Goal: Information Seeking & Learning: Compare options

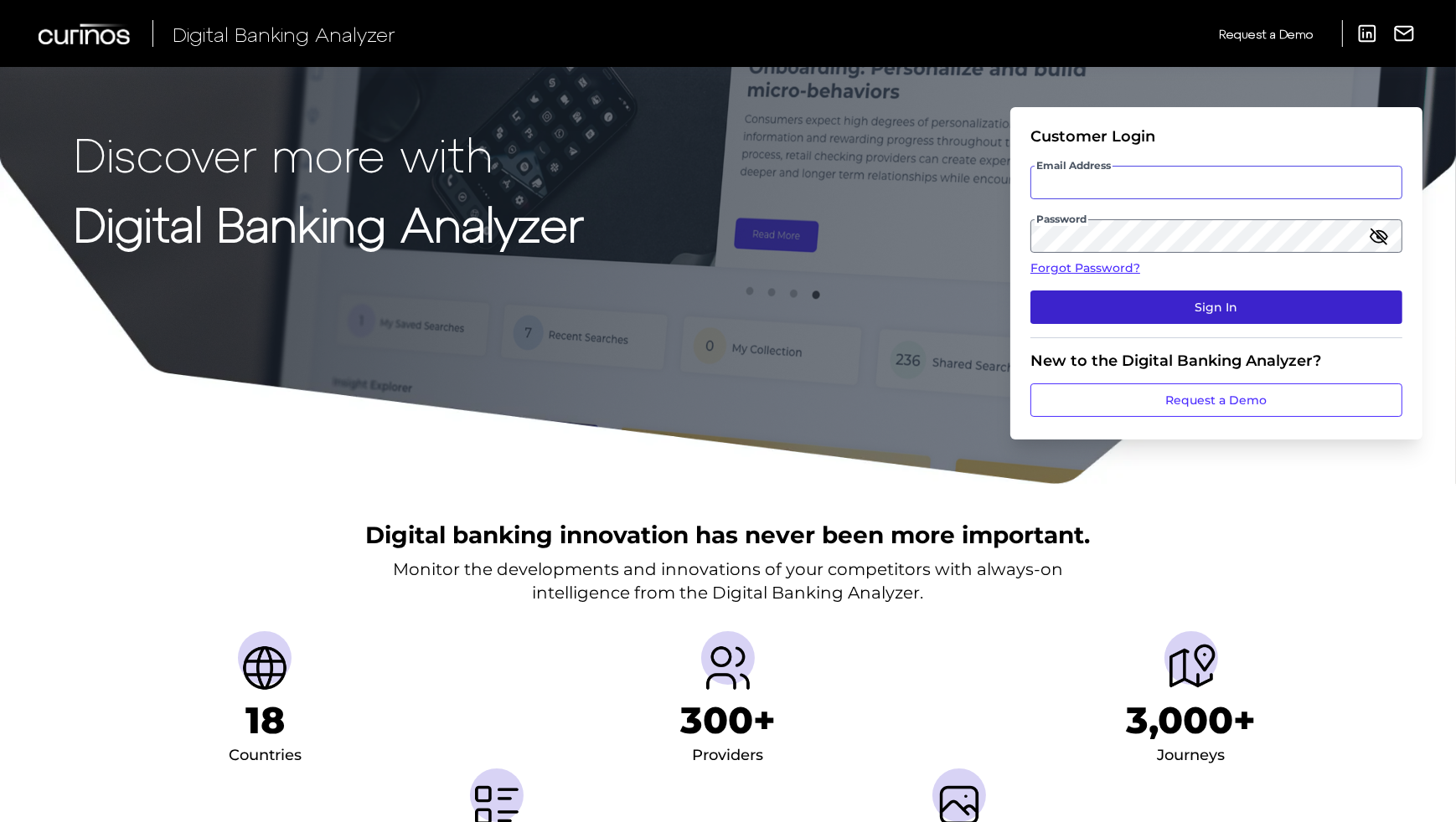
type input "[EMAIL_ADDRESS][DOMAIN_NAME]"
click at [1136, 309] on button "Sign In" at bounding box center [1216, 307] width 372 height 33
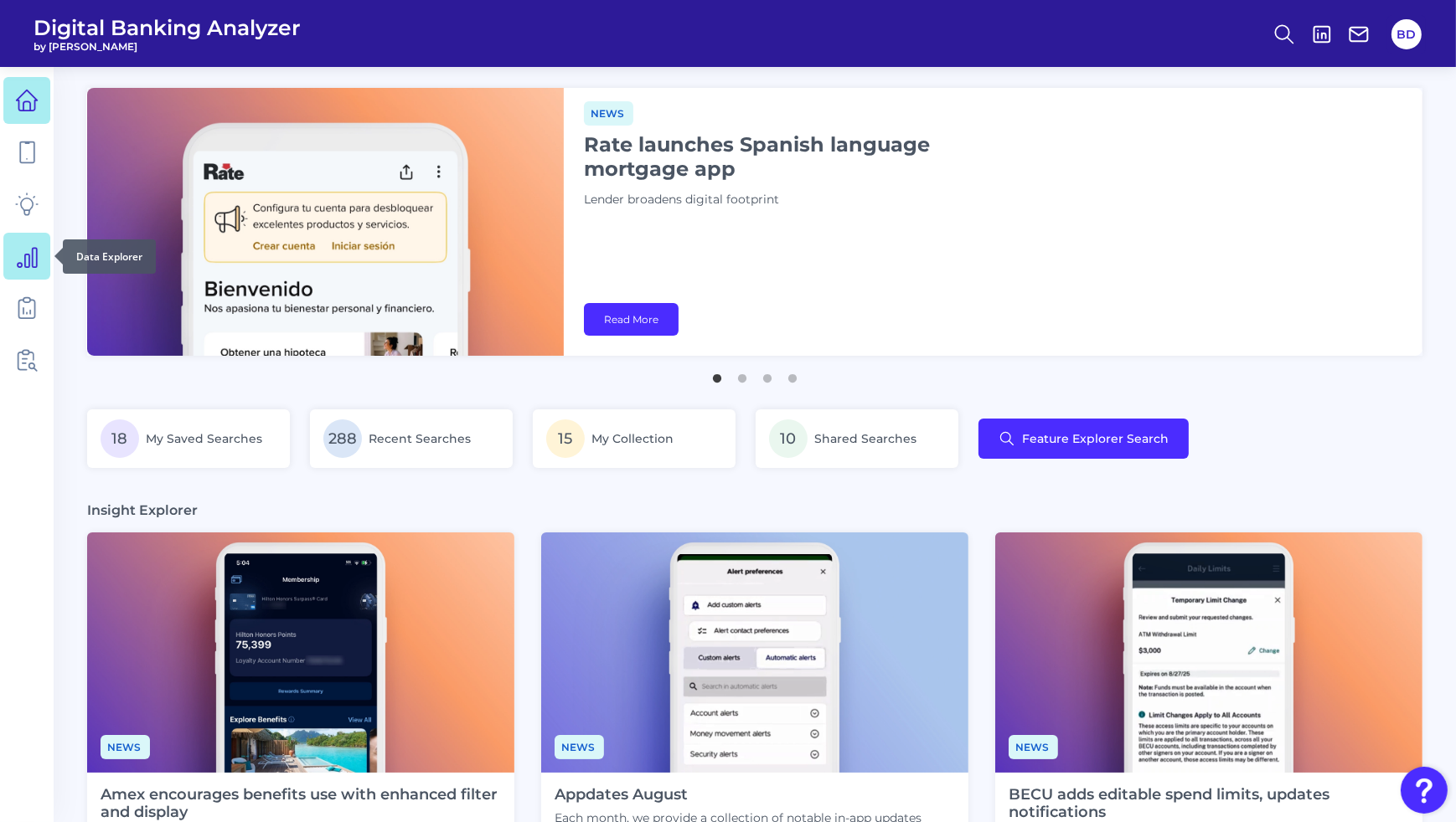
click at [27, 263] on icon at bounding box center [26, 256] width 24 height 24
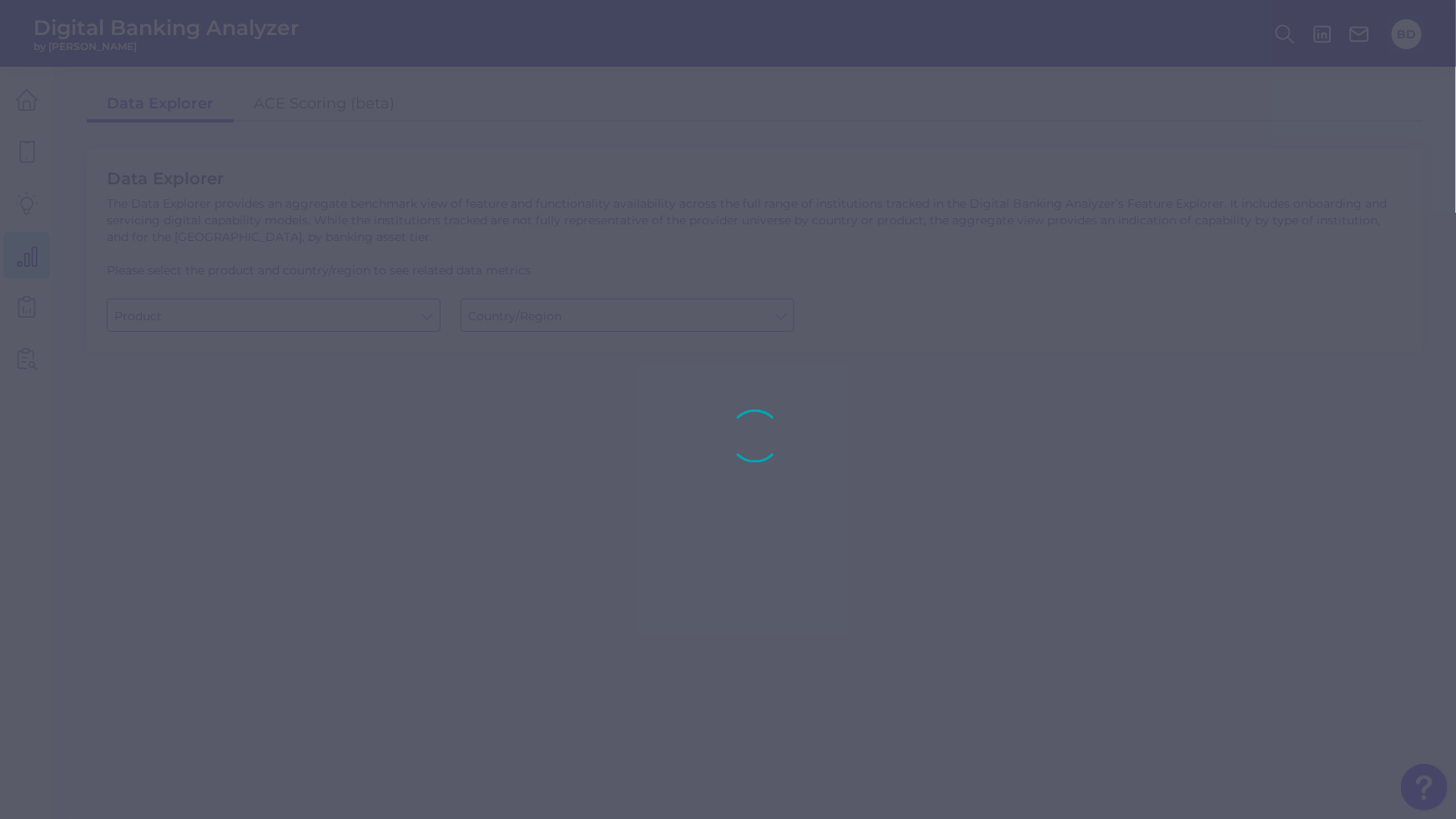
type input "Business Bank Account"
type input "[GEOGRAPHIC_DATA]"
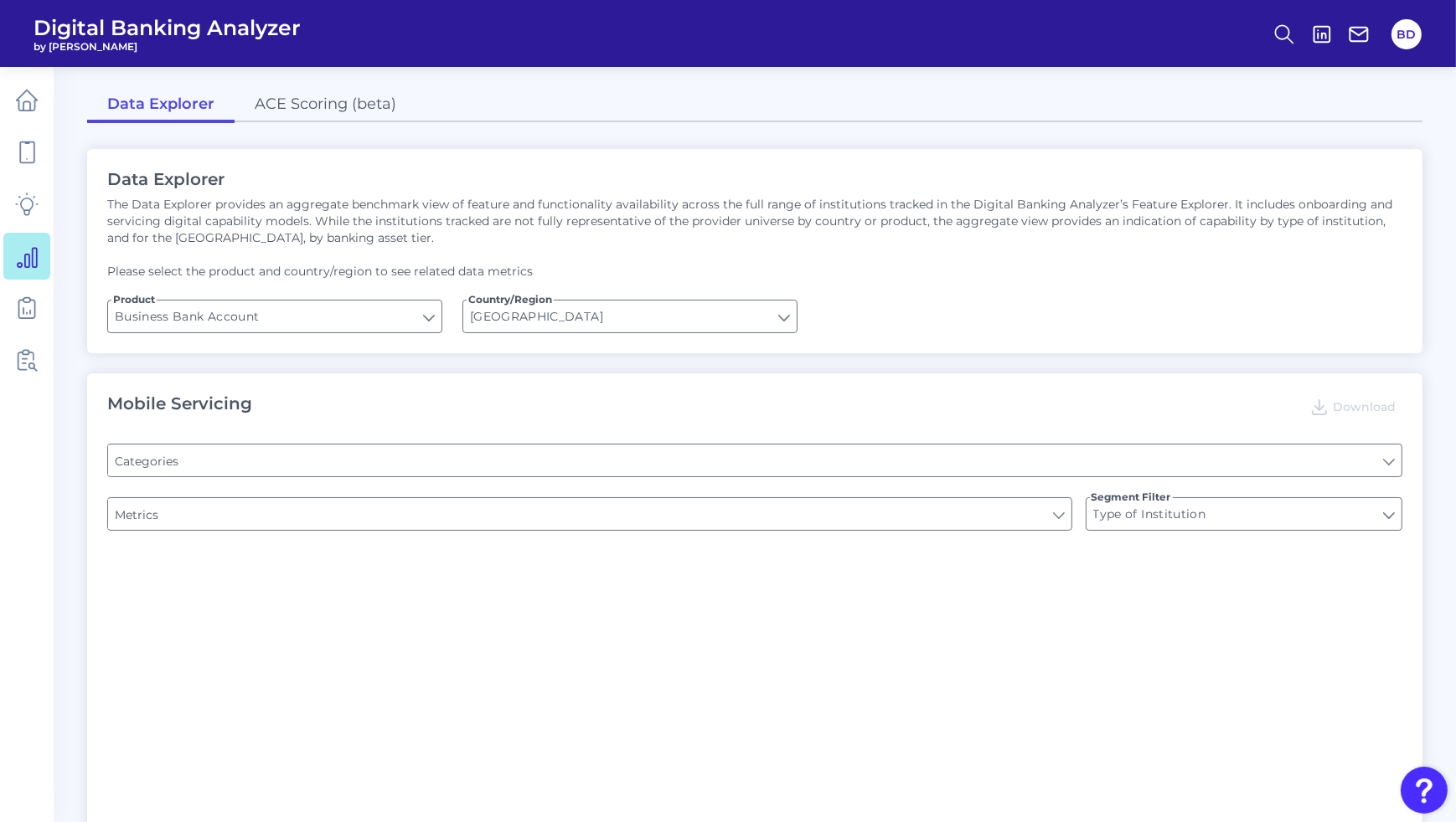
type input "Pre-login Features"
type input "Channel"
type input "Login"
type input "Upon opening the app are users immediately prompted to use Touch/Face ID to log…"
type input "Can you apply for the PRODUCT as a new to brand customer on ANY digital channel?"
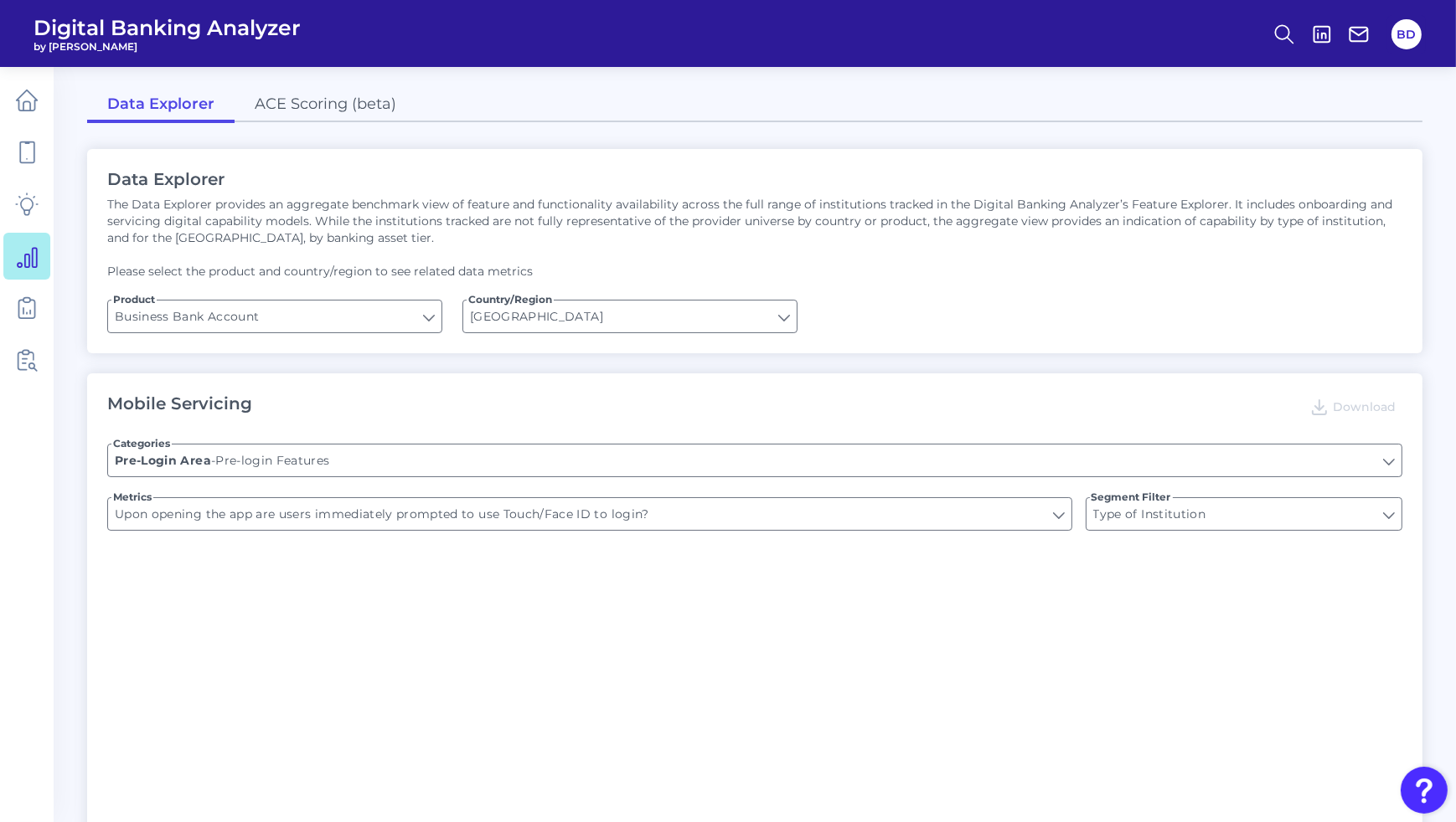
type input "Does it offer third-party single sign on?"
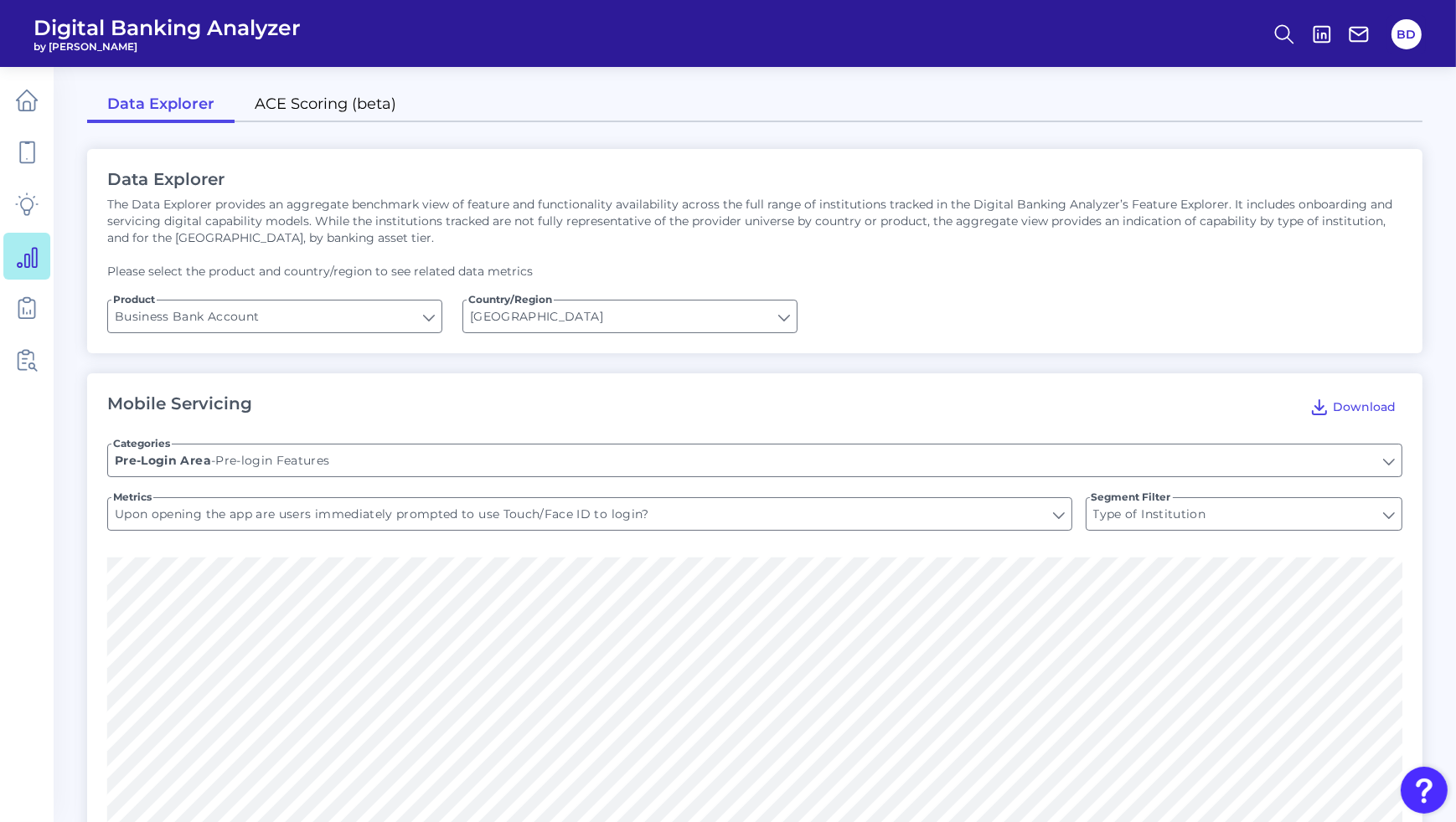
click at [326, 112] on link "ACE Scoring (beta)" at bounding box center [325, 105] width 182 height 35
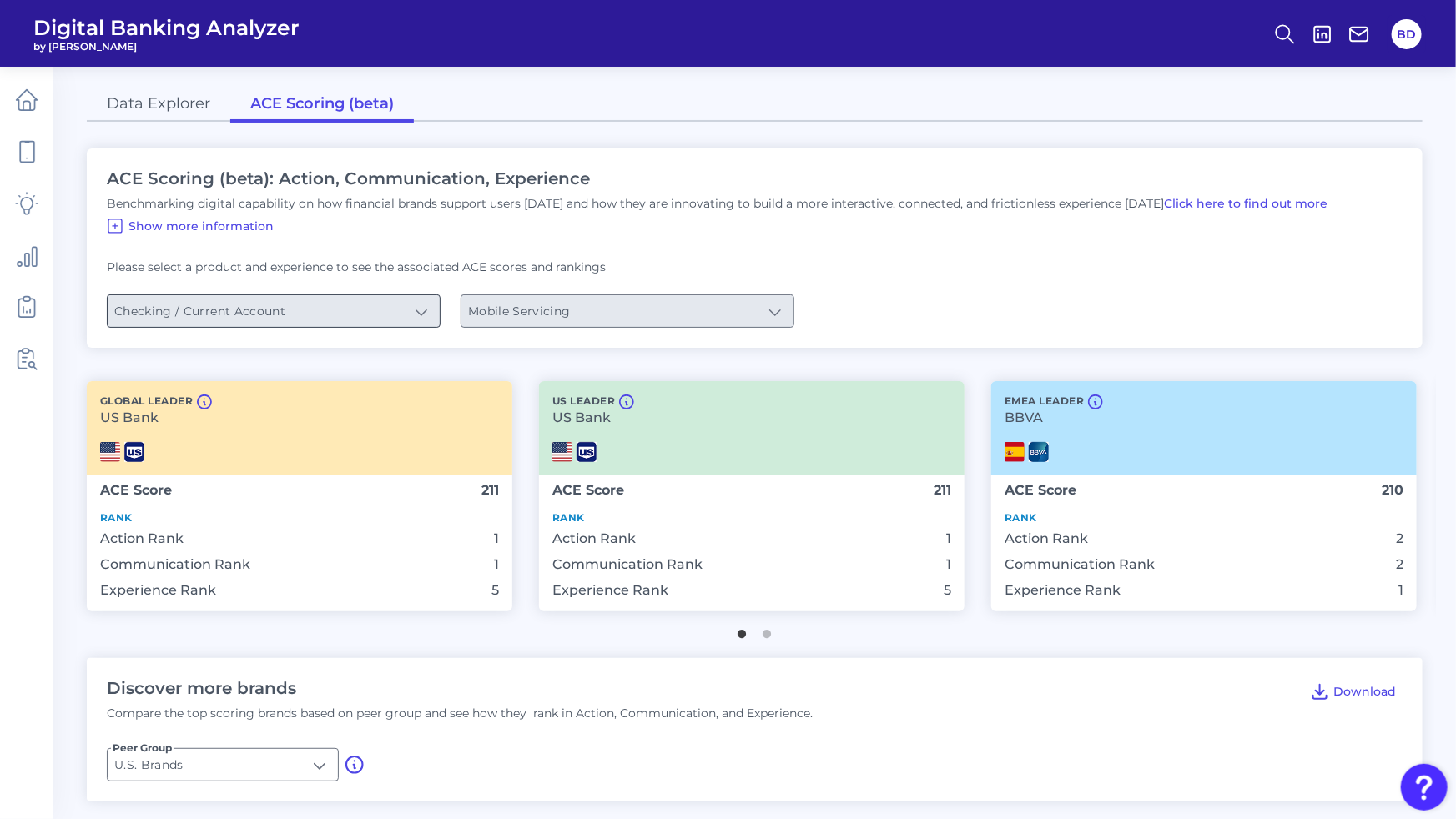
type input "Checking / Current Account"
type input "Mobile Servicing"
click at [116, 225] on icon at bounding box center [115, 226] width 13 height 13
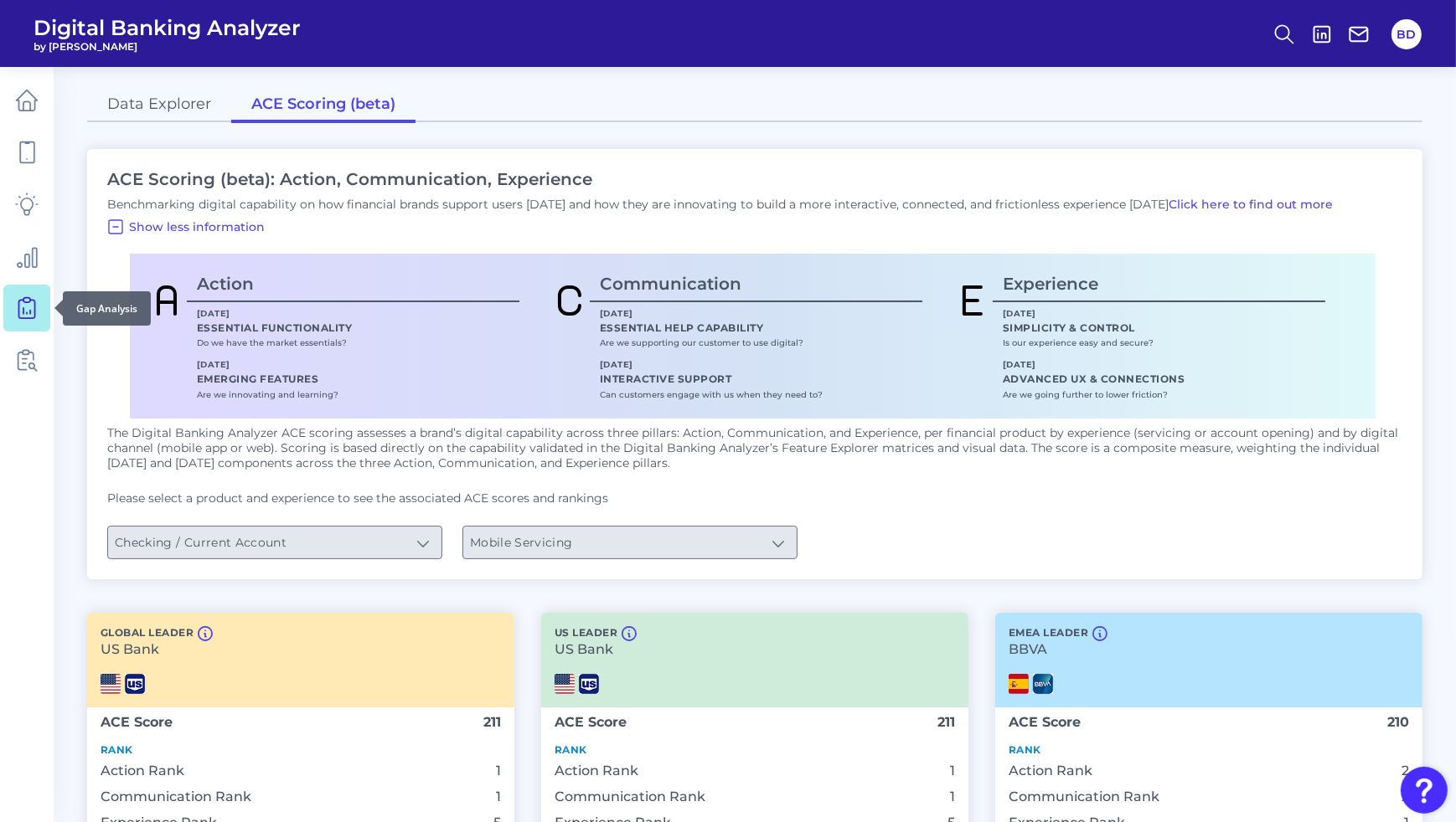
click at [26, 309] on icon at bounding box center [26, 308] width 24 height 24
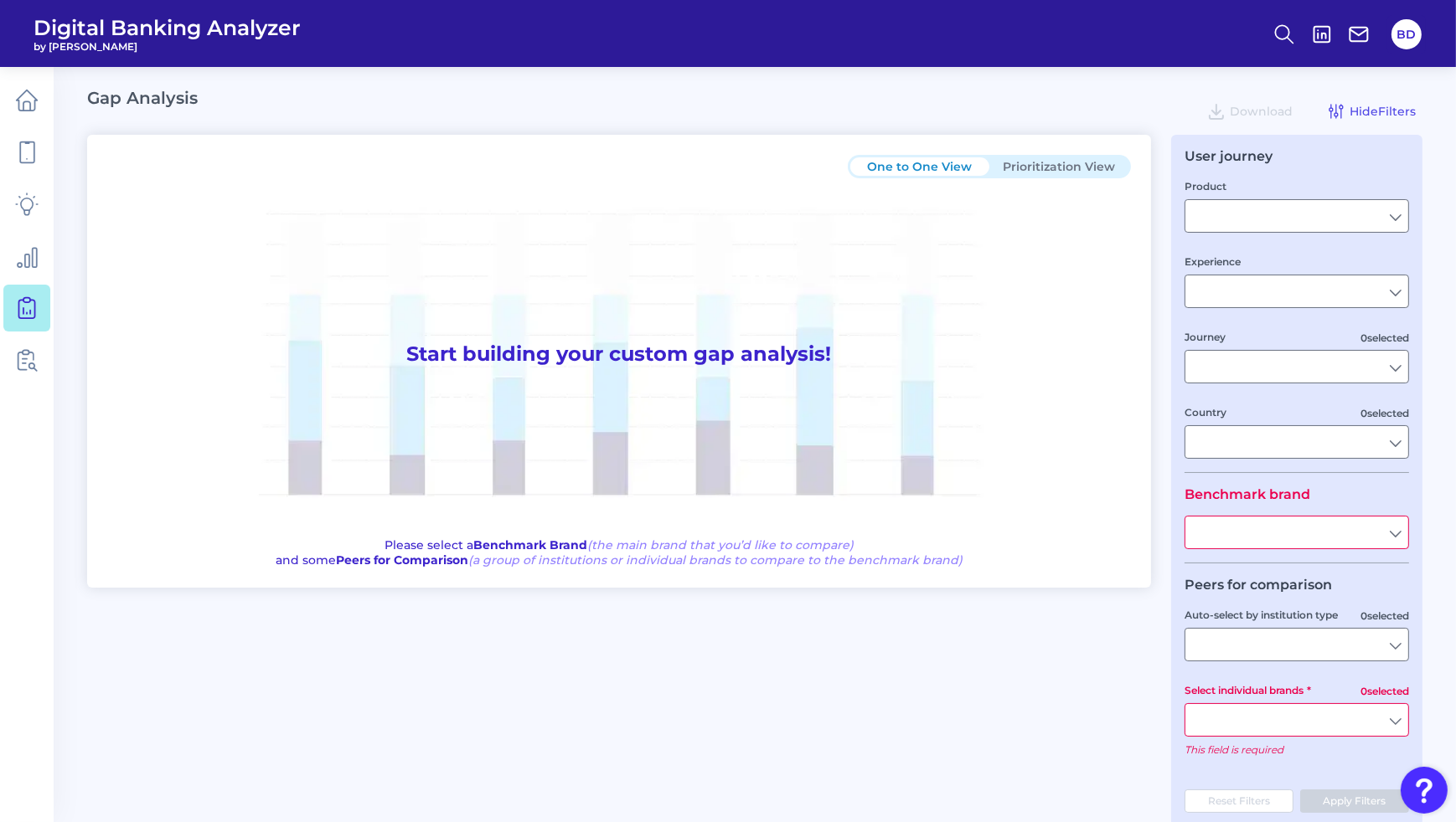
type input "Checking / Current Account"
type input "Mobile Servicing"
type input "Pre-Login Area, New Customer Onboarding, Login & Authentication, Accounts and t…"
type input "[GEOGRAPHIC_DATA]"
type input "All Select individual brands"
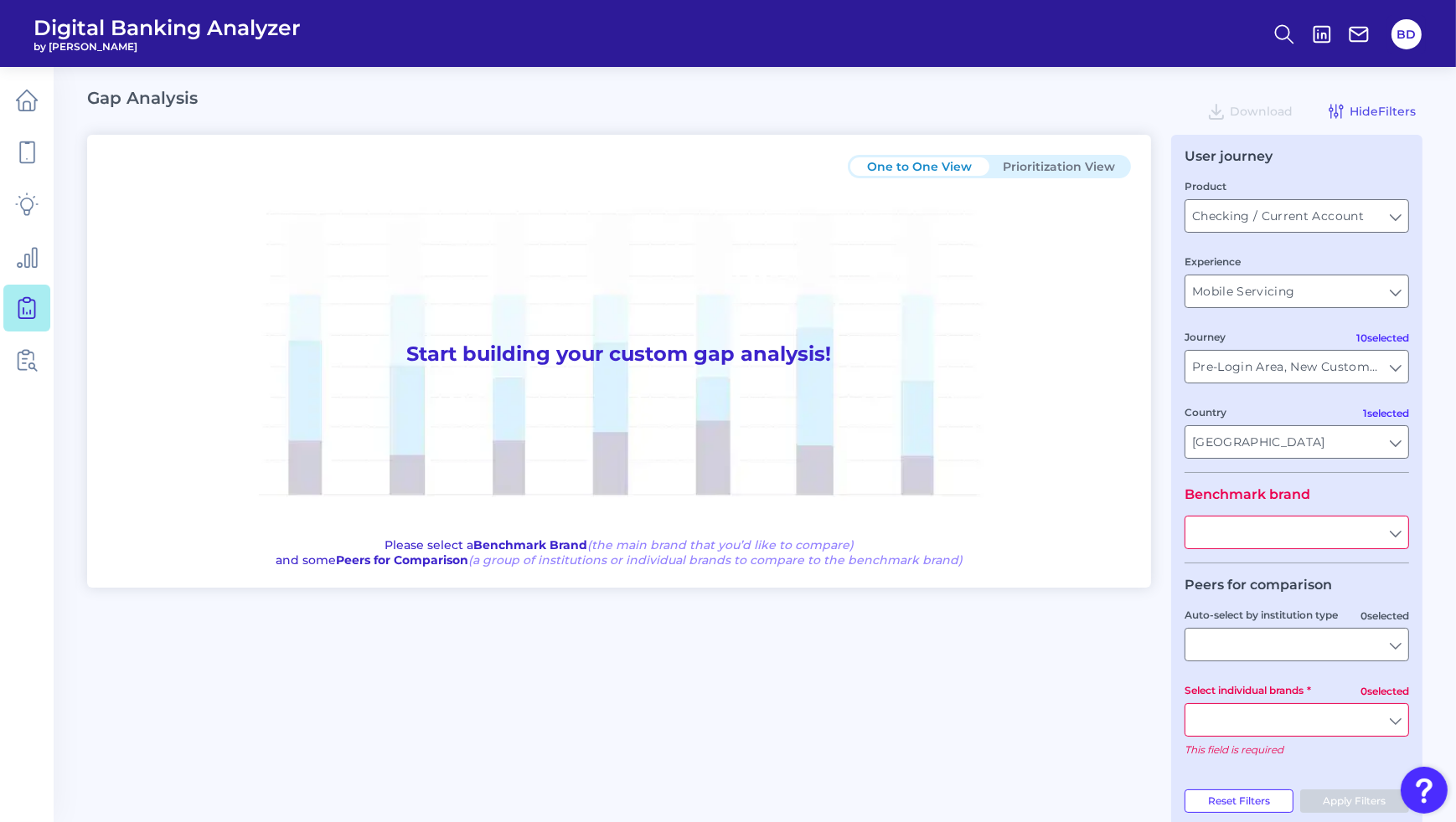
type input "All Journeys"
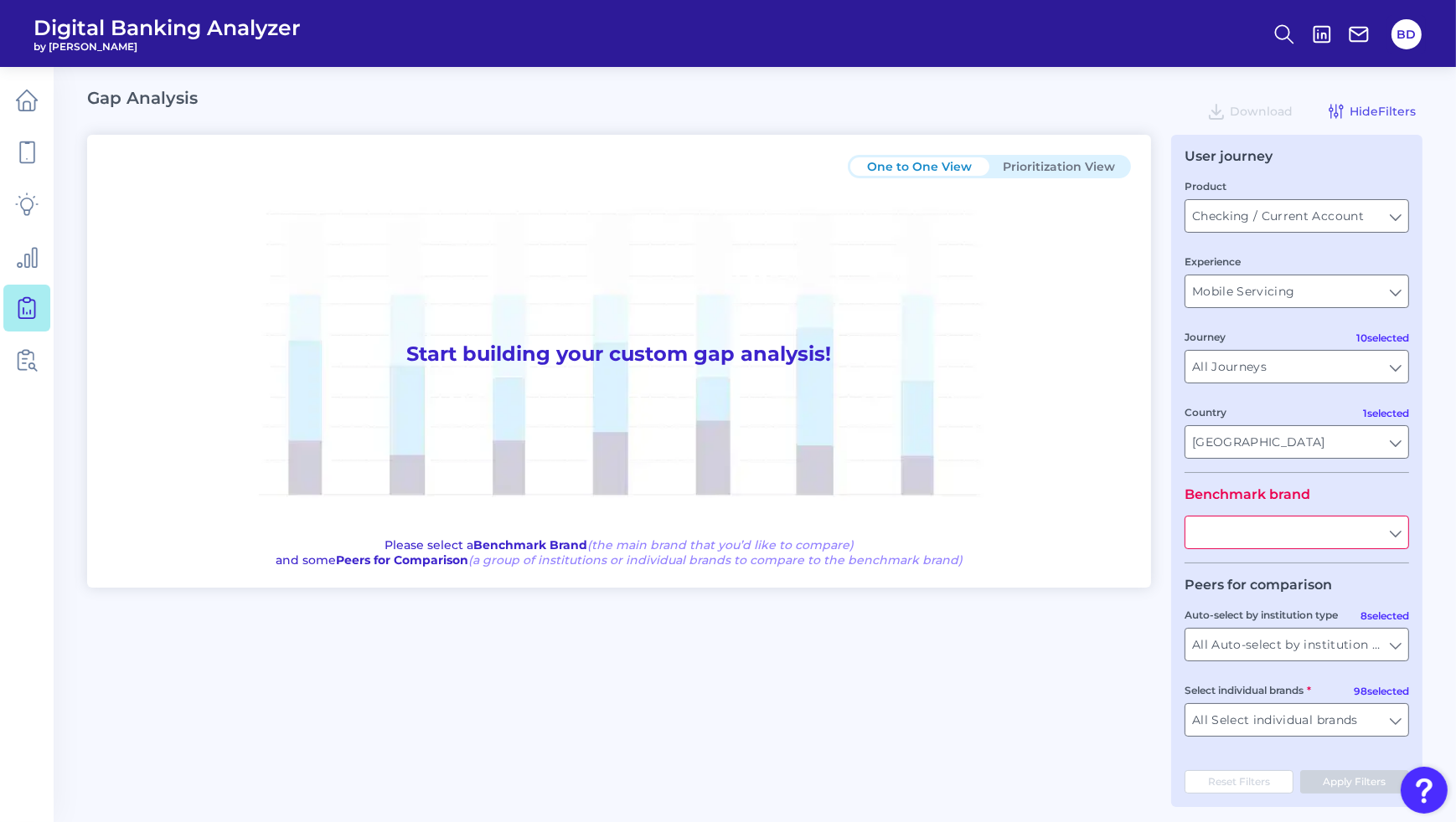
click at [1403, 538] on input "text" at bounding box center [1297, 532] width 223 height 32
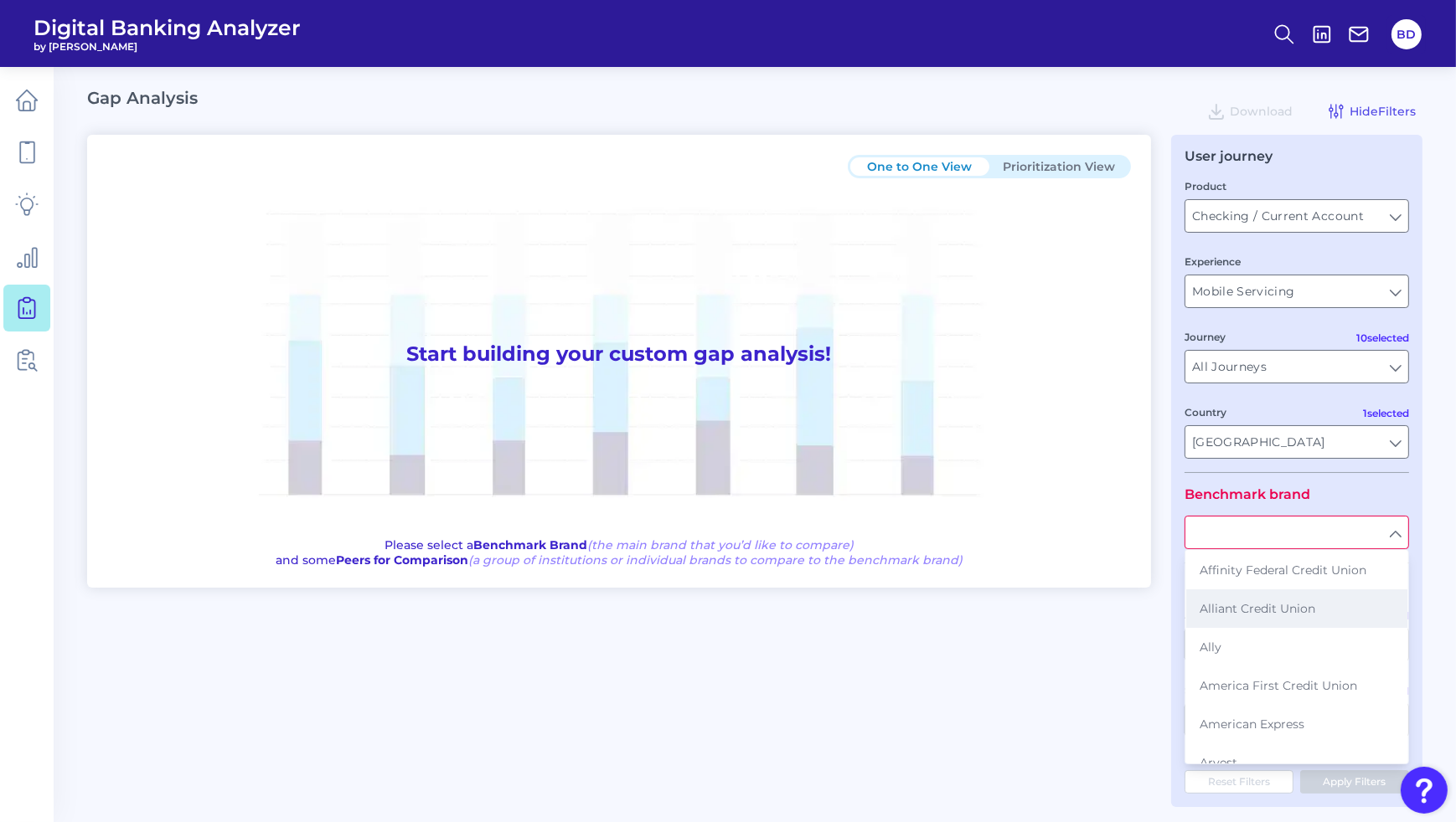
click at [1237, 611] on span "Alliant Credit Union" at bounding box center [1257, 609] width 116 height 15
type input "Alliant Credit Union"
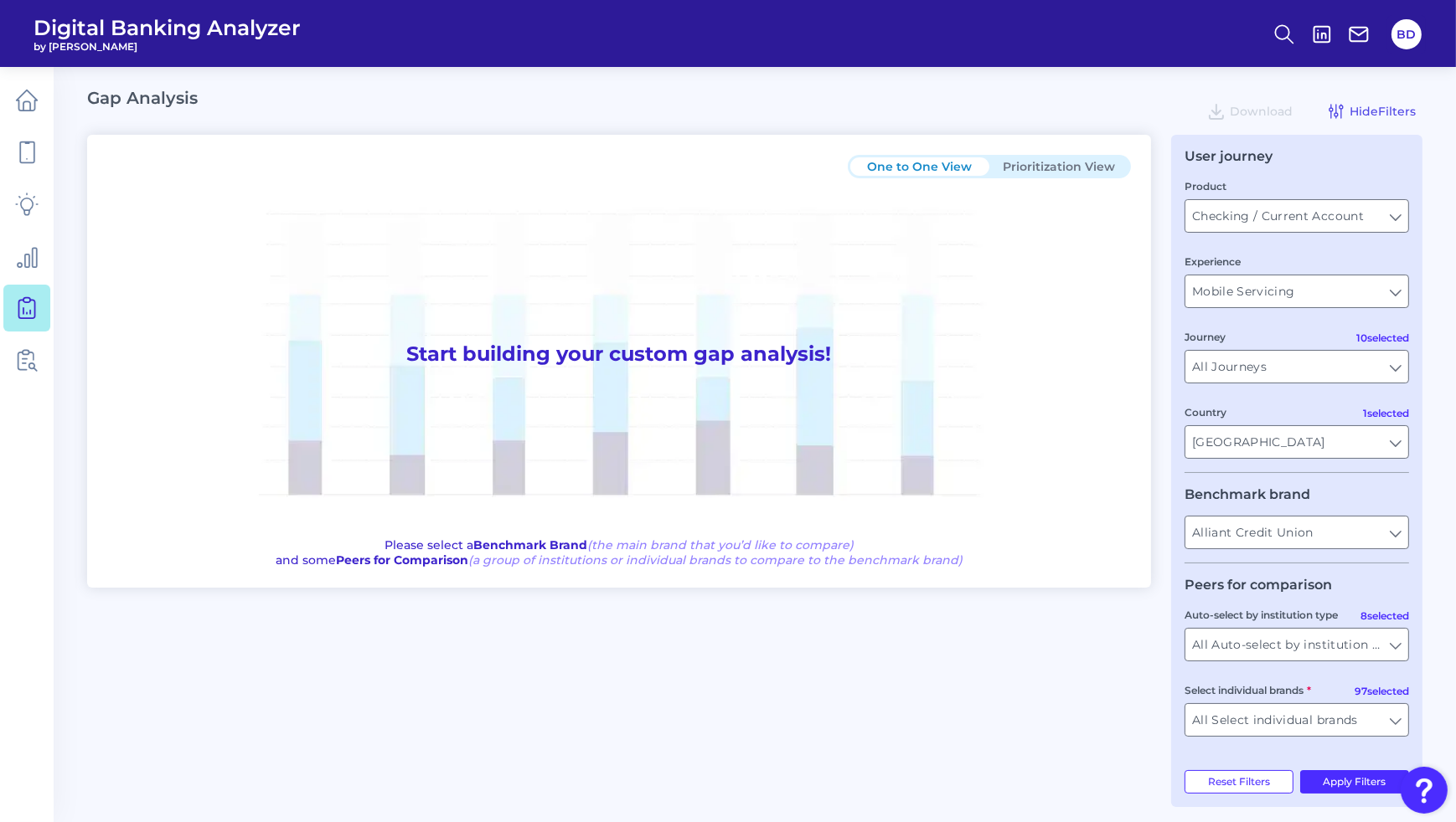
scroll to position [12, 0]
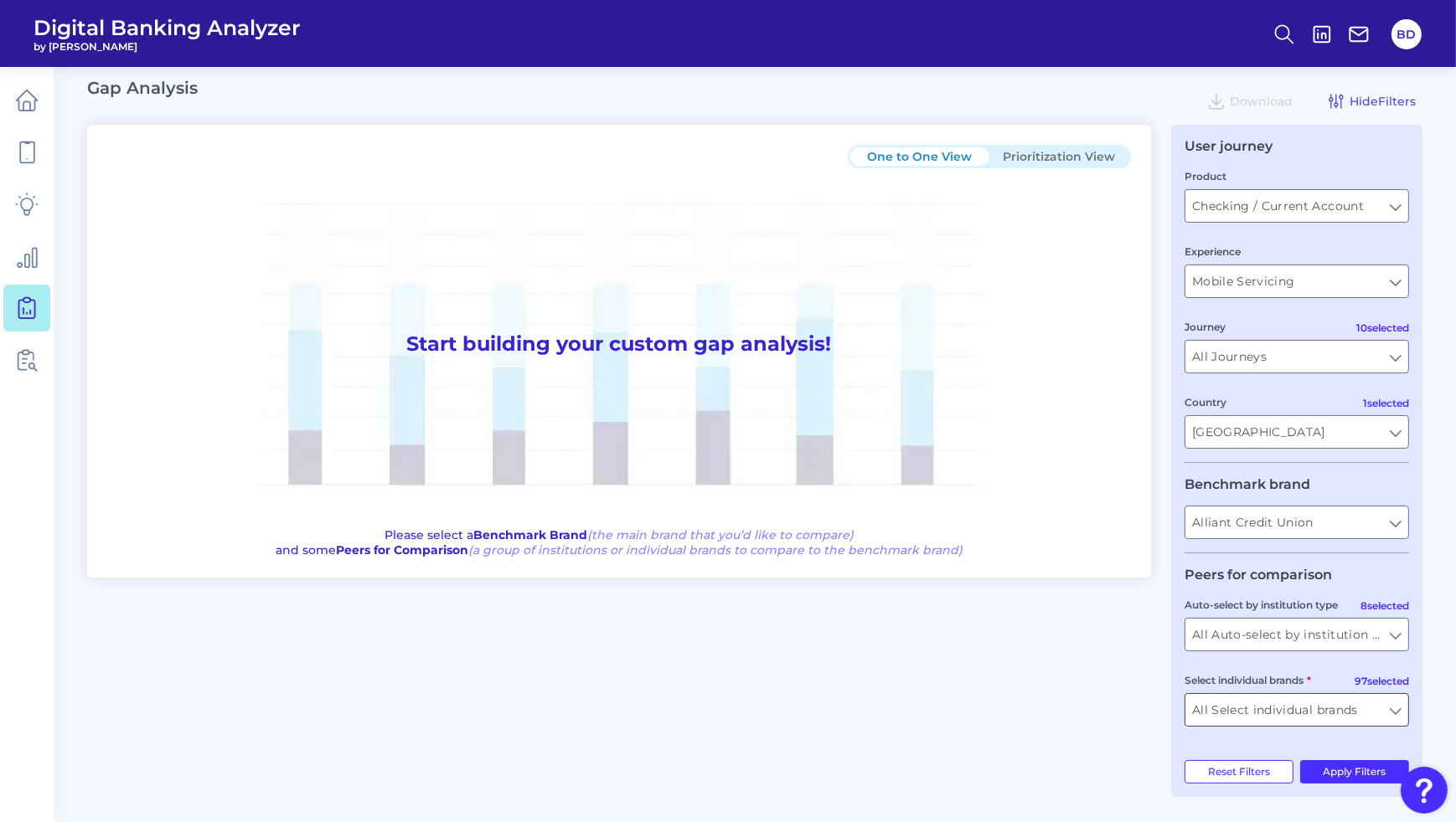
drag, startPoint x: 1409, startPoint y: 712, endPoint x: 1375, endPoint y: 709, distance: 34.1
click at [1408, 712] on div "All Select individual brands All Select individual brands" at bounding box center [1297, 710] width 225 height 33
click at [1402, 706] on input "All Select individual brands" at bounding box center [1297, 710] width 223 height 32
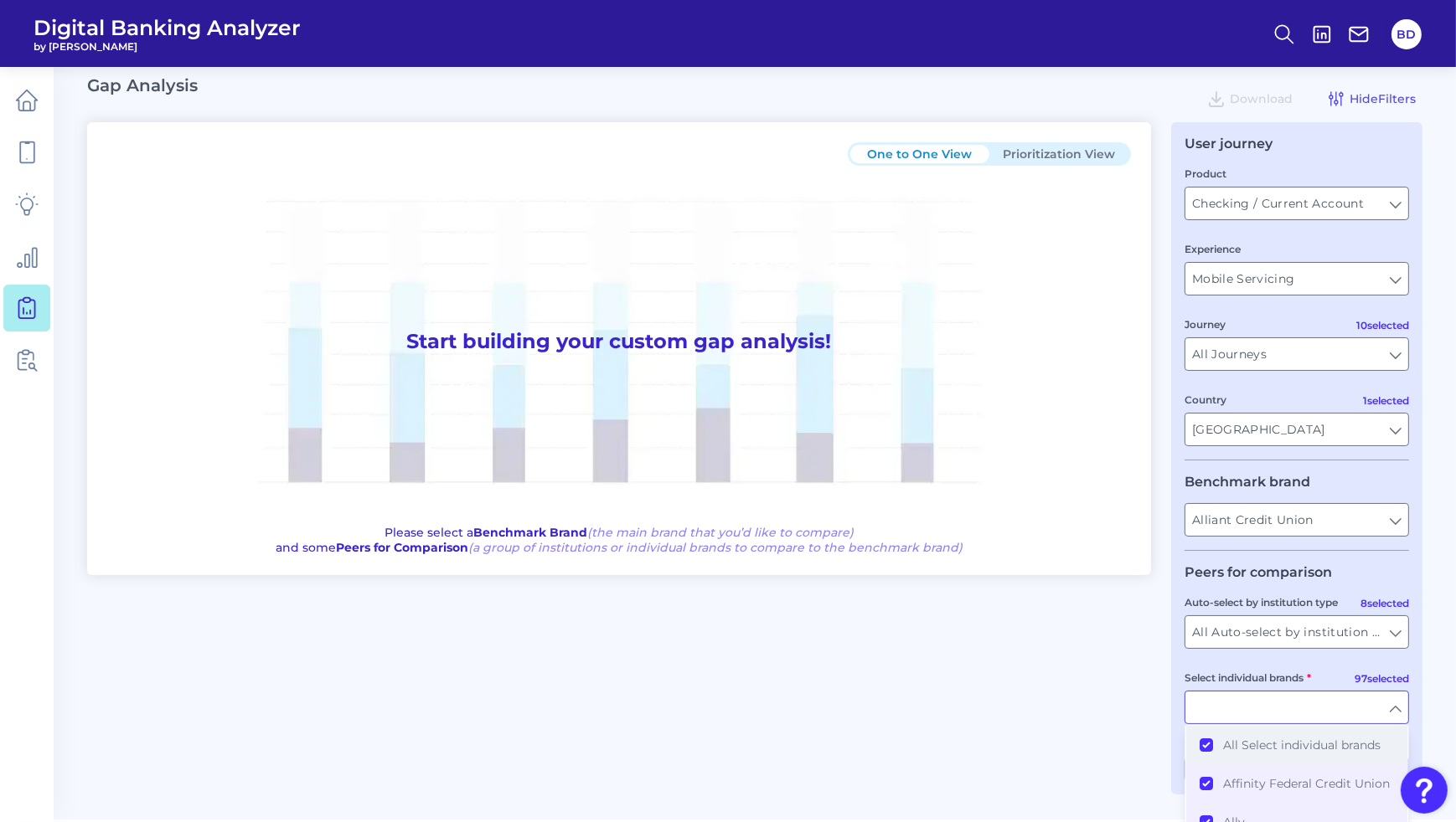
drag, startPoint x: 1207, startPoint y: 749, endPoint x: 1261, endPoint y: 755, distance: 54.3
click at [1209, 750] on button "All Select individual brands" at bounding box center [1297, 746] width 221 height 39
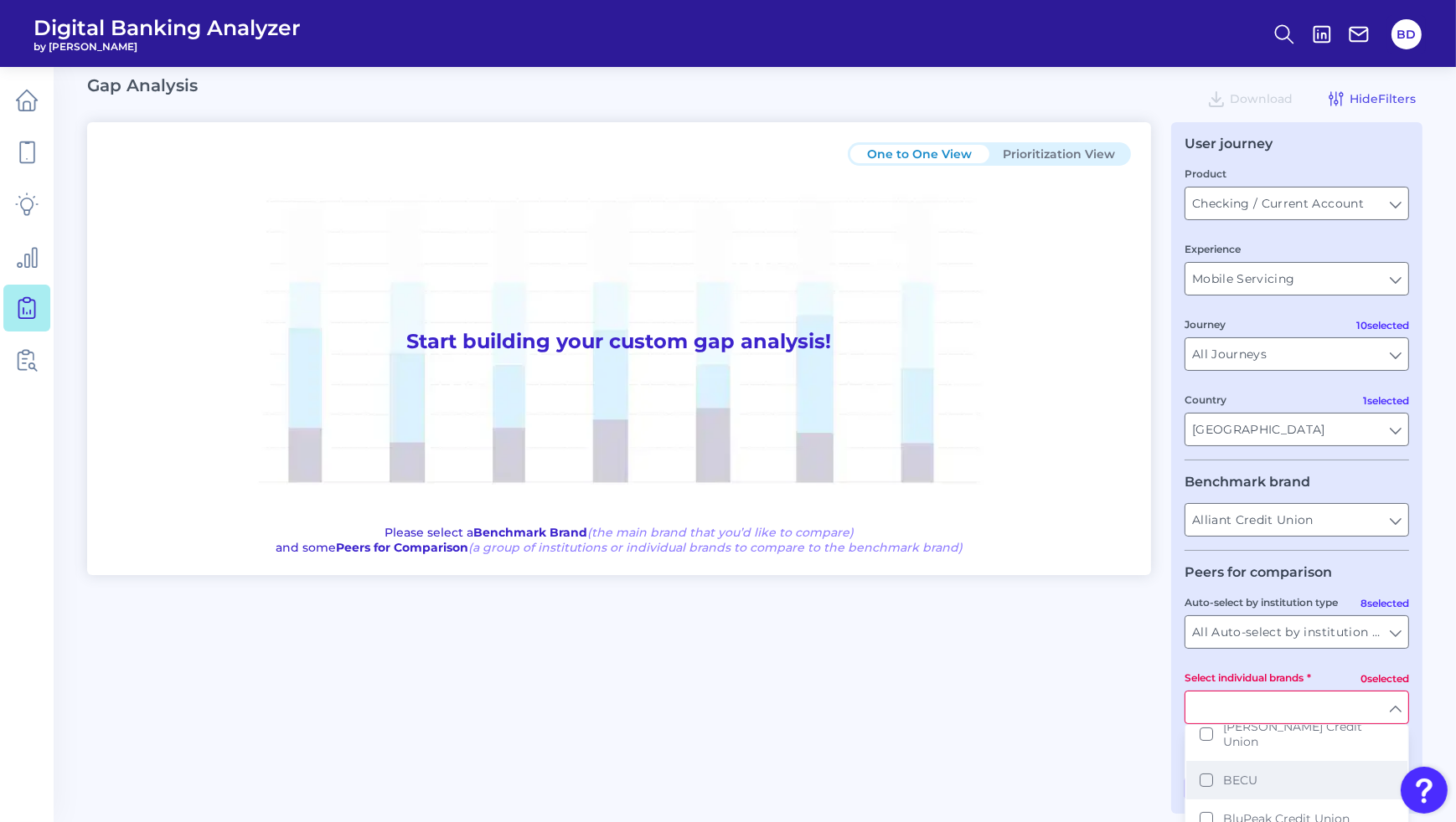
scroll to position [432, 0]
click at [1205, 748] on button "[PERSON_NAME] Credit Union" at bounding box center [1297, 744] width 221 height 54
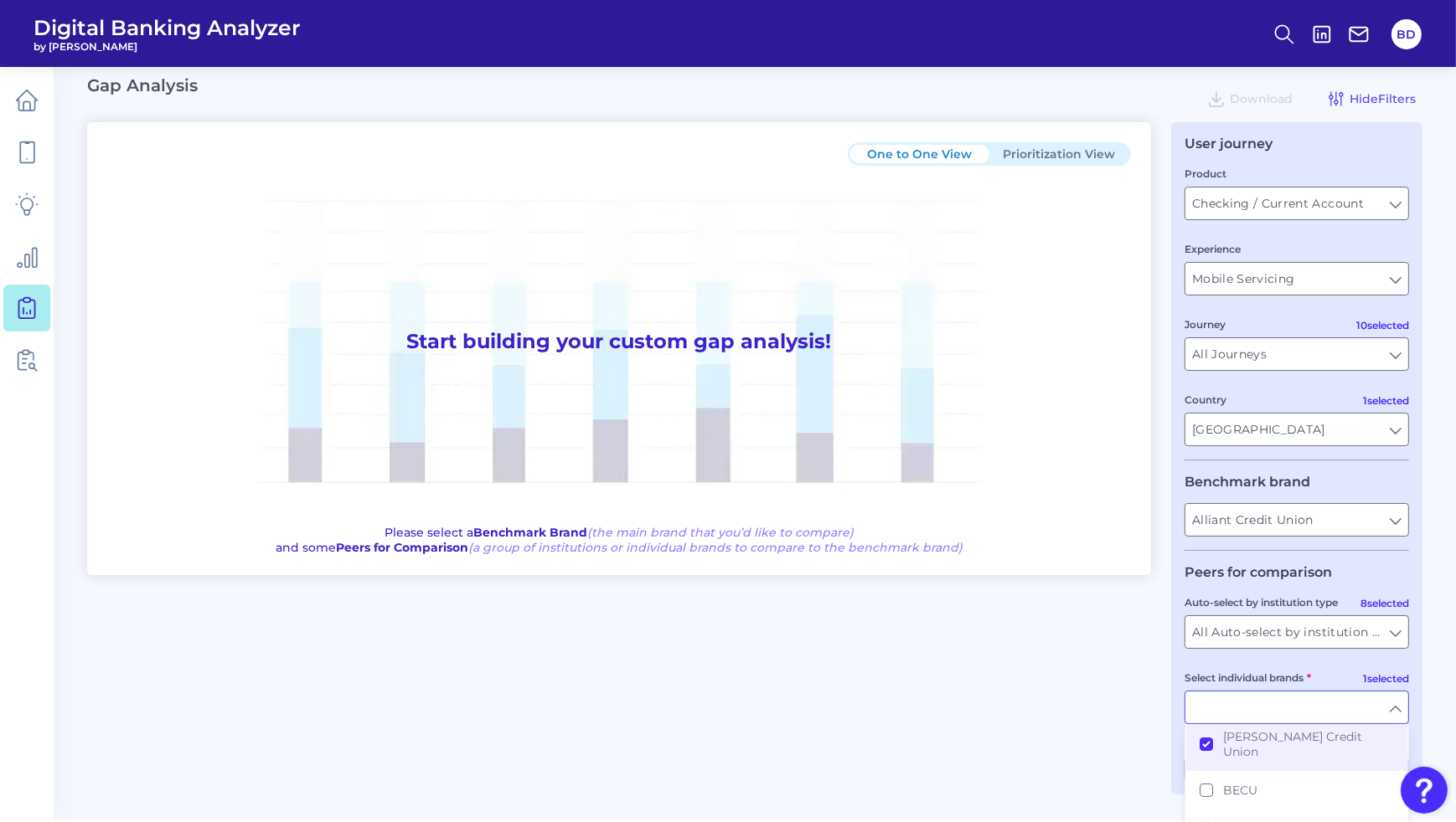
click at [1068, 699] on div "One to One View Prioritization View Start building your custom gap analysis! Pl…" at bounding box center [755, 458] width 1336 height 673
type input "[PERSON_NAME] Credit Union"
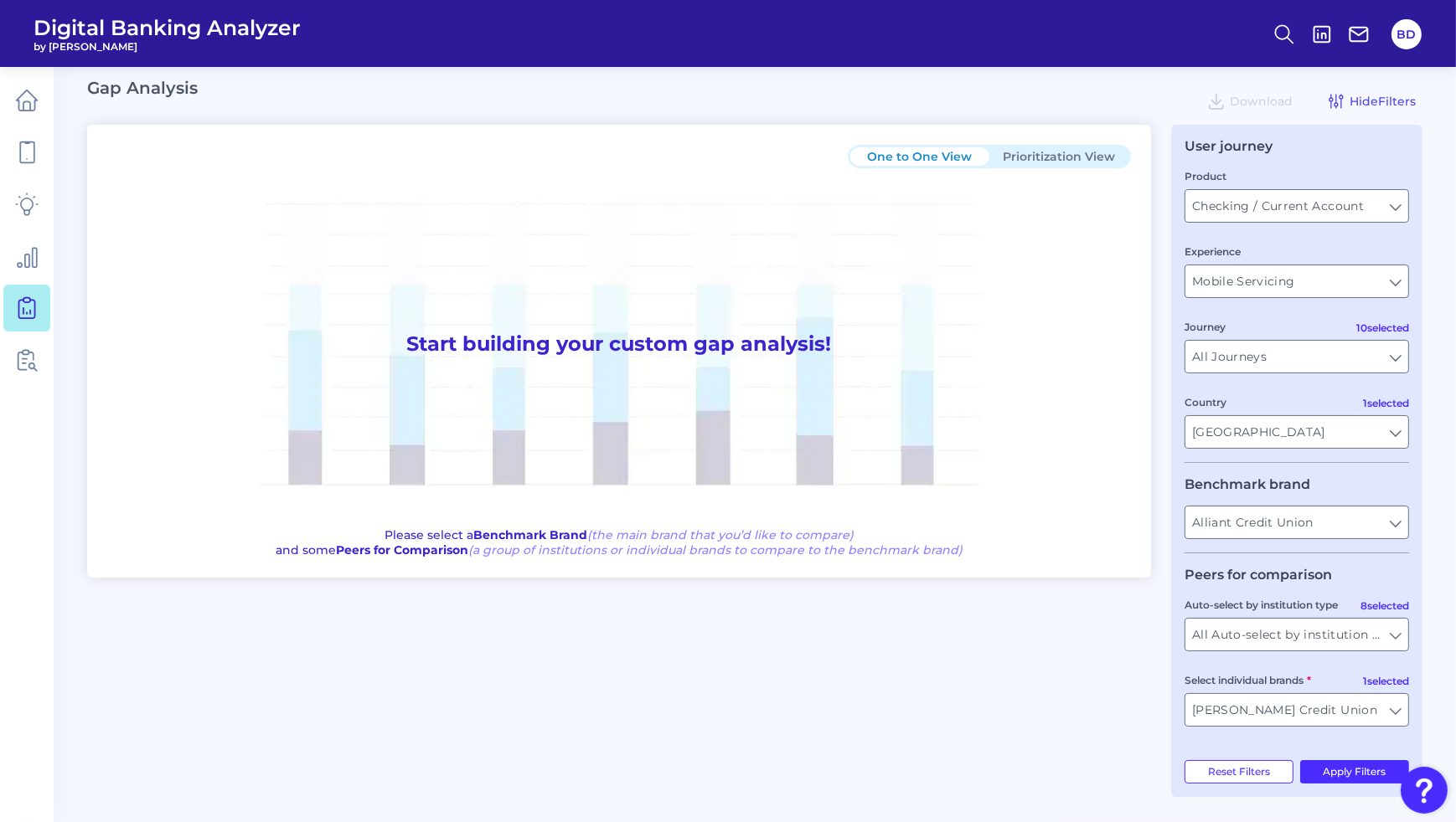
click at [1341, 784] on div "User journey Product Checking / Current Account Checking / Current Account Expe…" at bounding box center [1297, 461] width 251 height 673
click at [1345, 775] on button "Apply Filters" at bounding box center [1355, 772] width 110 height 24
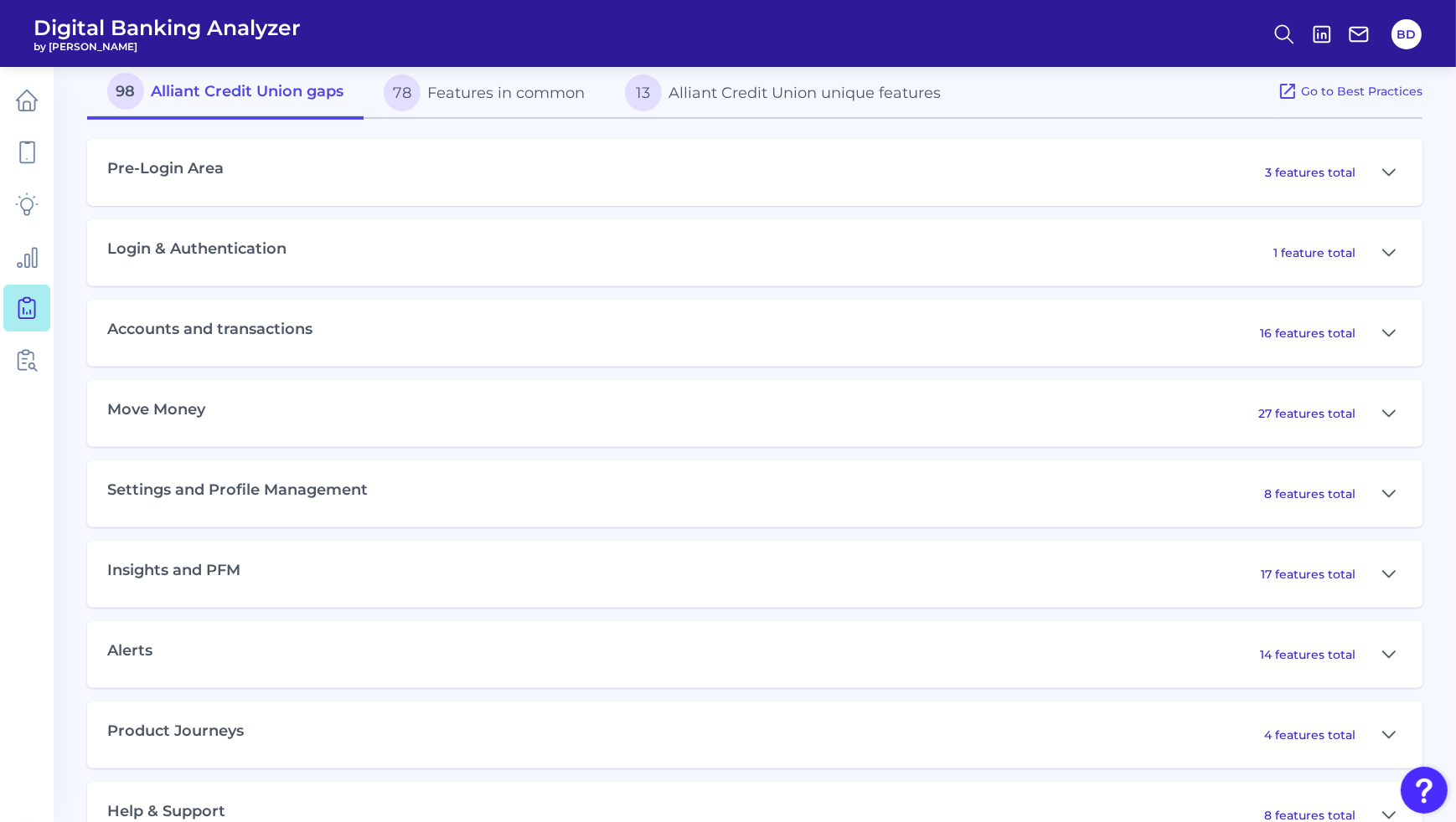
scroll to position [765, 0]
click at [1388, 414] on icon at bounding box center [1388, 410] width 11 height 6
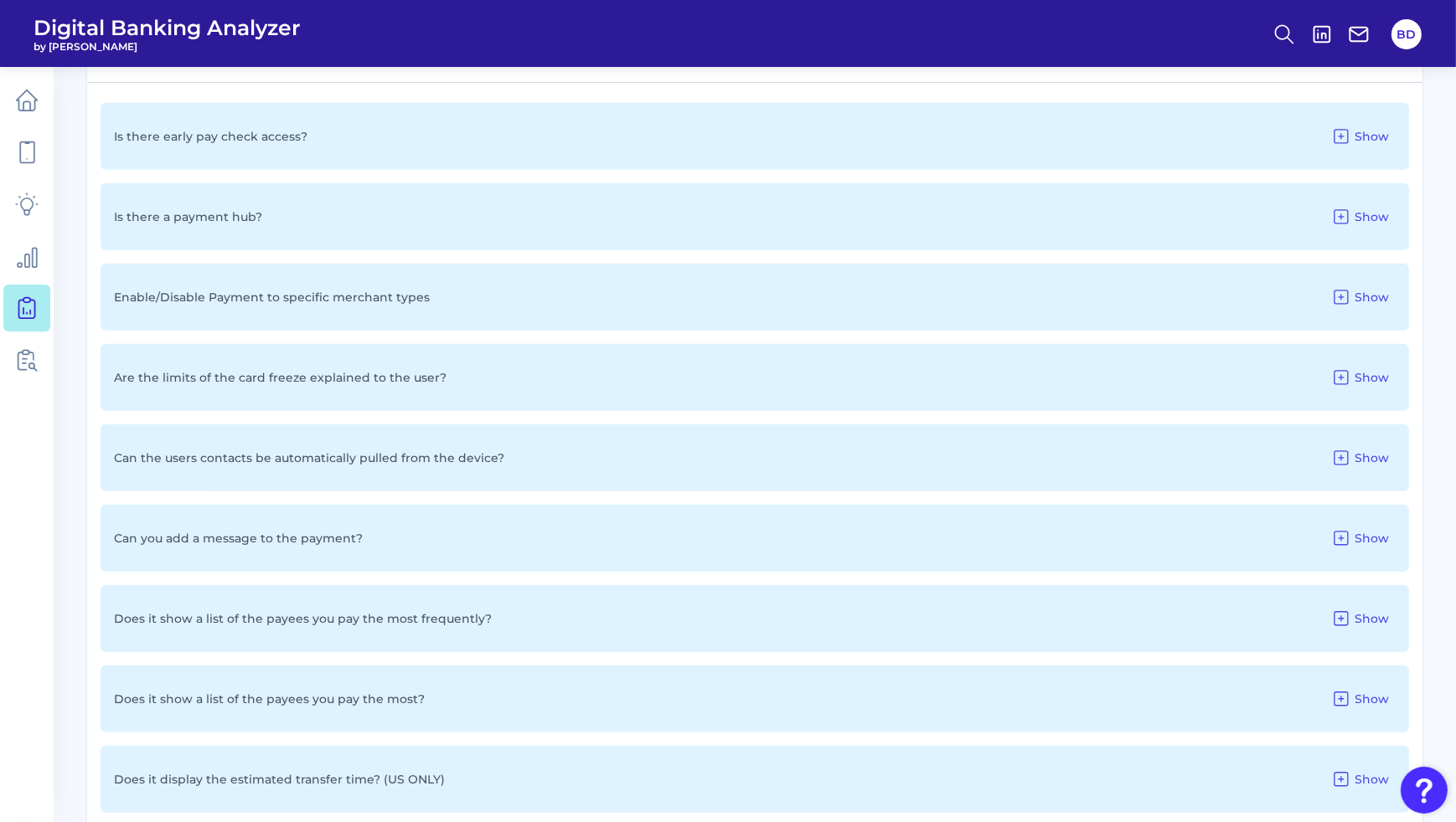
scroll to position [1128, 0]
click at [1346, 378] on icon at bounding box center [1341, 377] width 20 height 20
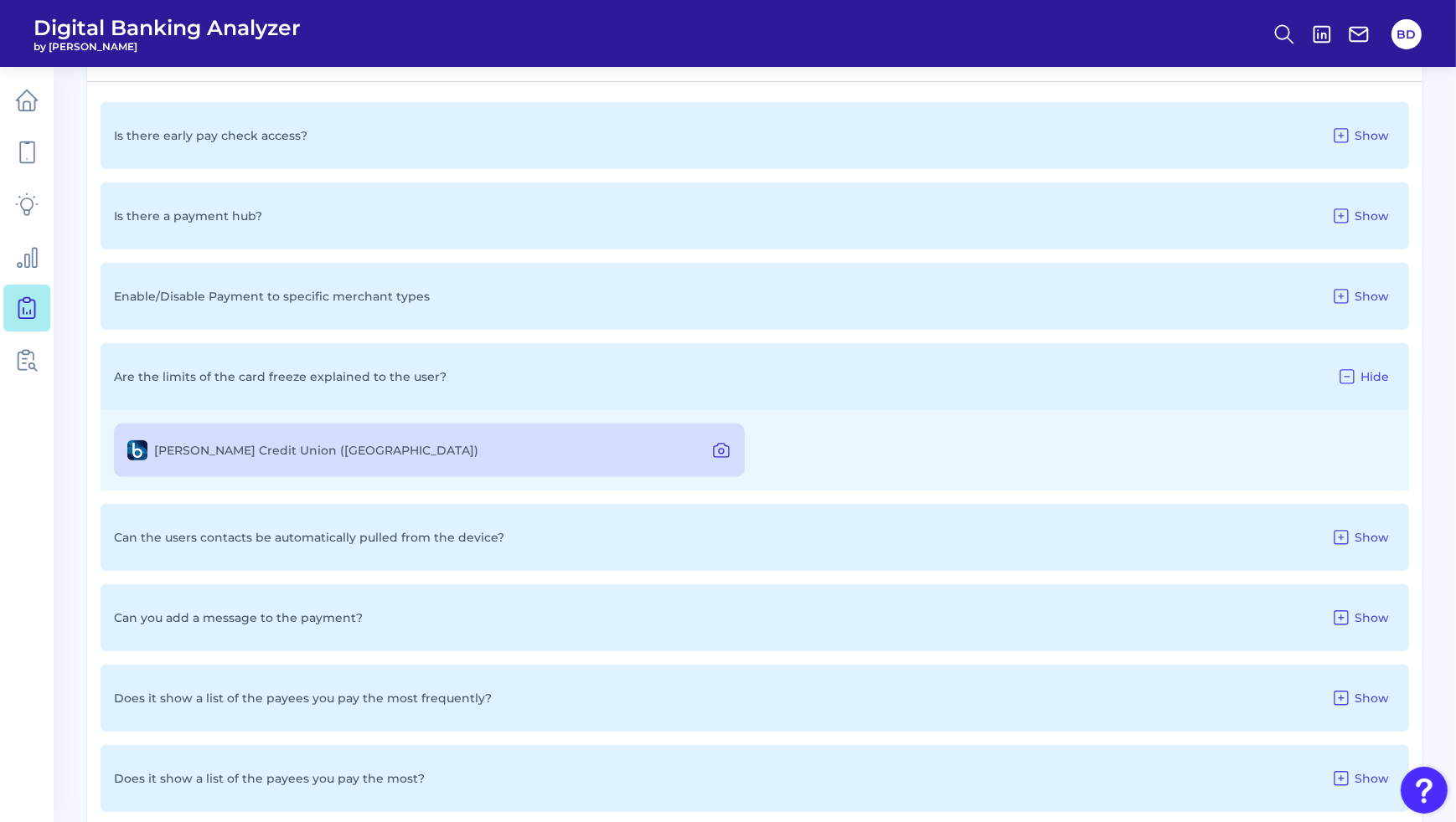
click at [725, 452] on icon at bounding box center [721, 451] width 20 height 20
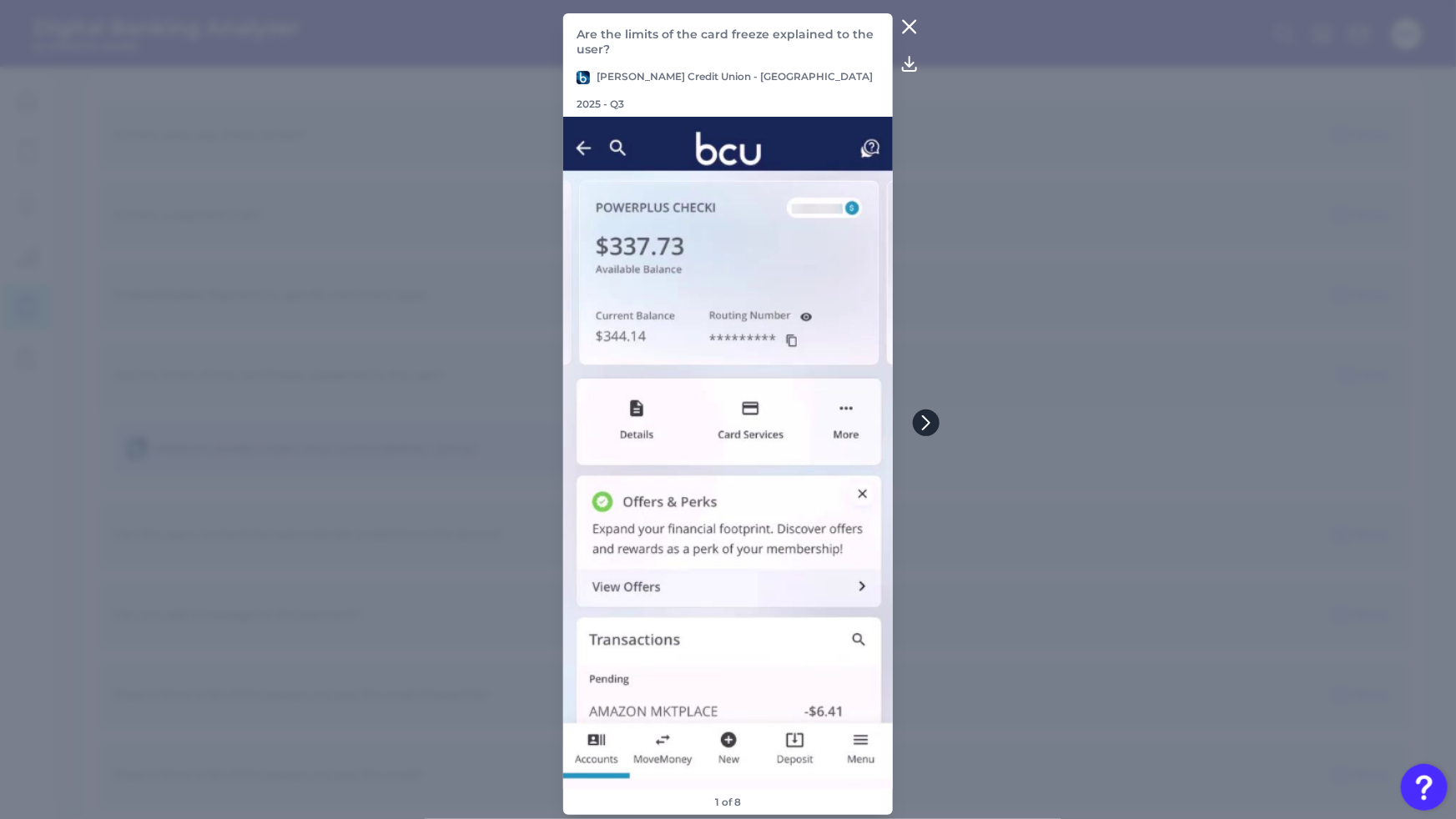
click at [927, 416] on icon at bounding box center [926, 423] width 15 height 15
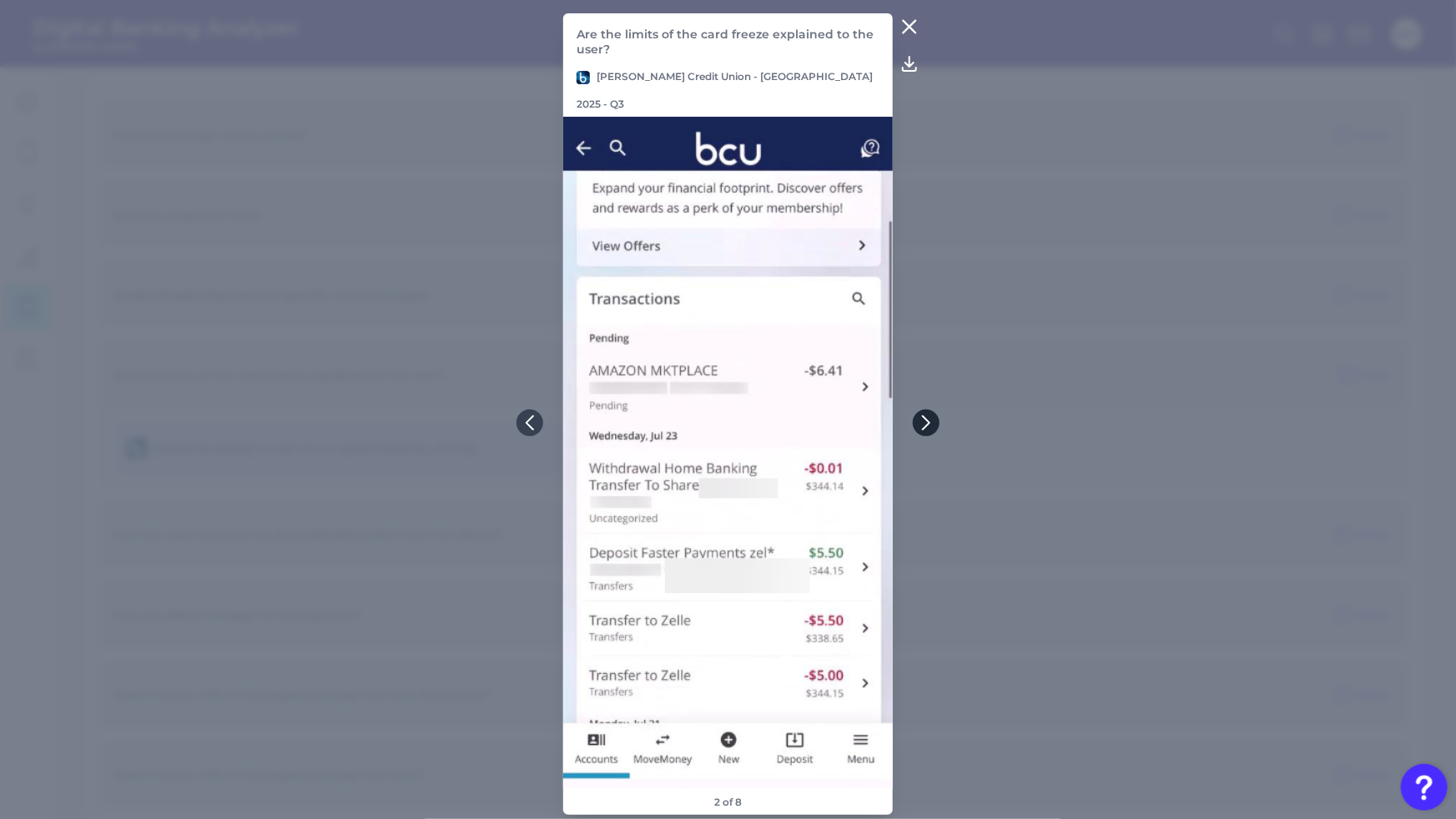
click at [925, 423] on icon at bounding box center [926, 423] width 15 height 15
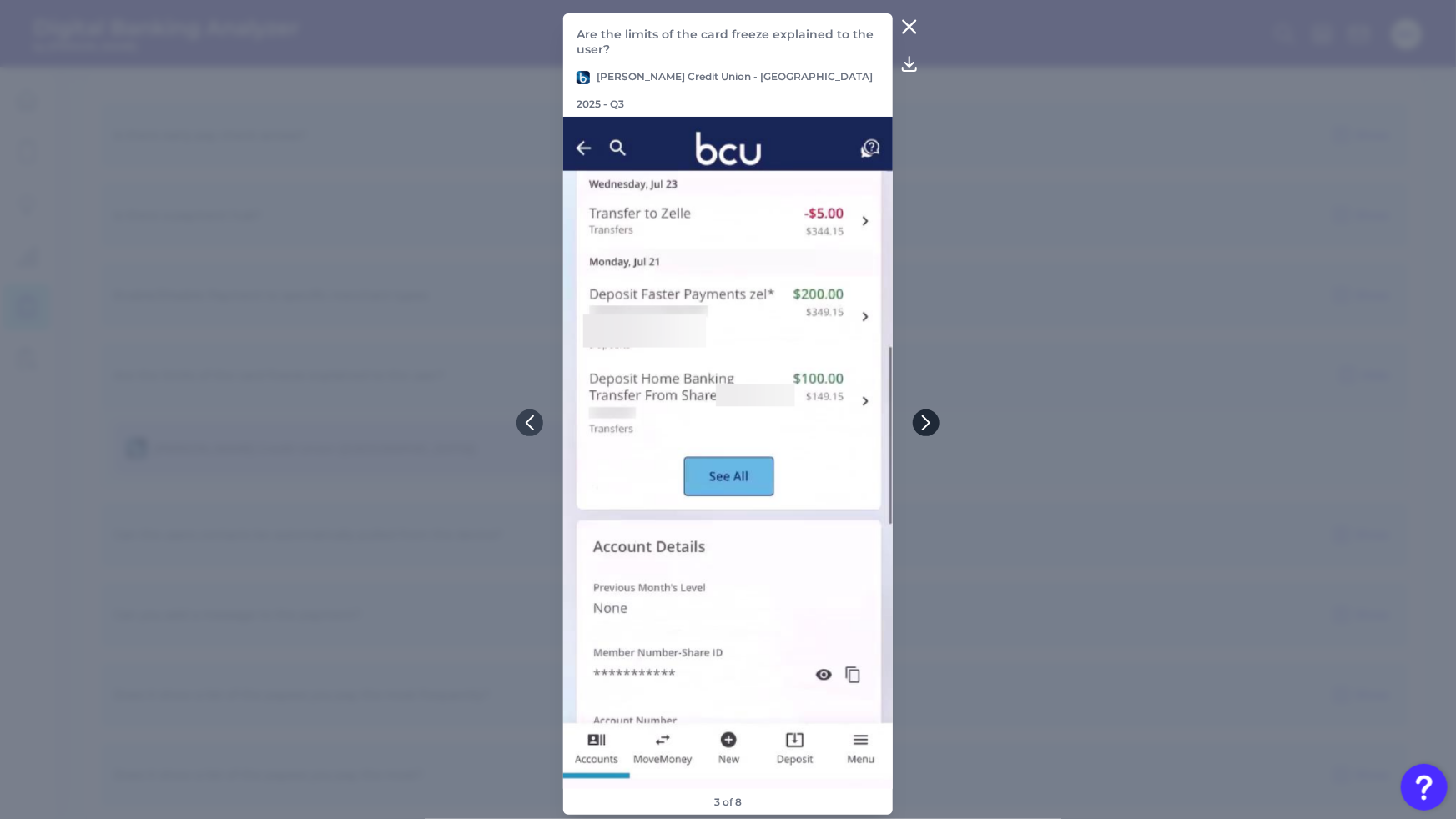
click at [925, 423] on icon at bounding box center [926, 423] width 15 height 15
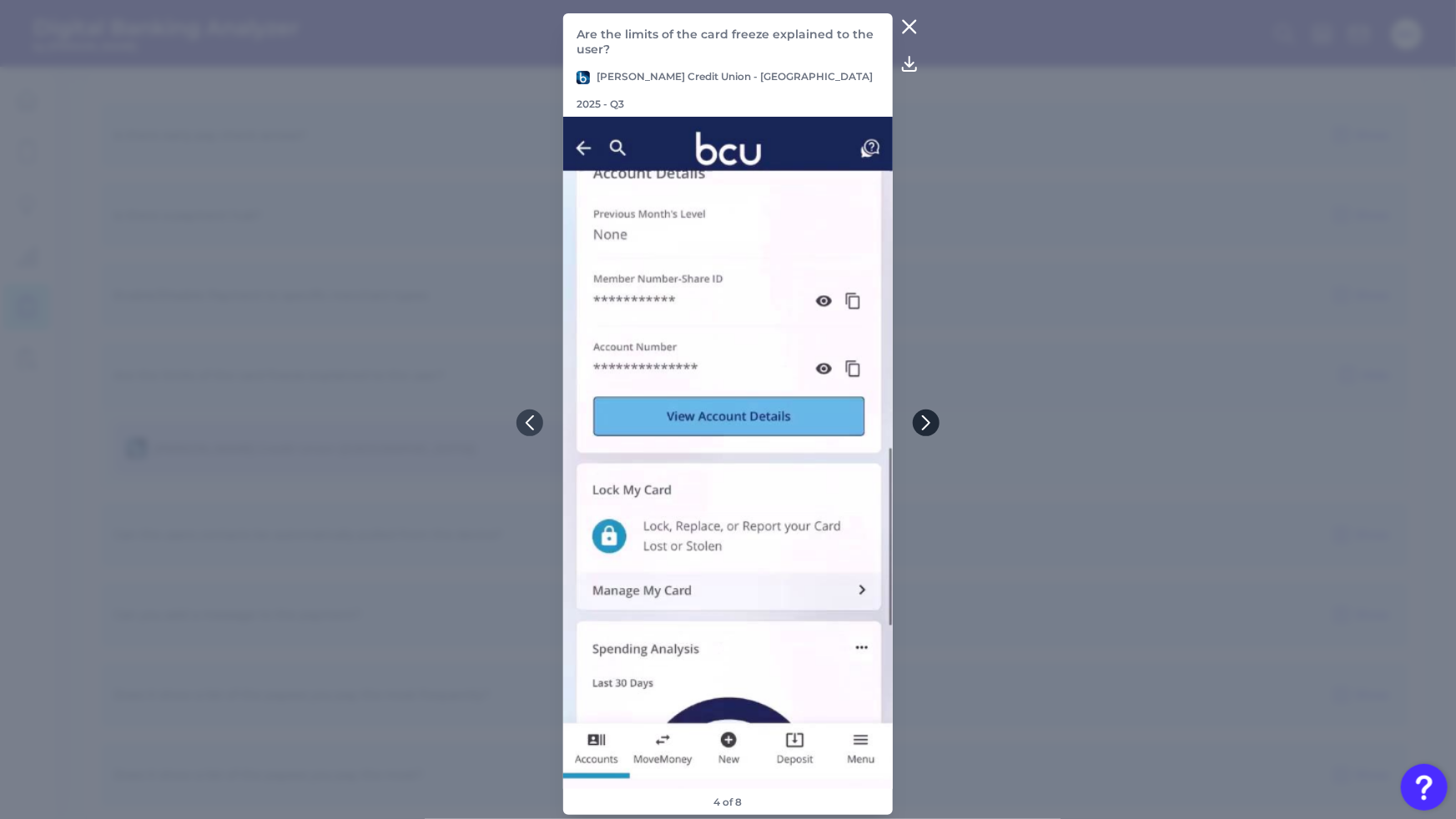
click at [930, 424] on icon at bounding box center [926, 423] width 15 height 15
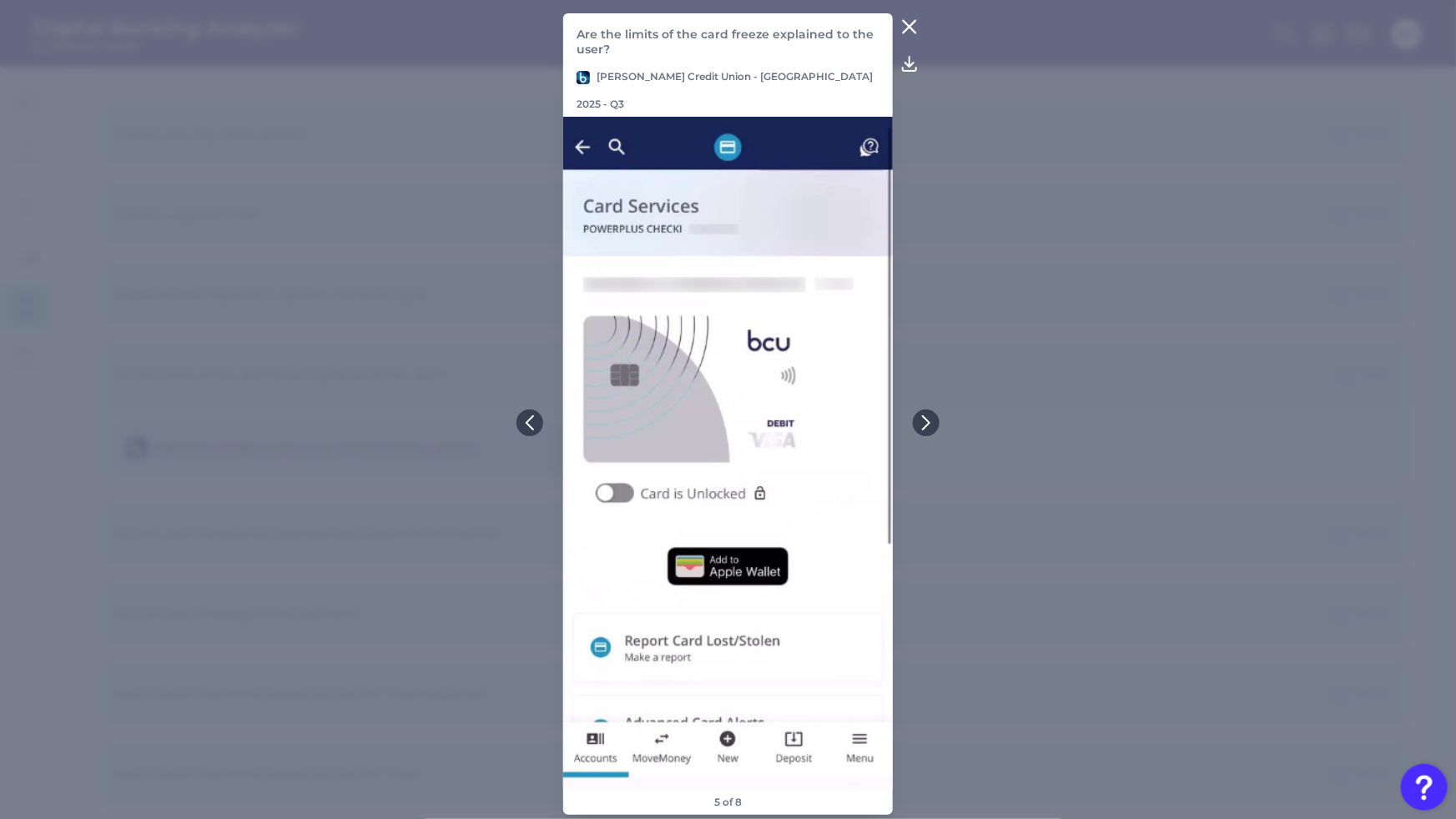
click at [912, 33] on icon at bounding box center [910, 27] width 12 height 12
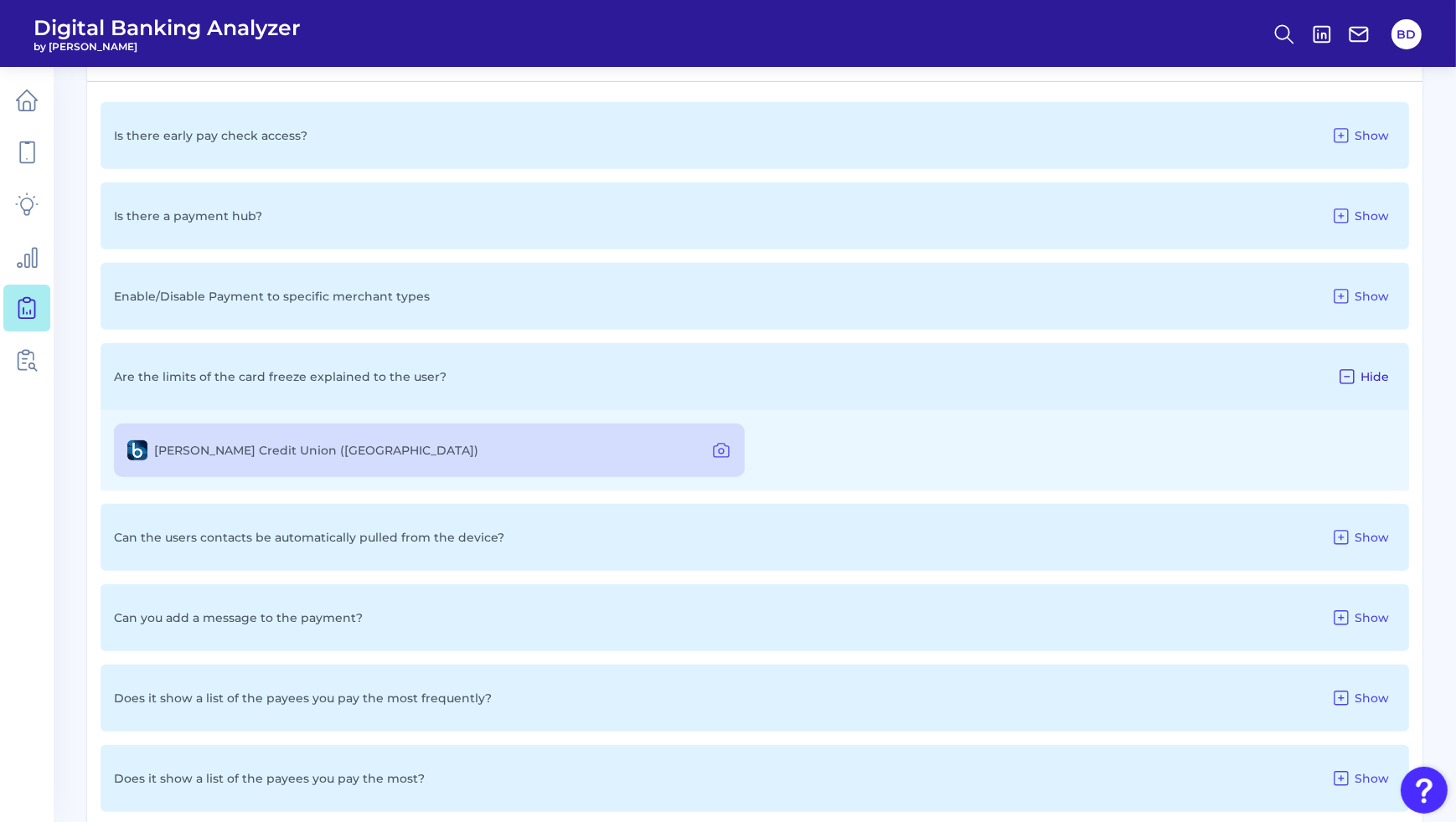
click at [1353, 376] on icon at bounding box center [1347, 377] width 20 height 20
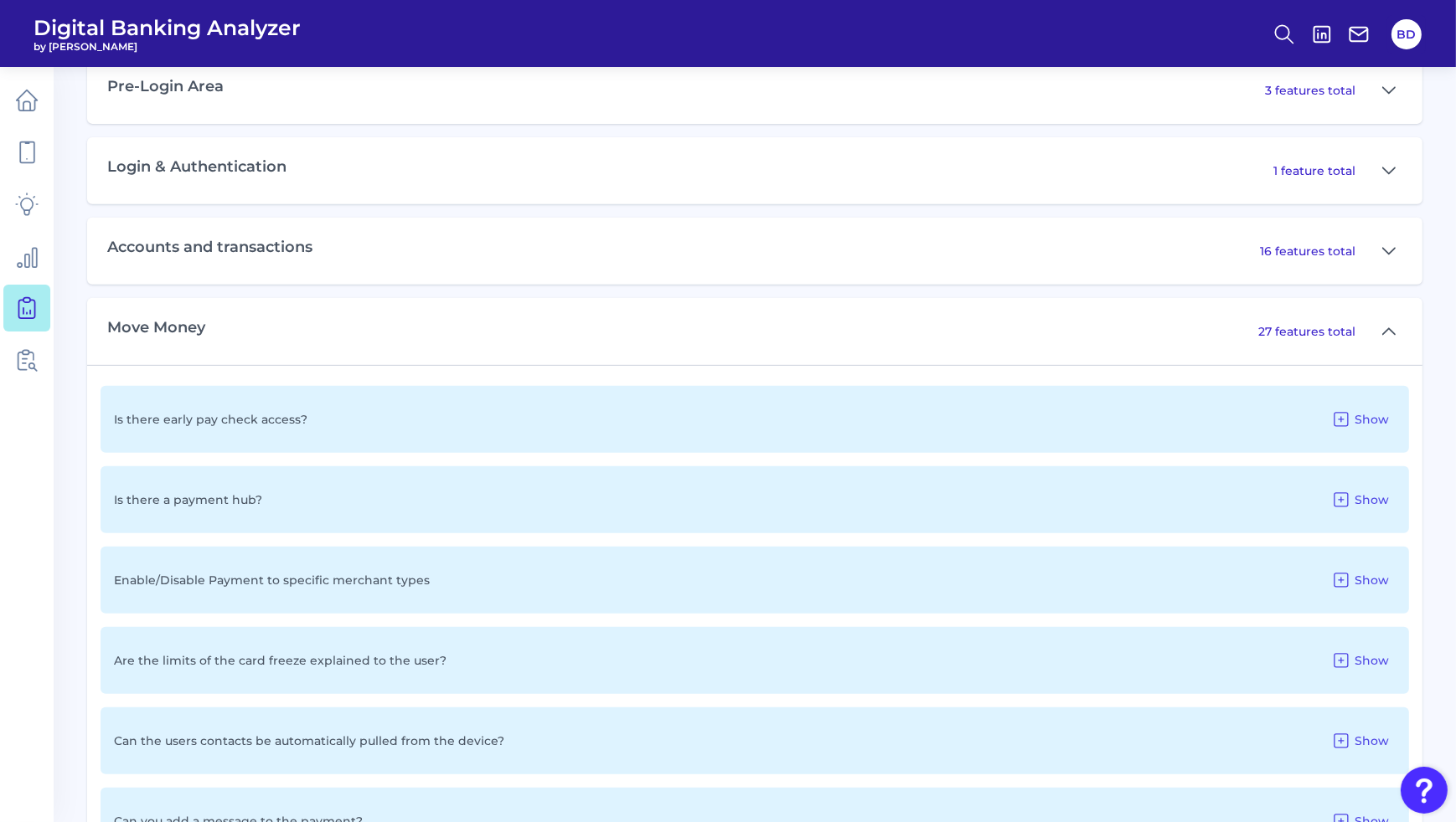
scroll to position [836, 0]
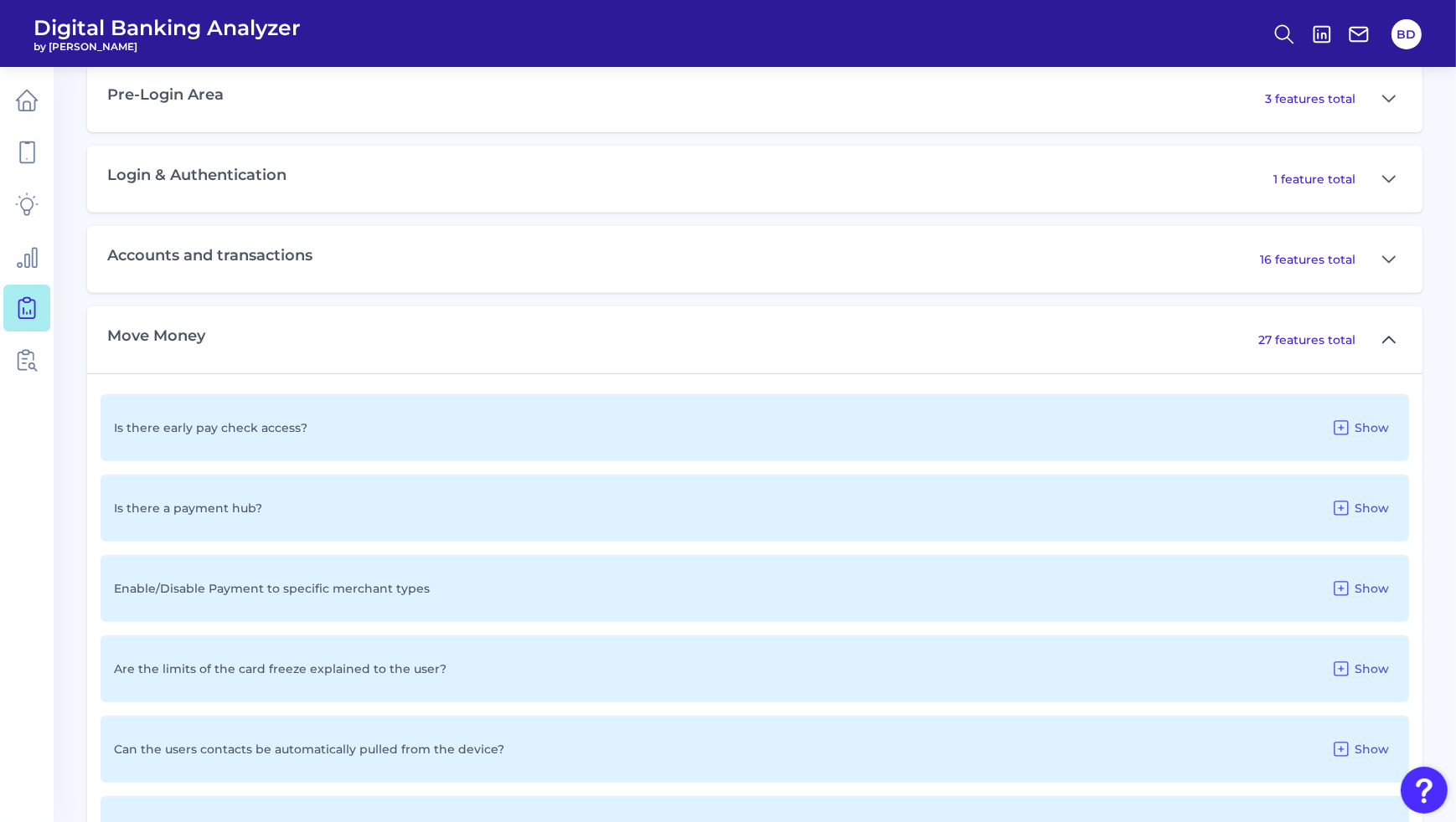
click at [1393, 342] on icon at bounding box center [1388, 339] width 11 height 6
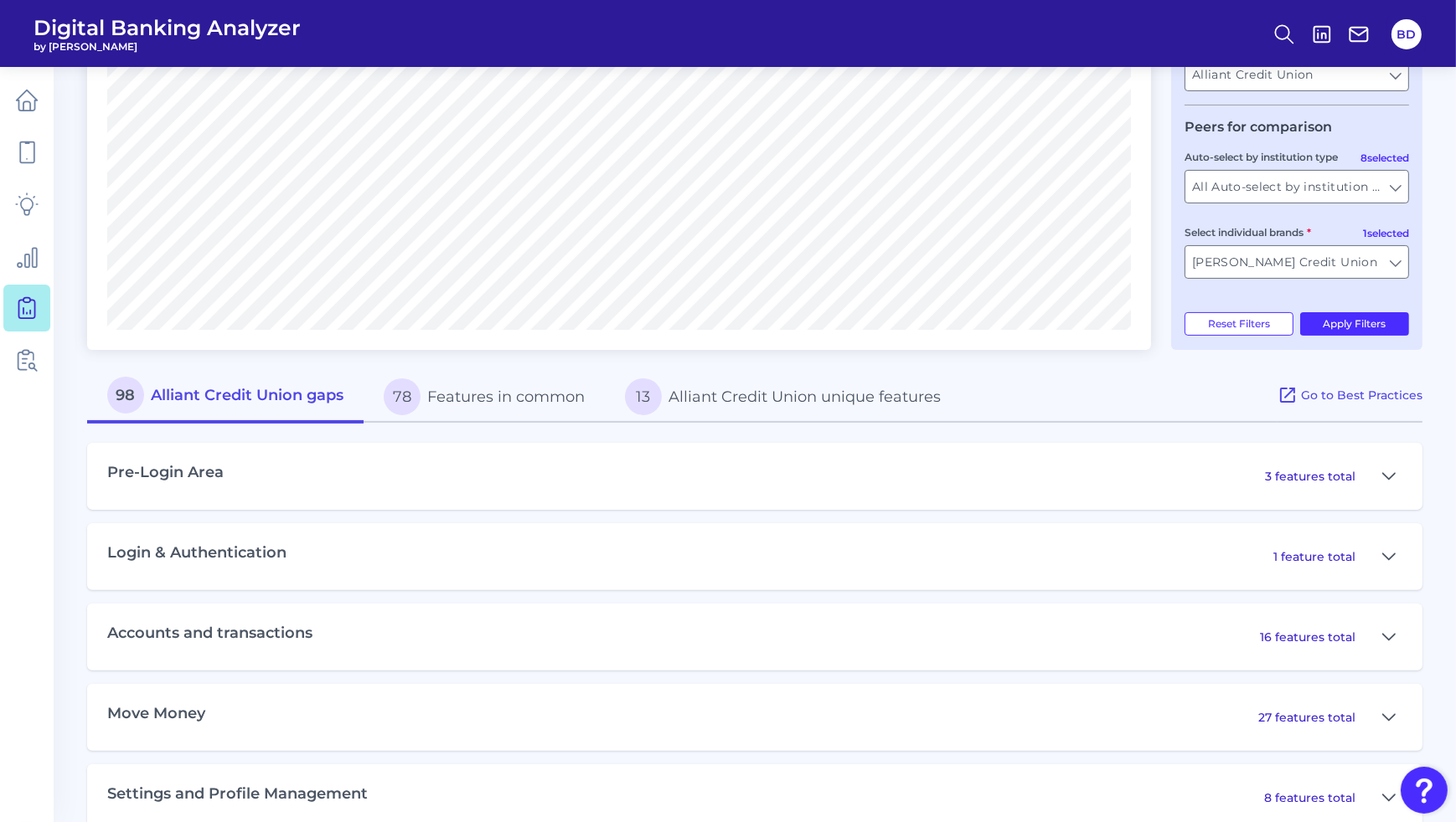
scroll to position [413, 0]
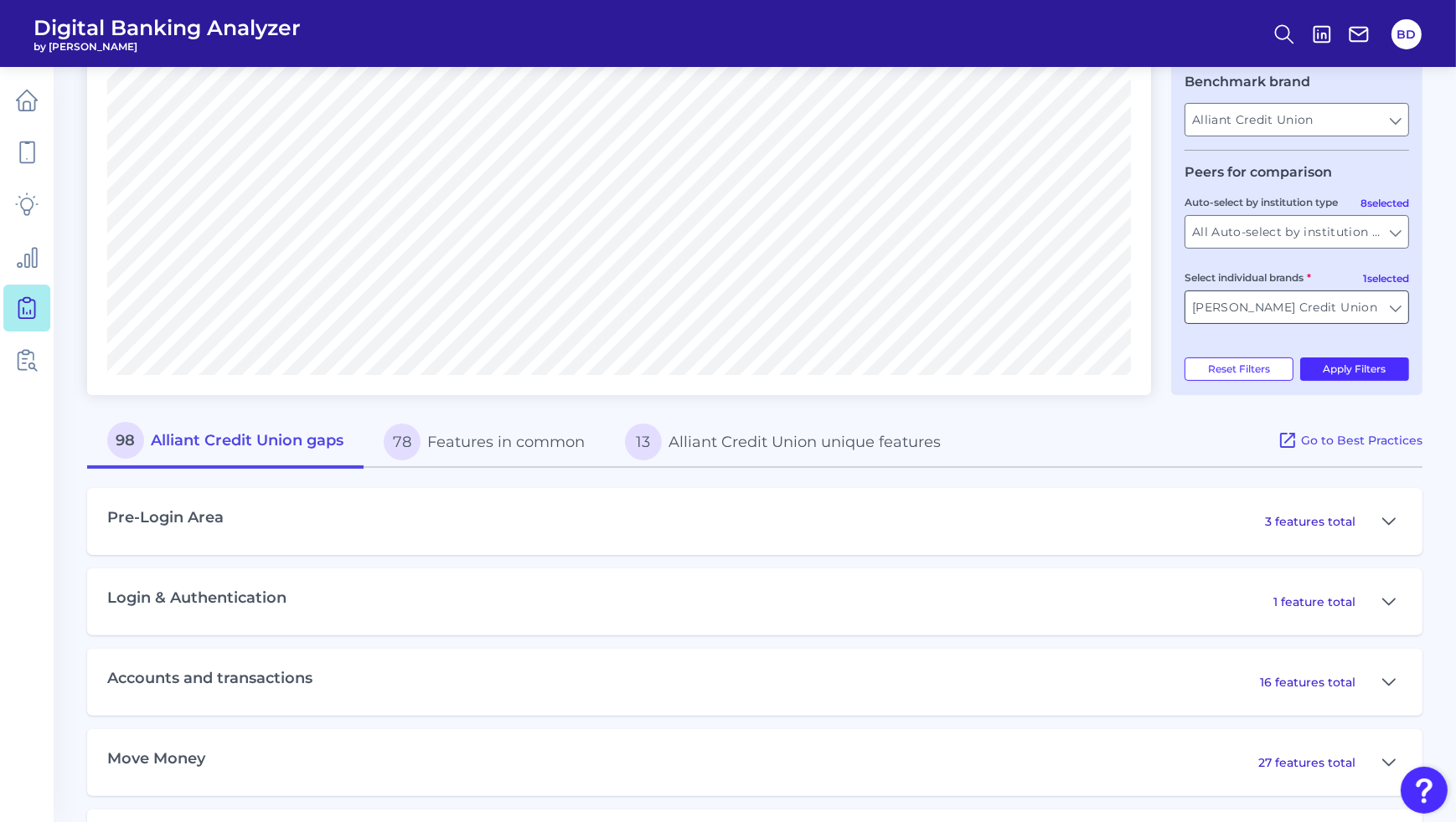
click at [1392, 312] on input "[PERSON_NAME] Credit Union" at bounding box center [1297, 307] width 223 height 32
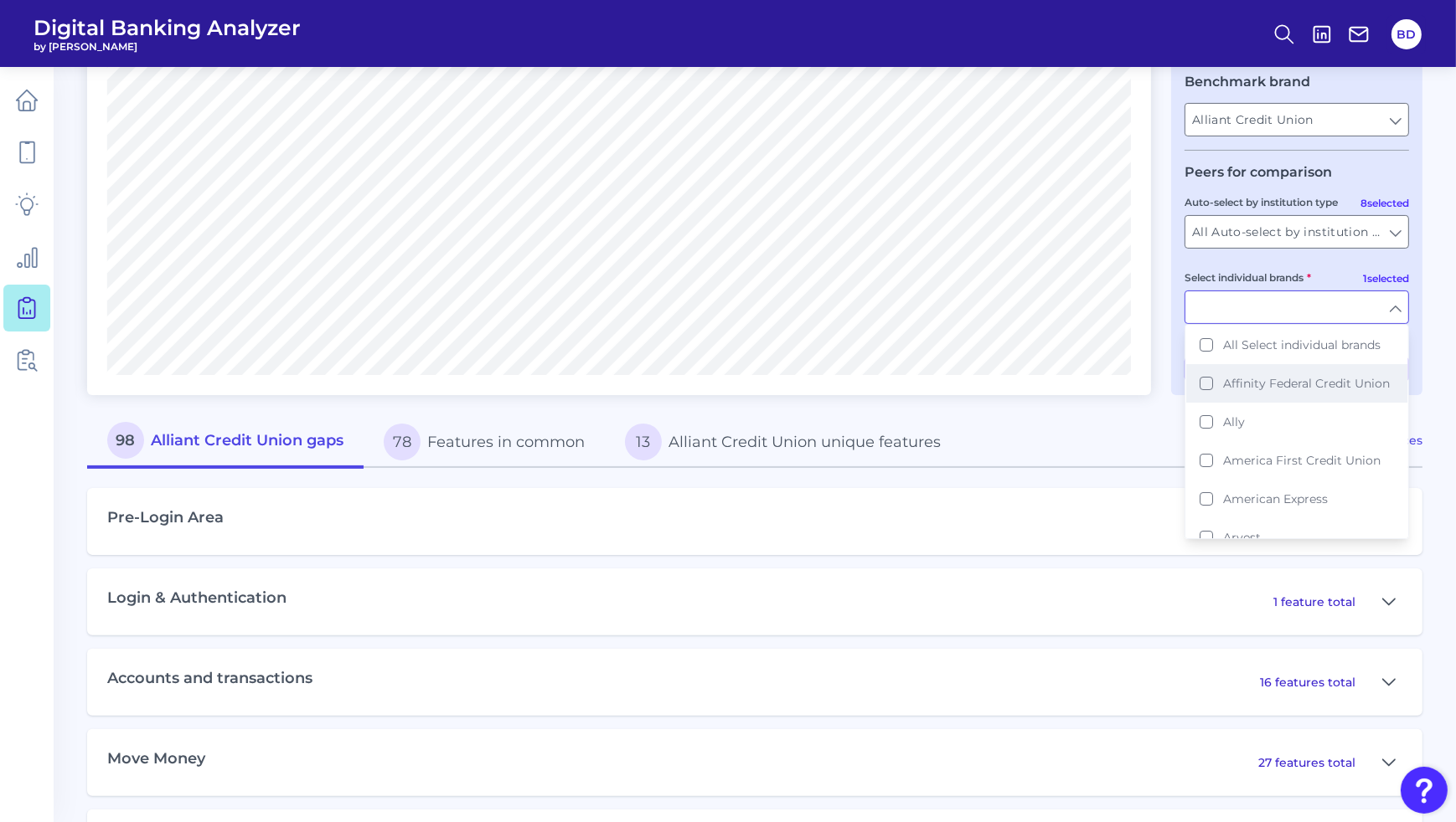
drag, startPoint x: 1202, startPoint y: 388, endPoint x: 1204, endPoint y: 406, distance: 18.1
click at [1202, 388] on button "Affinity Federal Credit Union" at bounding box center [1297, 384] width 221 height 39
click at [1206, 473] on button "America First Credit Union" at bounding box center [1297, 461] width 221 height 39
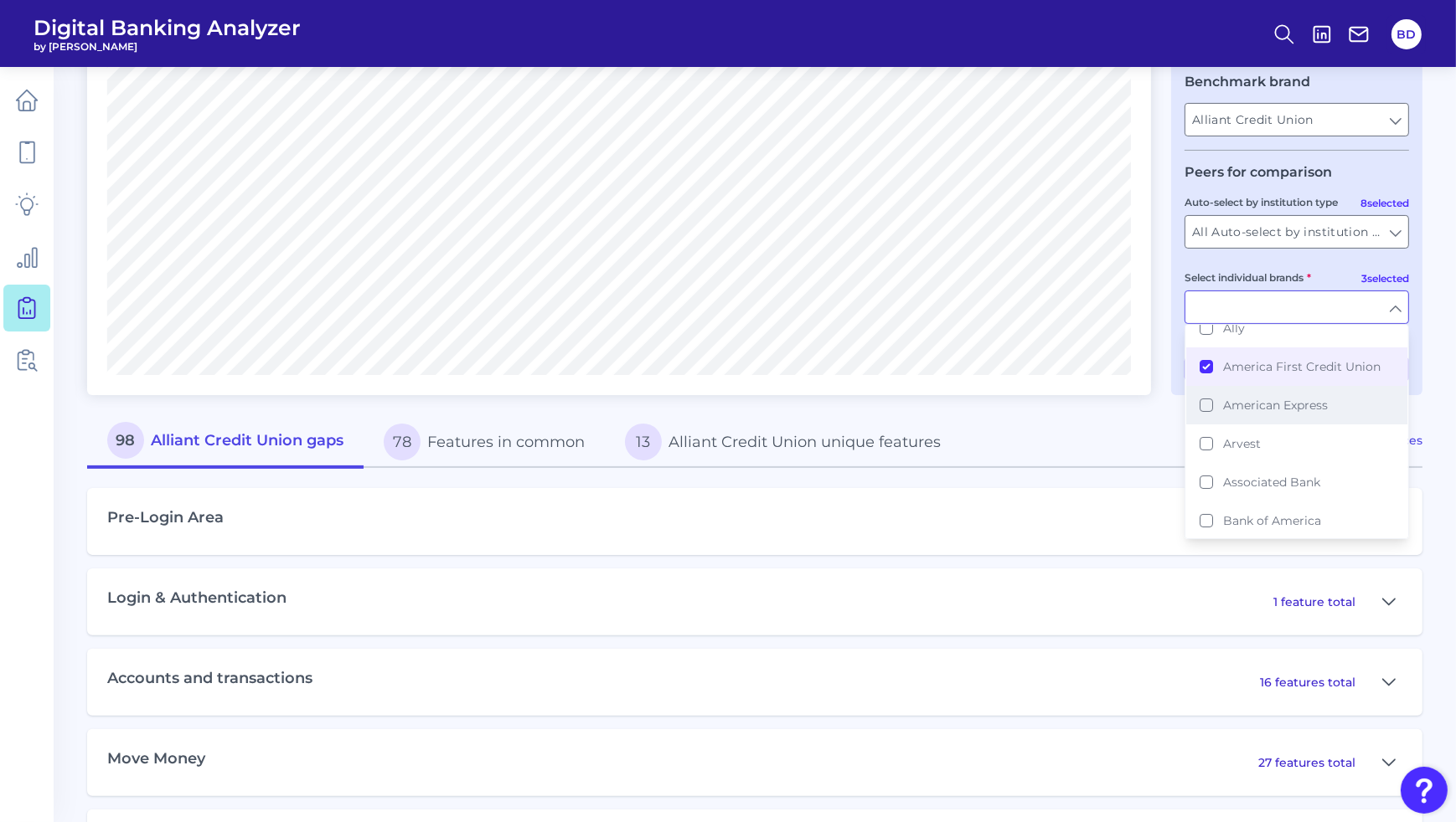
click at [1206, 424] on button "American Express" at bounding box center [1297, 406] width 221 height 39
drag, startPoint x: 1128, startPoint y: 396, endPoint x: 1128, endPoint y: 409, distance: 13.0
click at [1128, 395] on div "Compare one brand to other brands One to One View Prioritization View Count Per…" at bounding box center [619, 58] width 1064 height 674
type input "[PERSON_NAME] Credit Union, Affinity Federal Credit Union, America First Credit…"
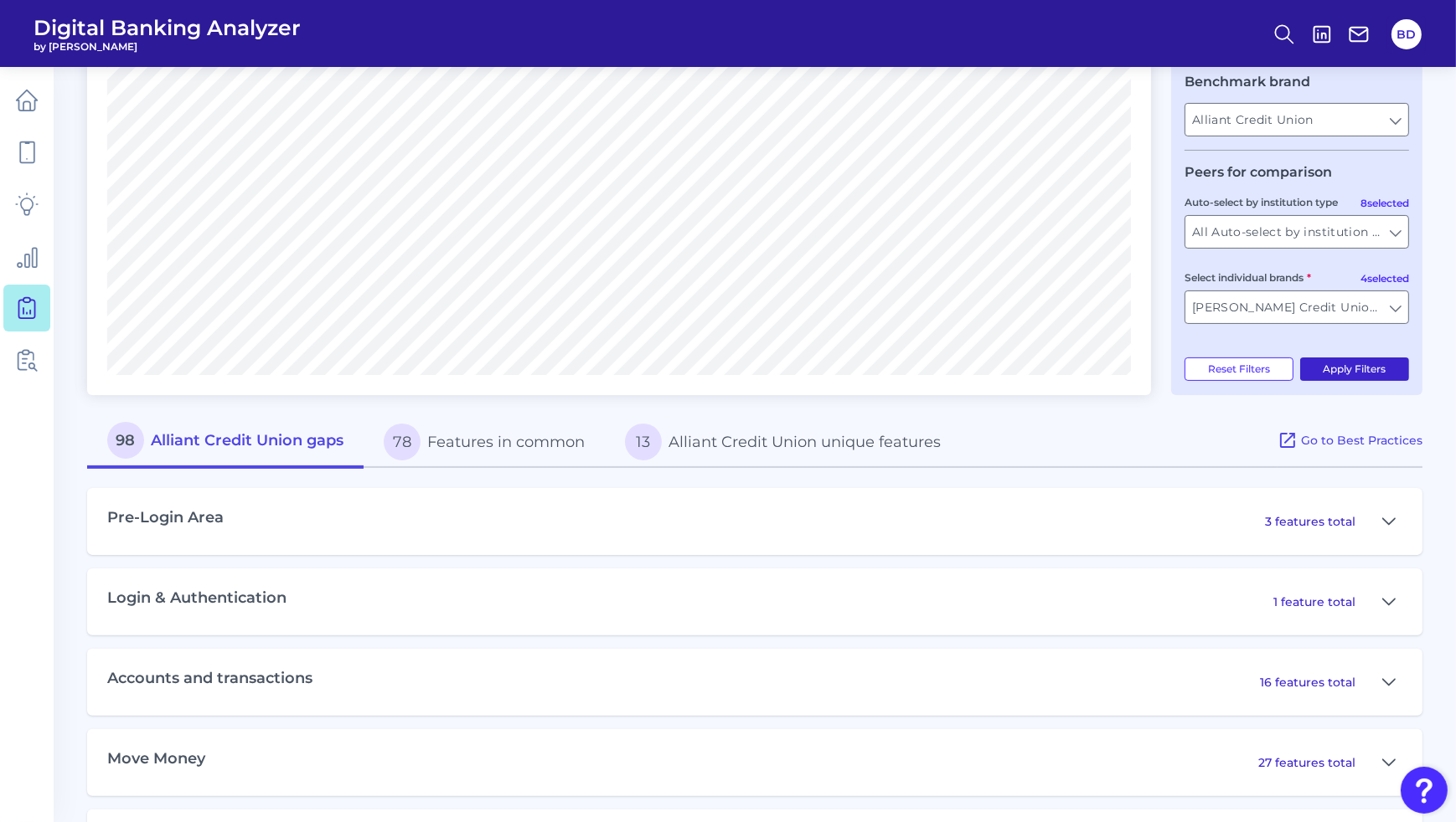
click at [1392, 365] on button "Apply Filters" at bounding box center [1355, 369] width 110 height 24
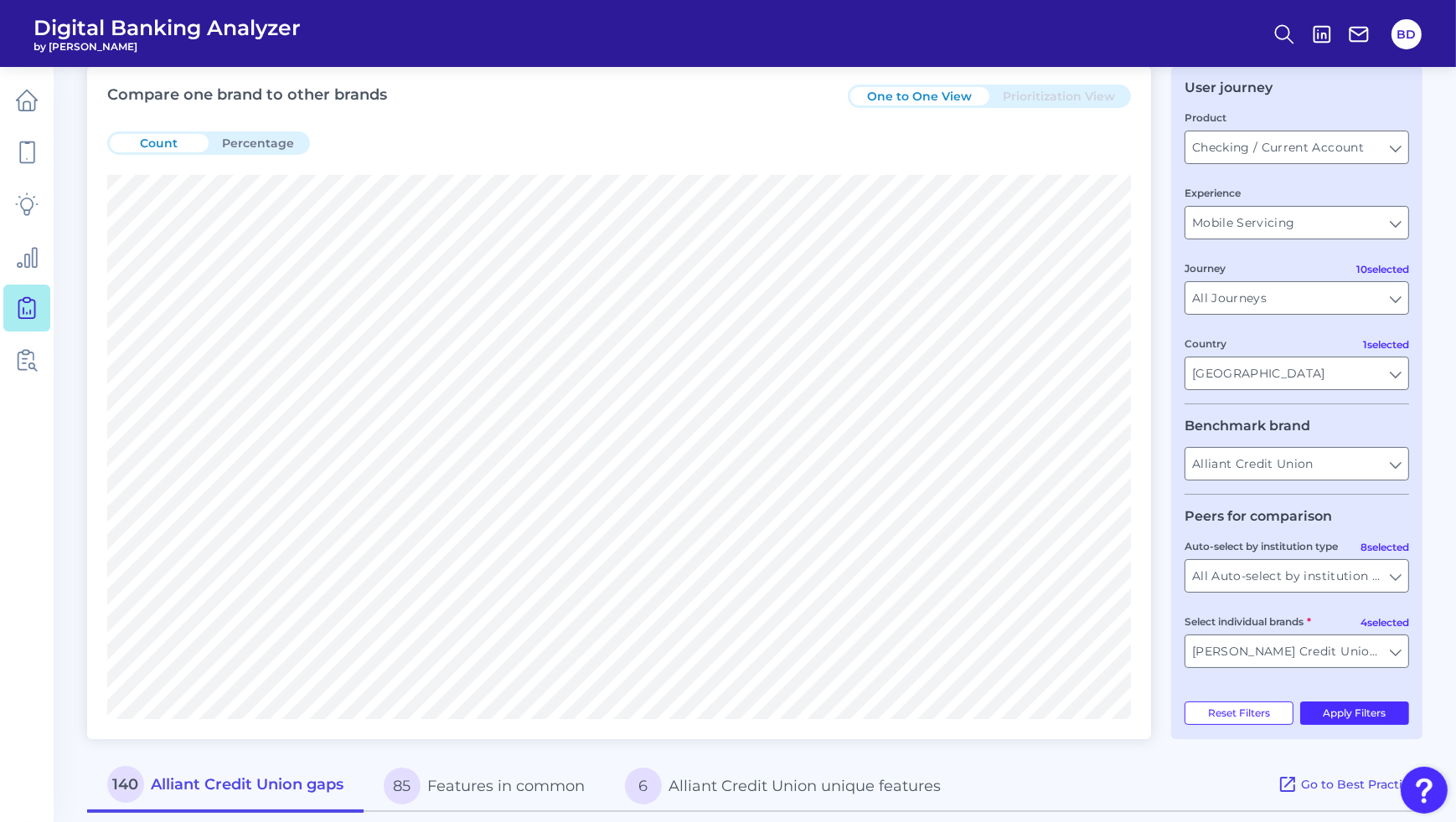
scroll to position [0, 0]
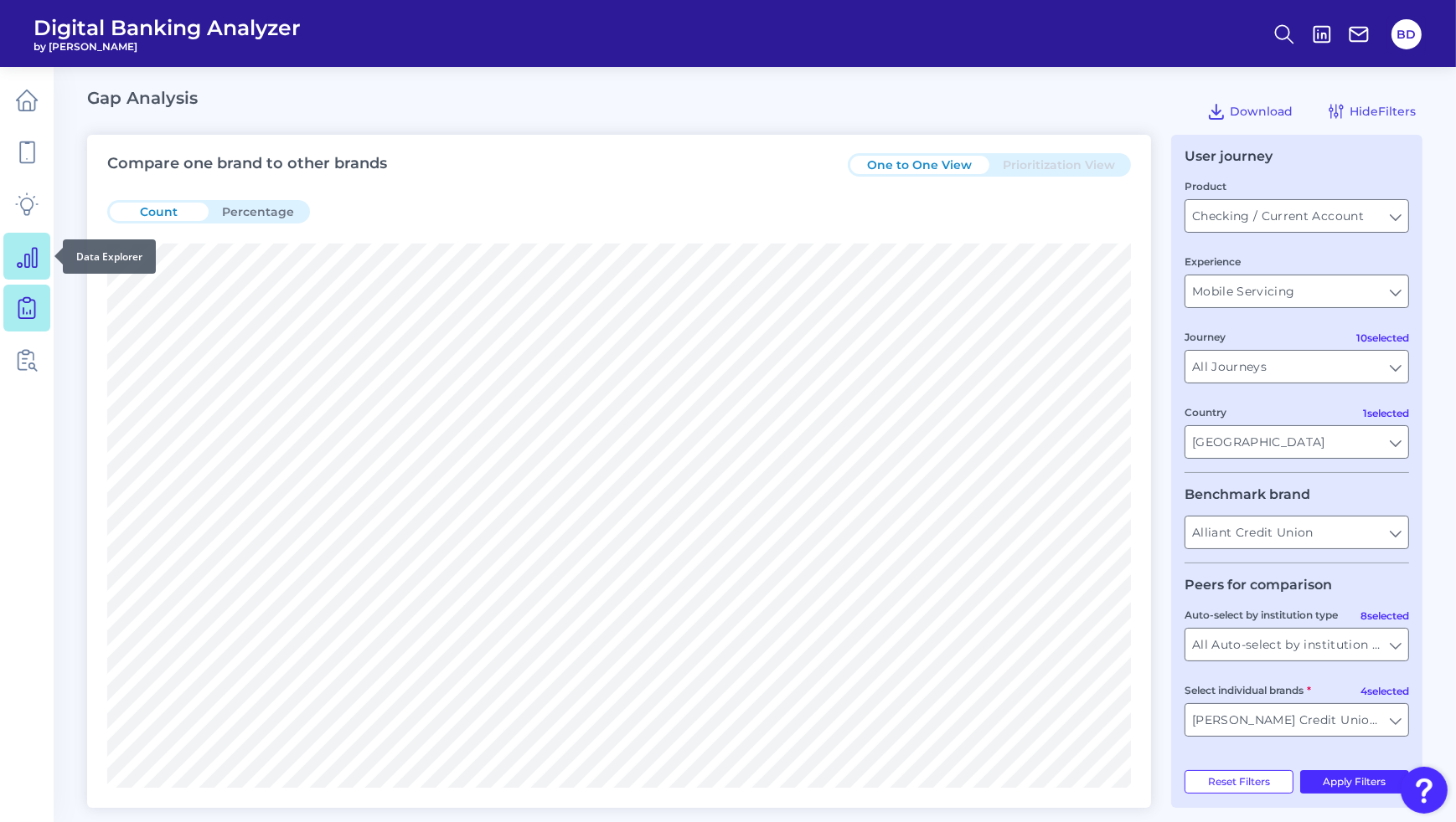
click at [27, 271] on link at bounding box center [26, 256] width 47 height 47
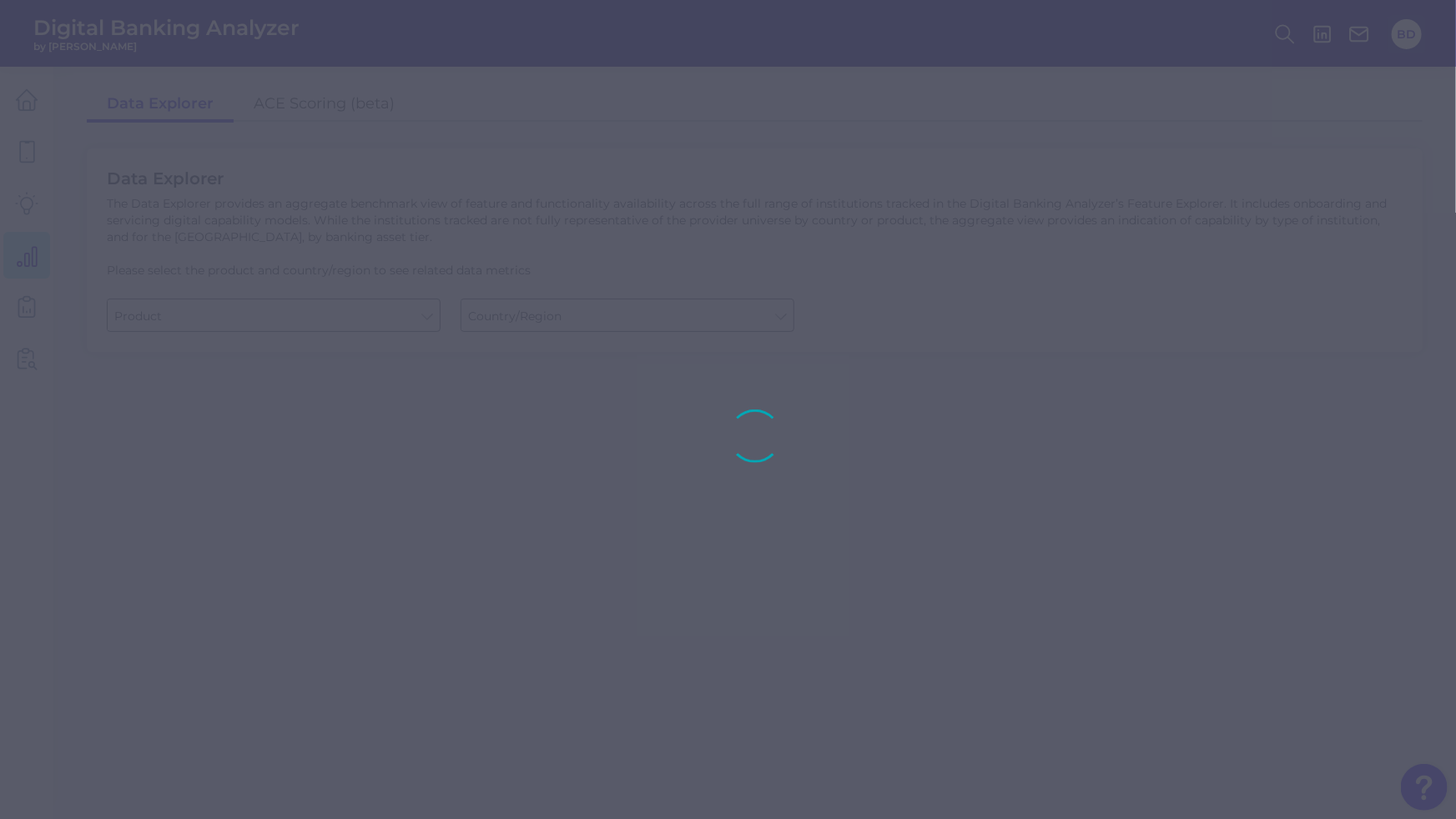
type input "Business Bank Account"
type input "[GEOGRAPHIC_DATA]"
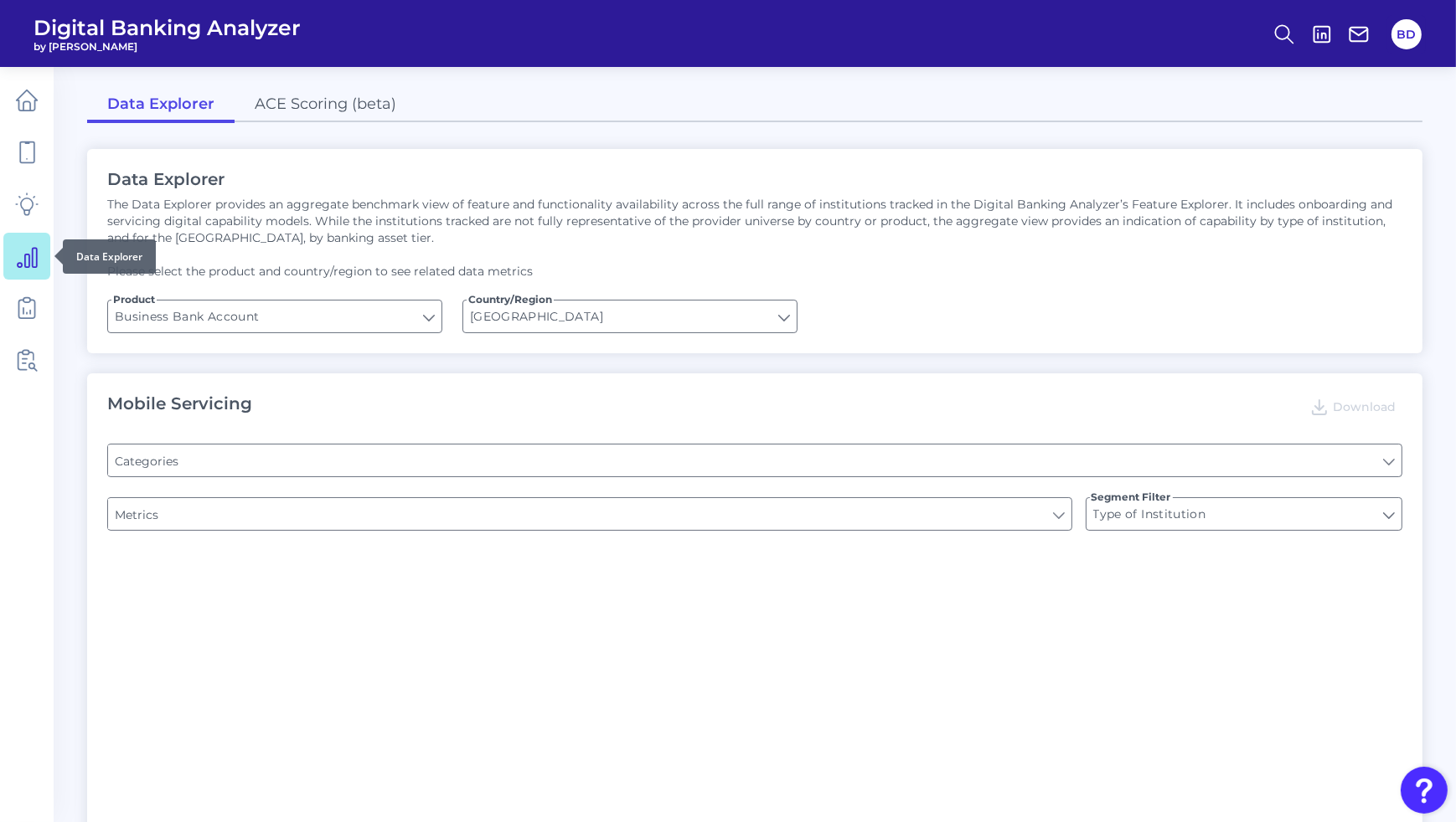
type input "Login"
type input "Pre-login Features"
type input "Channel"
type input "Does it offer third-party single sign on?"
type input "Upon opening the app are users immediately prompted to use Touch/Face ID to log…"
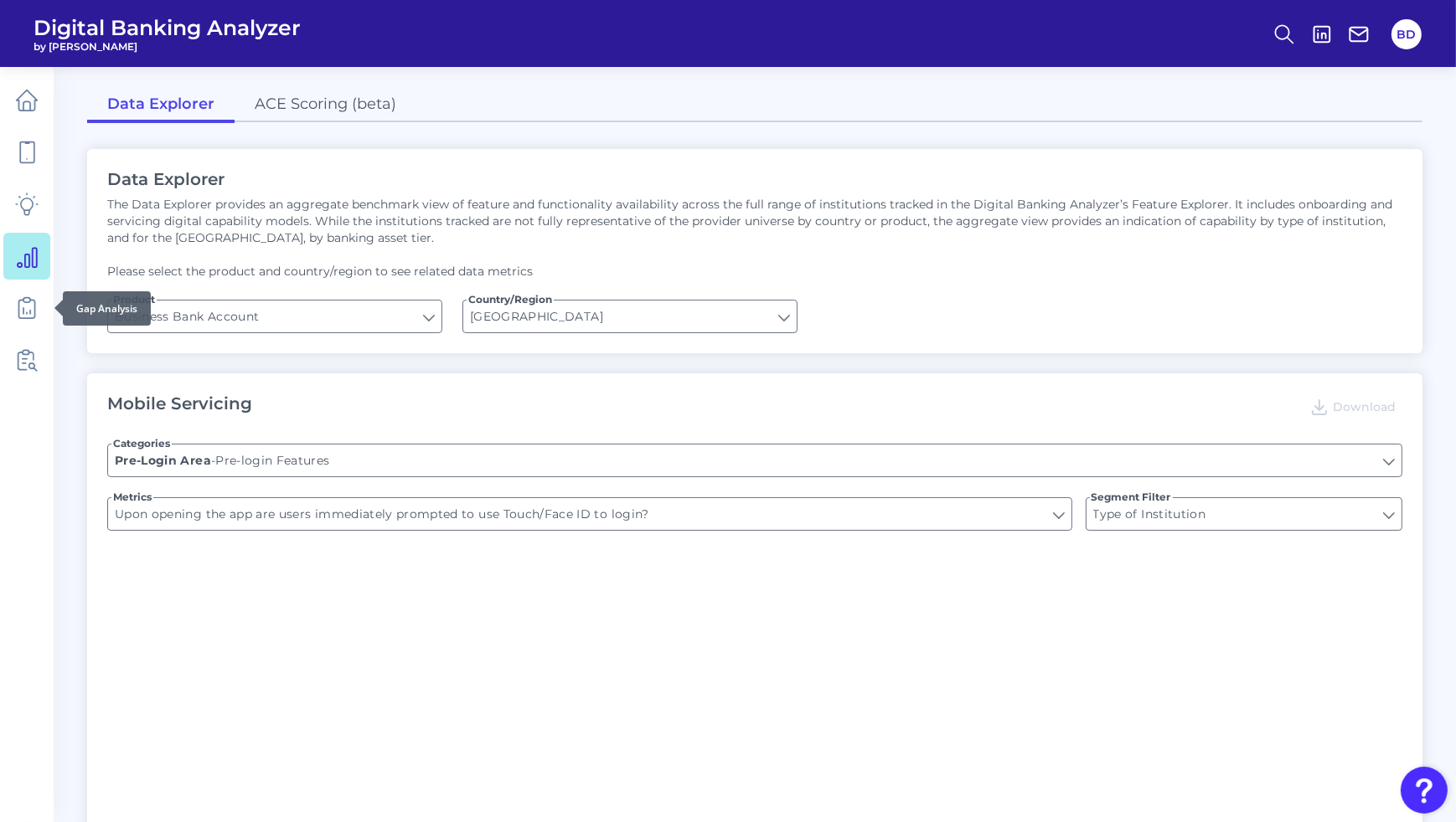
type input "Can you apply for the PRODUCT as a new to brand customer on ANY digital channel?"
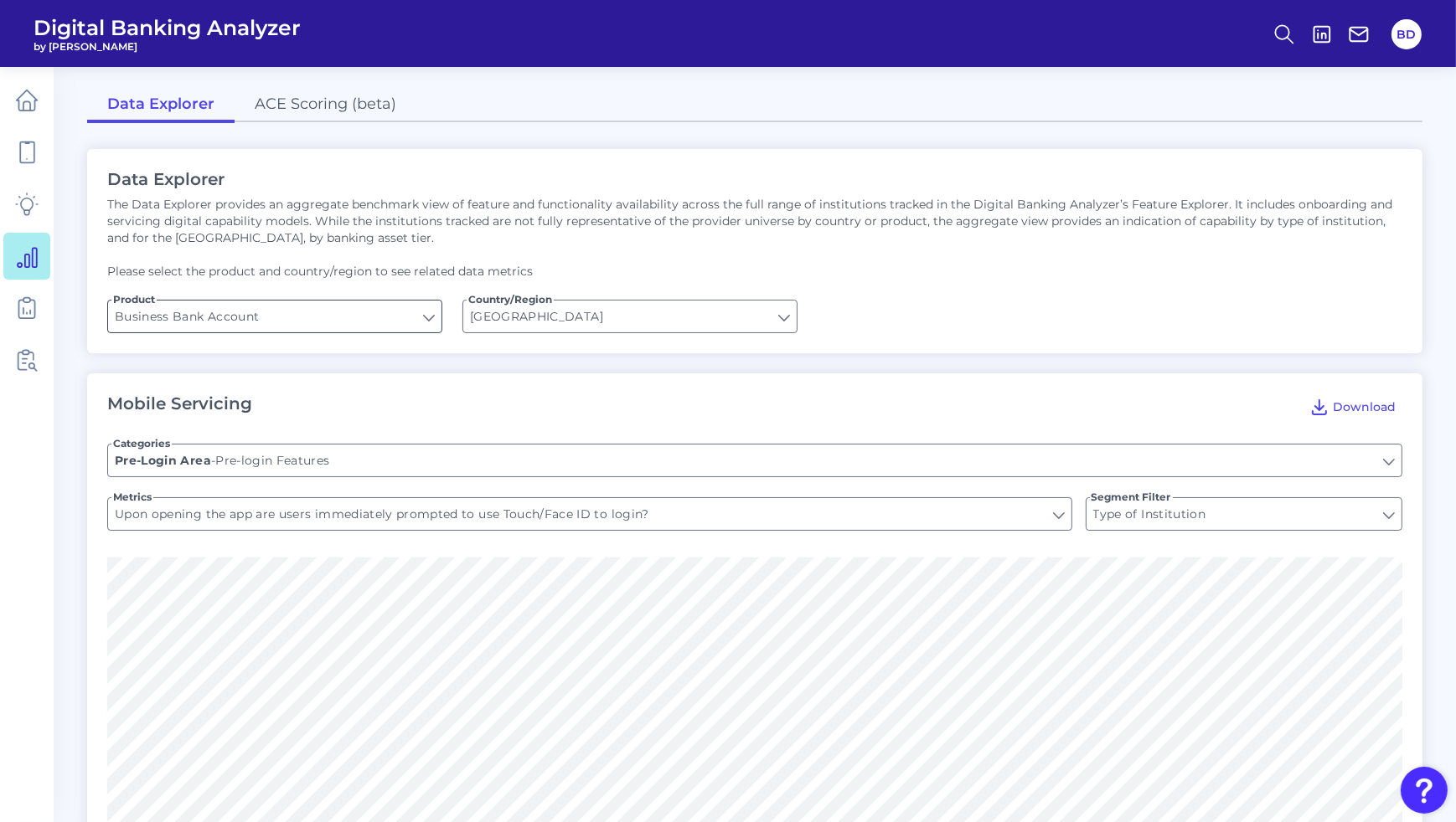
click at [435, 316] on input "Business Bank Account" at bounding box center [275, 316] width 334 height 32
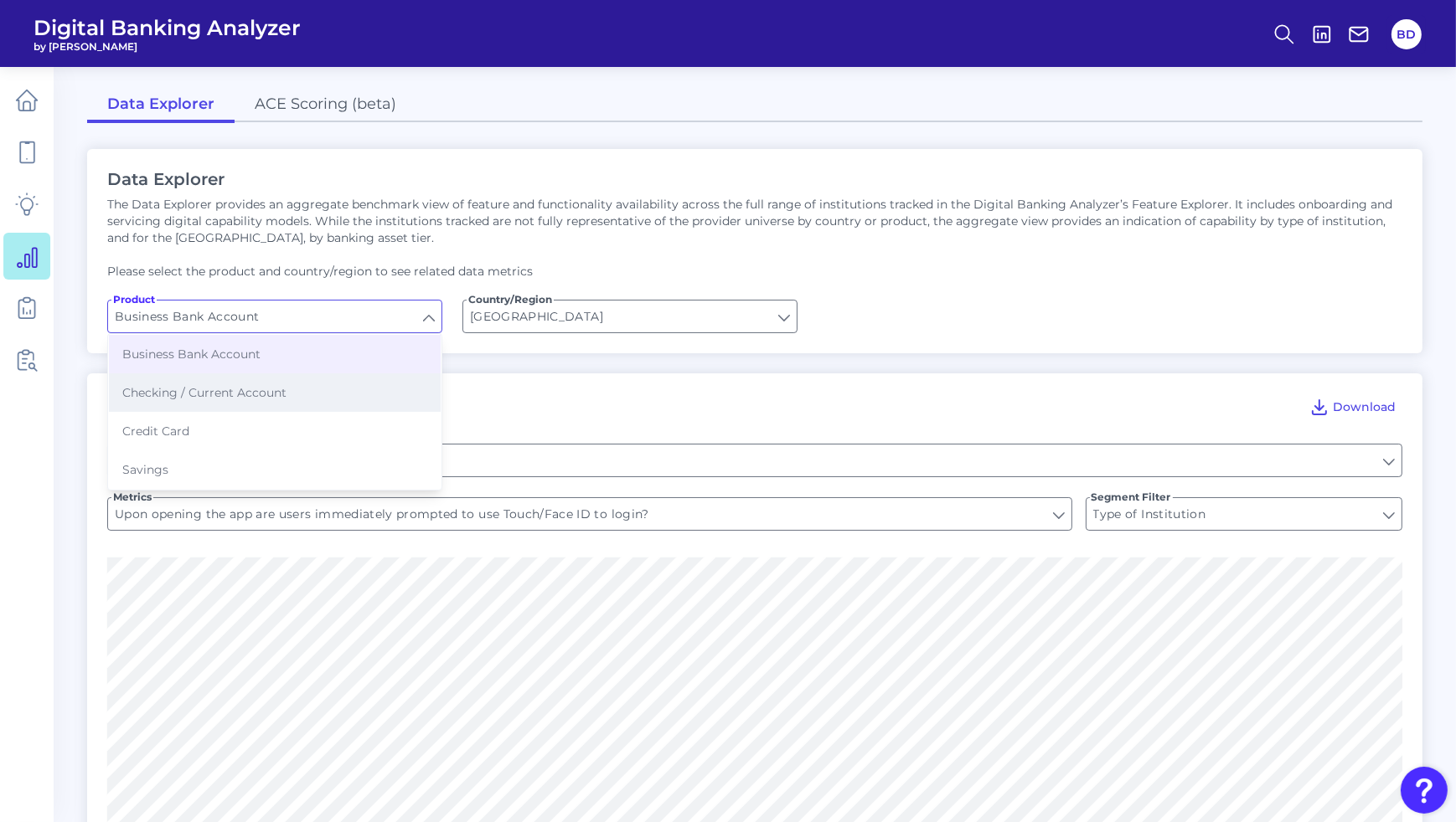
click at [325, 373] on button "Checking / Current Account" at bounding box center [275, 393] width 332 height 39
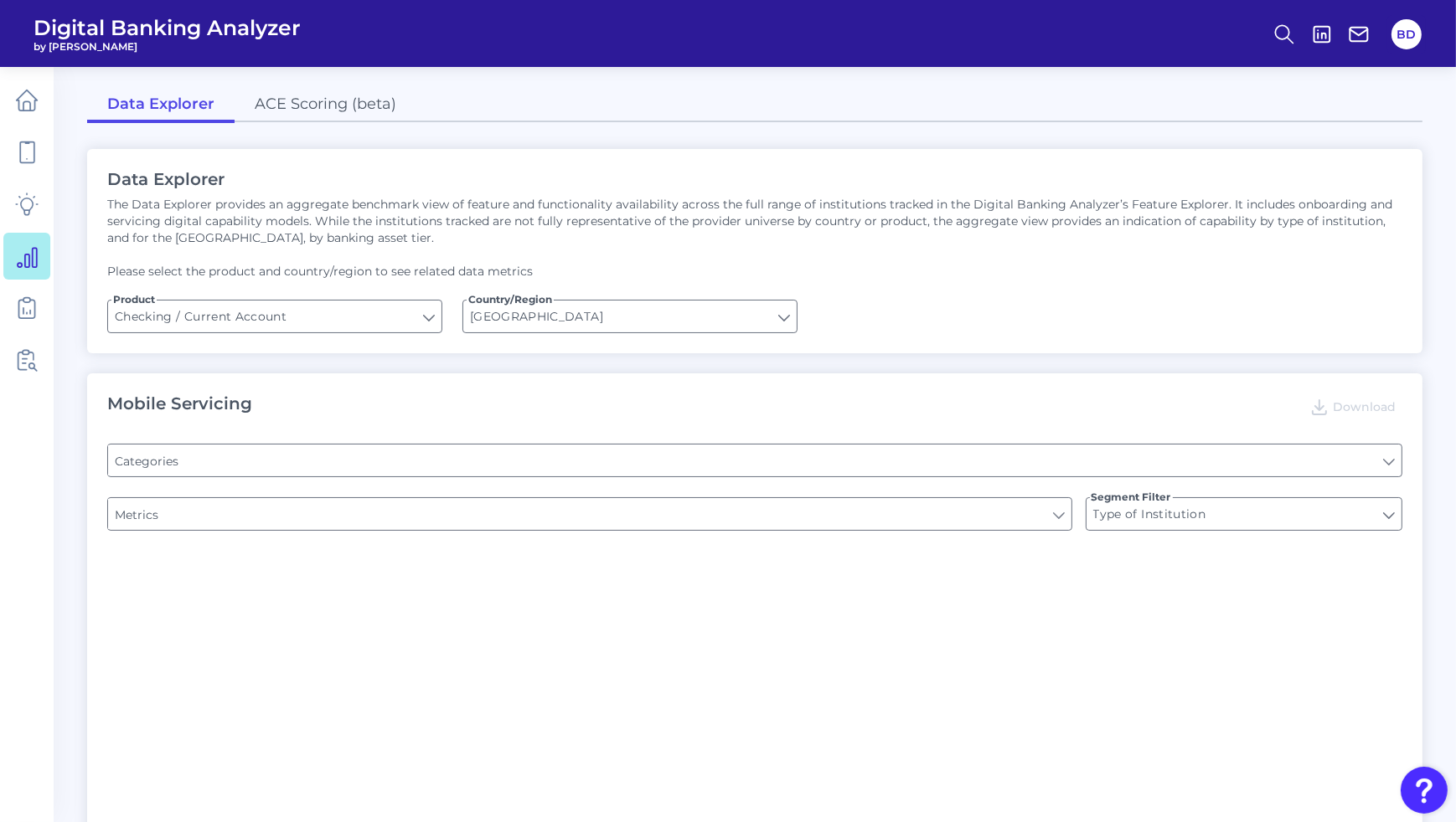
type input "Checking / Current Account"
type input "Channel"
type input "Online Banking Registration"
type input "Pre-login Features"
type input "END-TO-END JOURNEY: Can you apply for the PRODUCT as a new to brand customer on…"
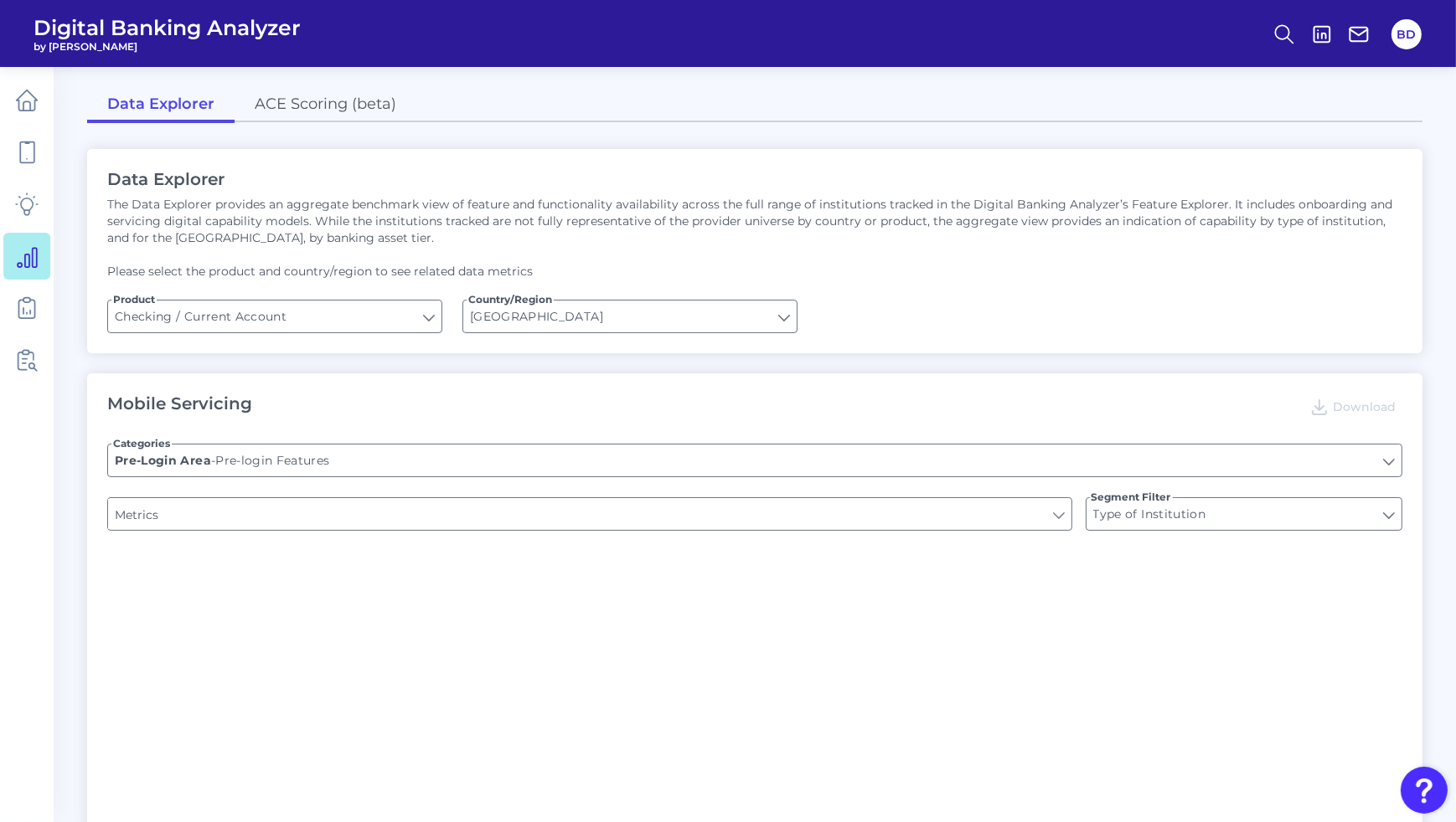
type input "Upon opening the app are users immediately prompted to use Touch/Face ID to log…"
type input "Can you register for online banking?"
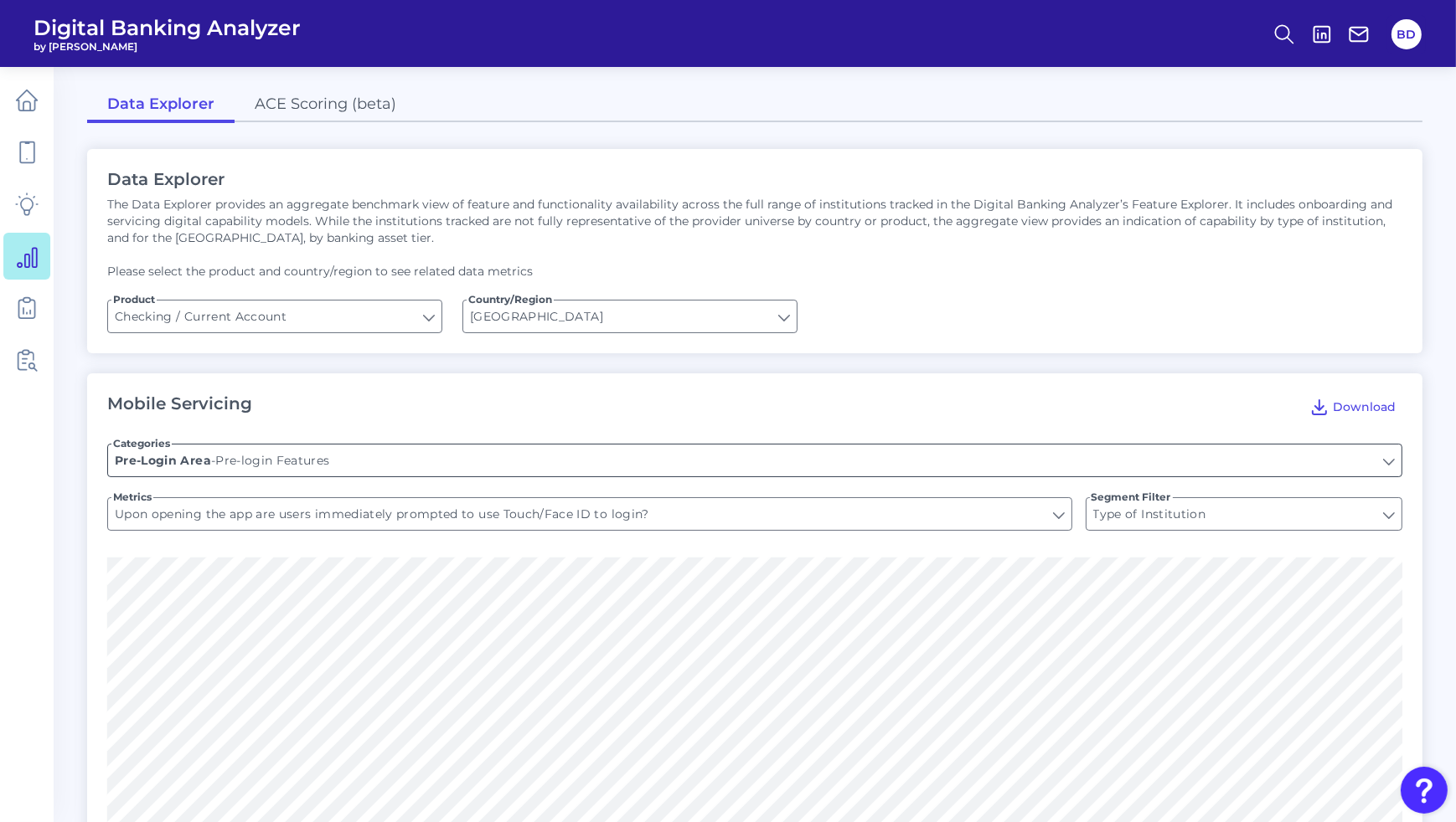
click at [430, 465] on input "Pre-login Features" at bounding box center [755, 460] width 1293 height 32
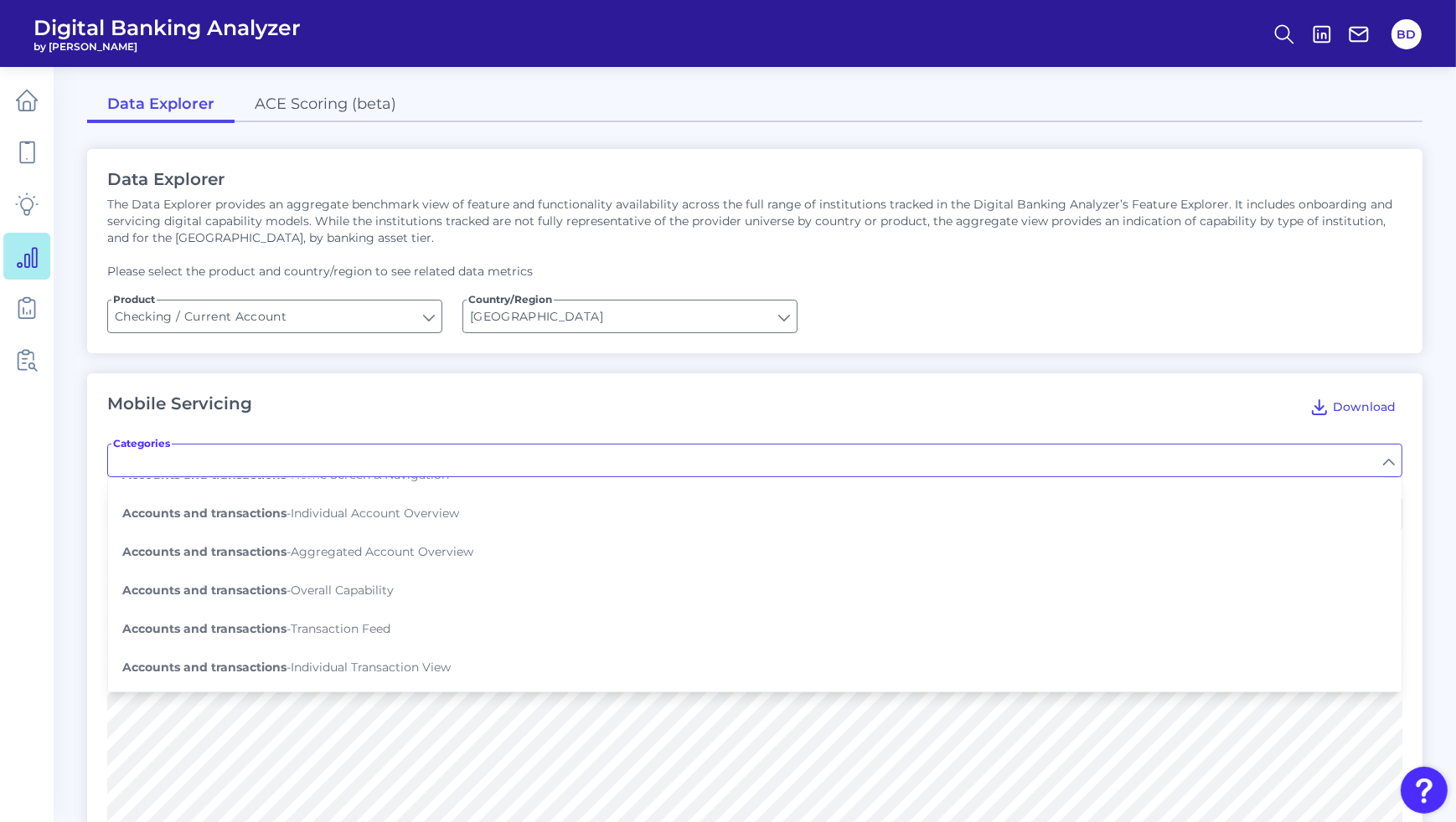
scroll to position [190, 0]
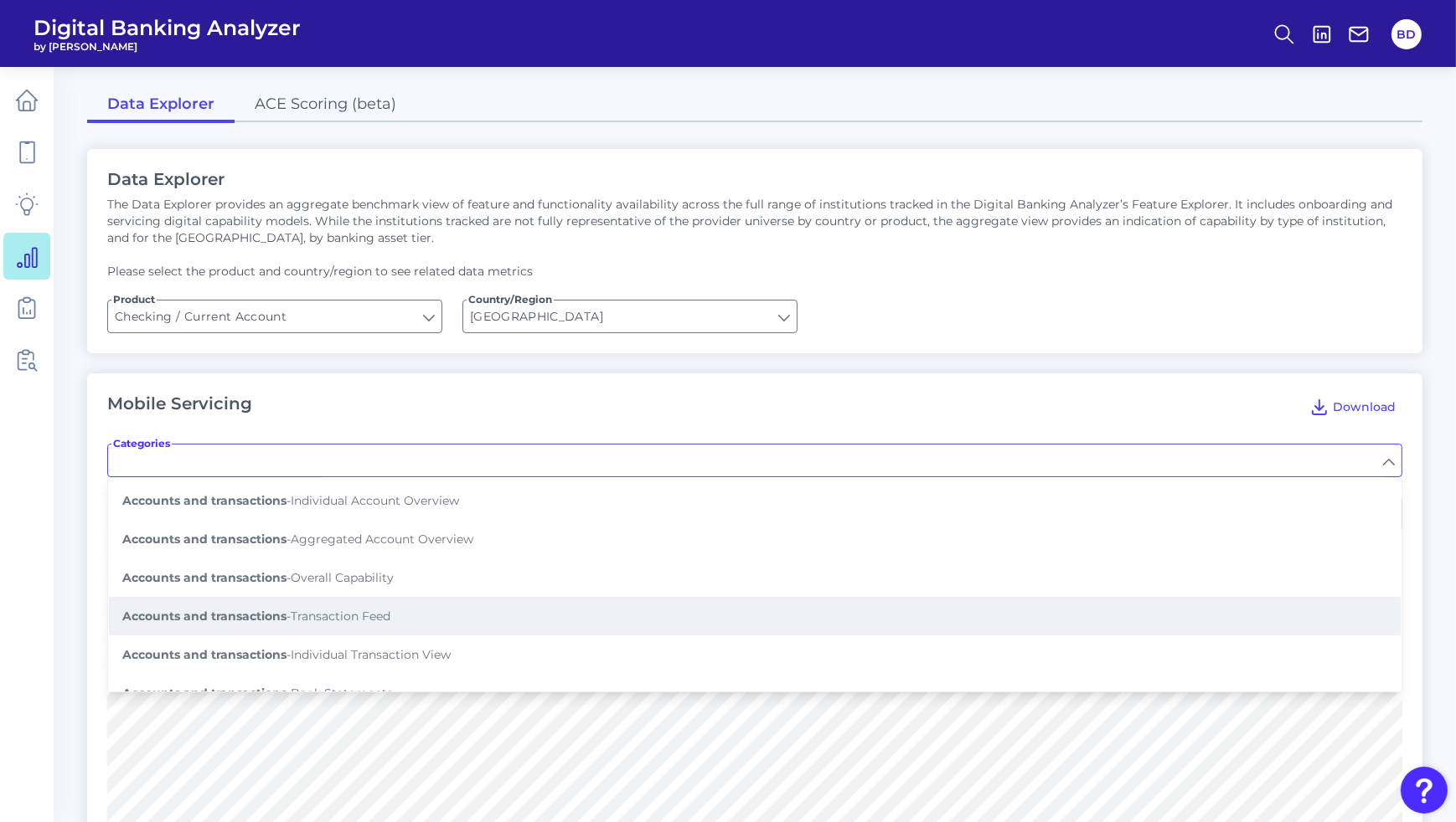
click at [367, 609] on span "Accounts and transactions - Transaction Feed" at bounding box center [256, 616] width 268 height 15
type input "Transaction Feed"
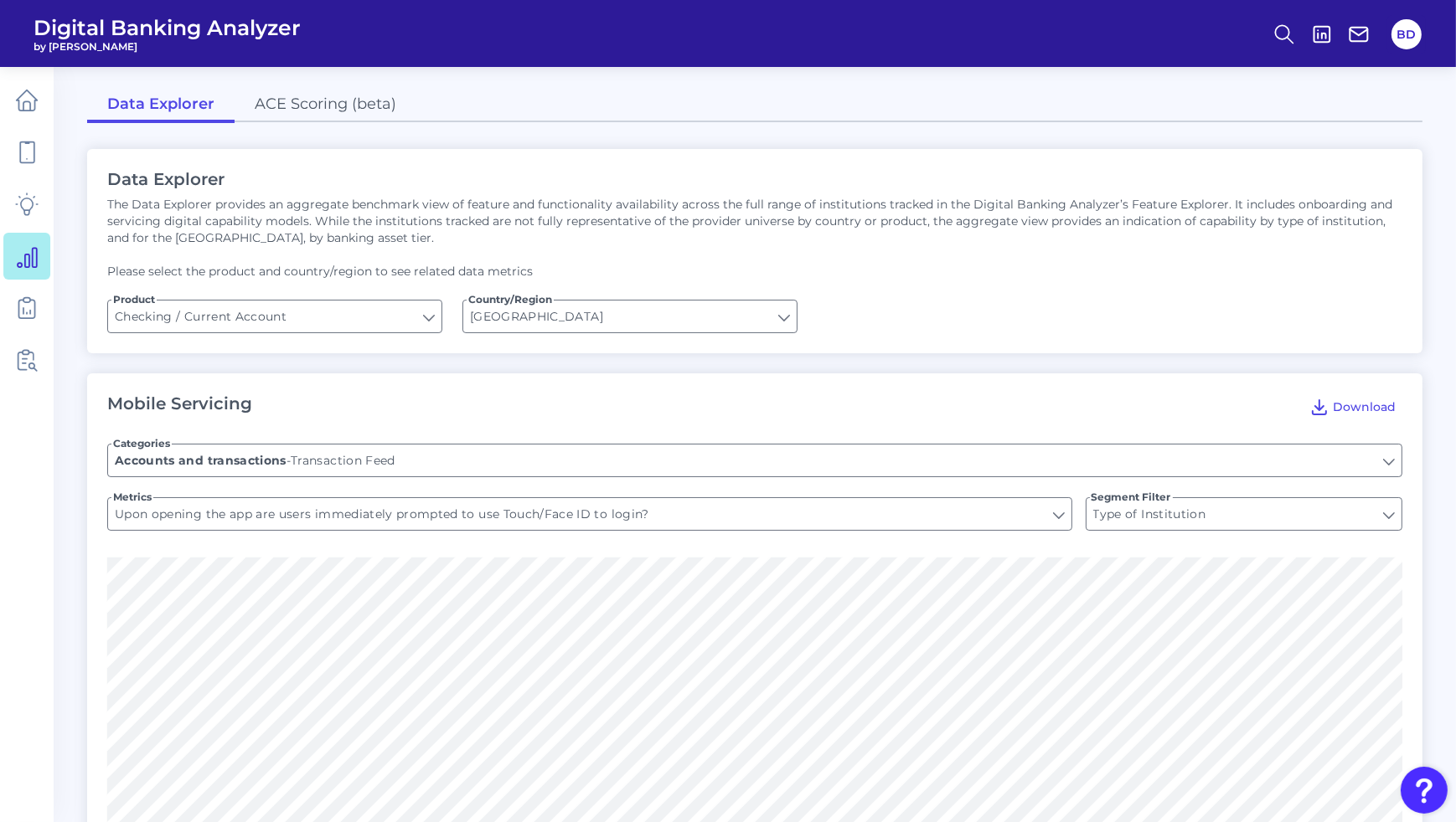
type input "Shows pending transactions"
click at [358, 515] on input "Shows pending transactions" at bounding box center [590, 514] width 964 height 32
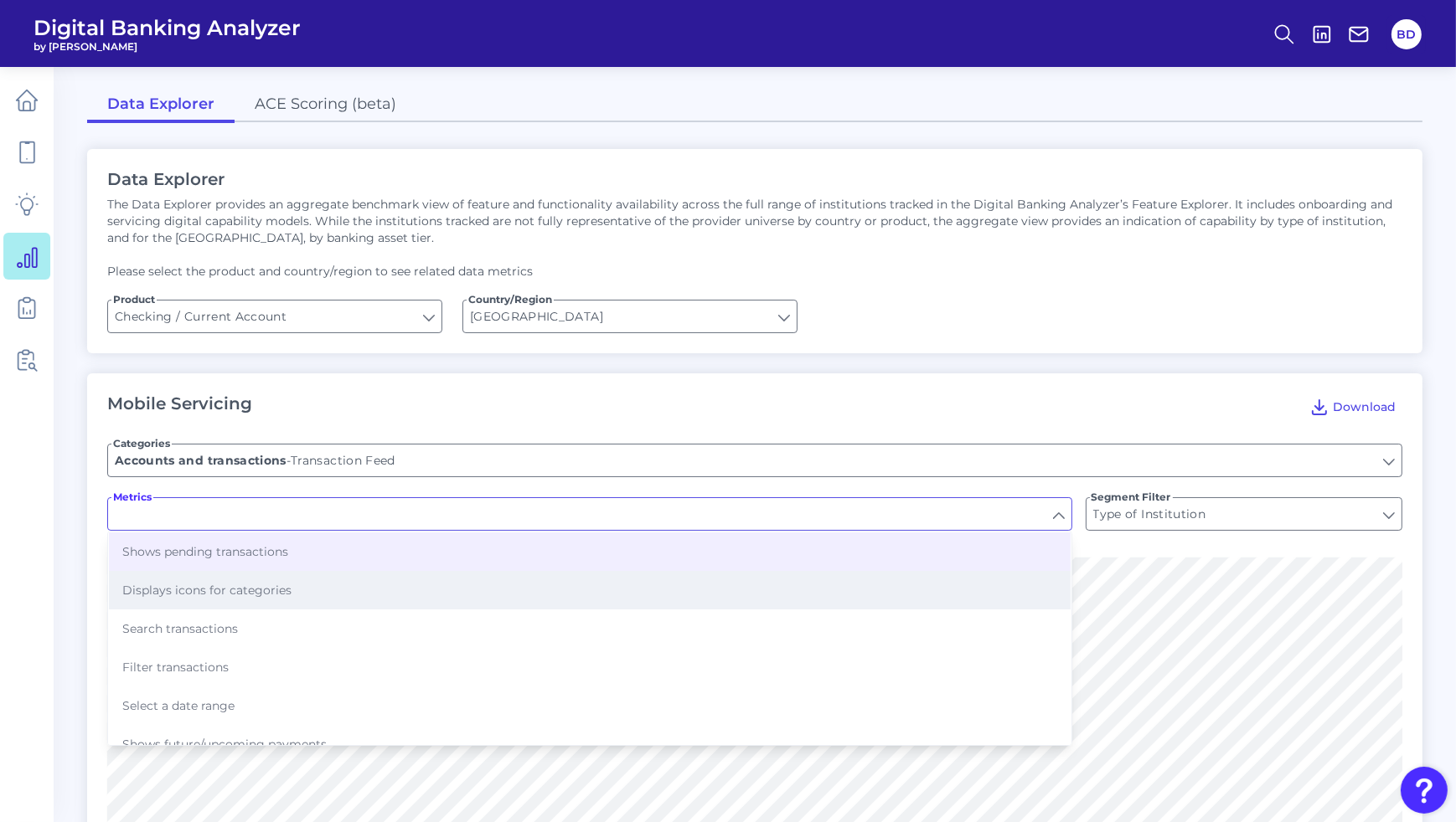
click at [202, 580] on button "Displays icons for categories" at bounding box center [590, 590] width 962 height 39
type input "Displays icons for categories"
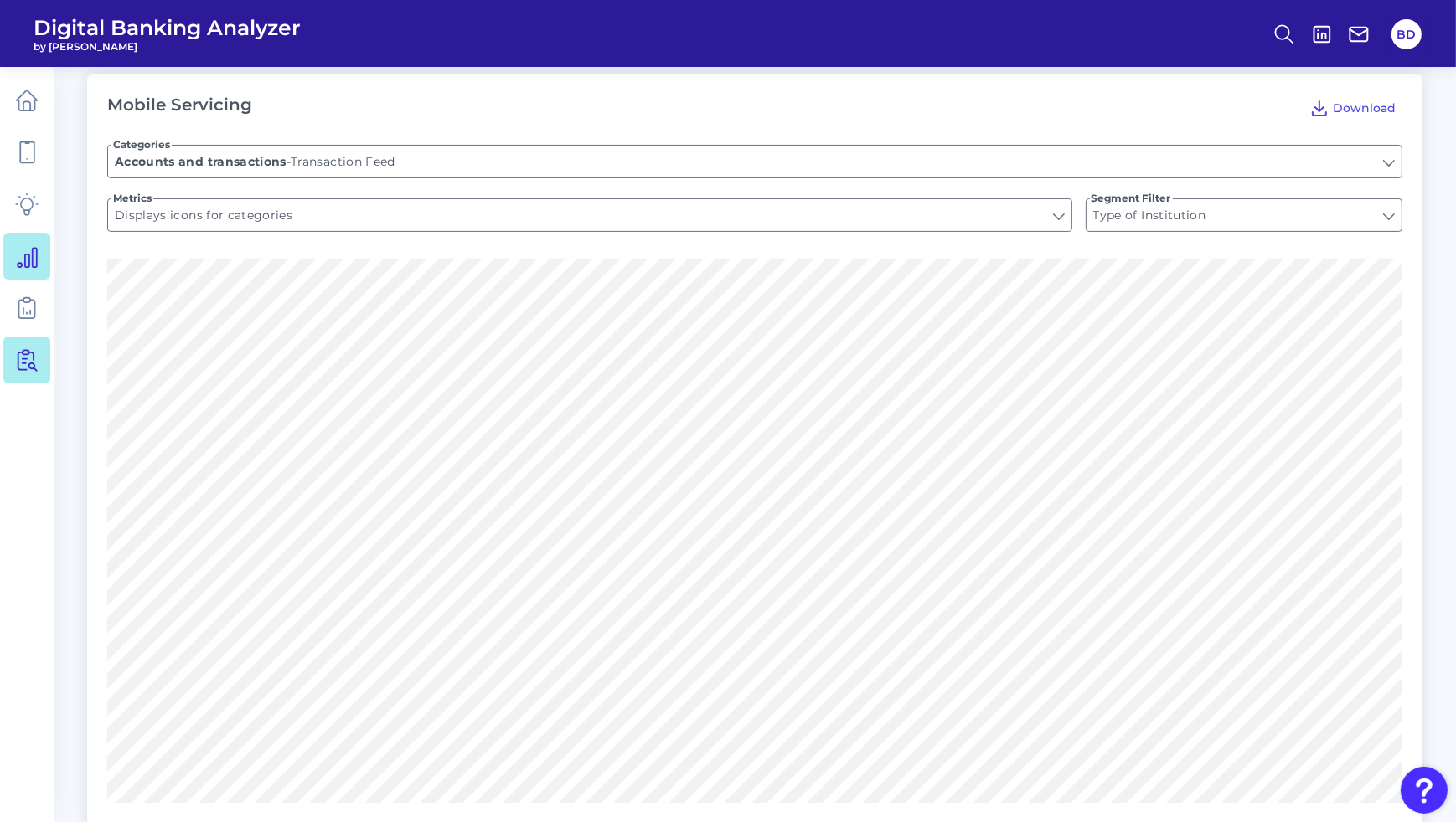
scroll to position [301, 0]
drag, startPoint x: 136, startPoint y: 213, endPoint x: 305, endPoint y: 216, distance: 169.0
click at [305, 216] on input "Displays icons for categories" at bounding box center [590, 213] width 964 height 32
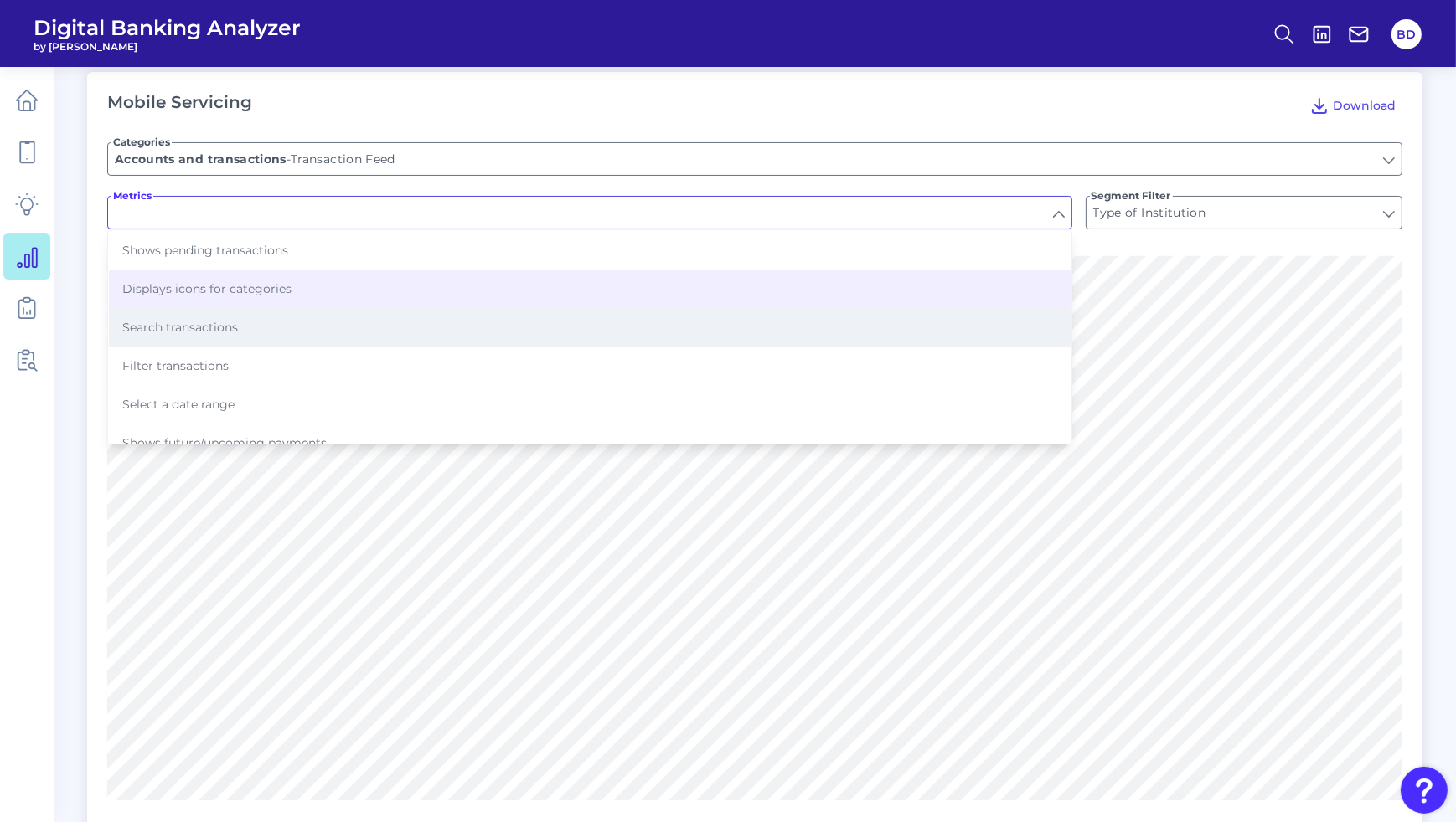
type input "Displays icons for categories"
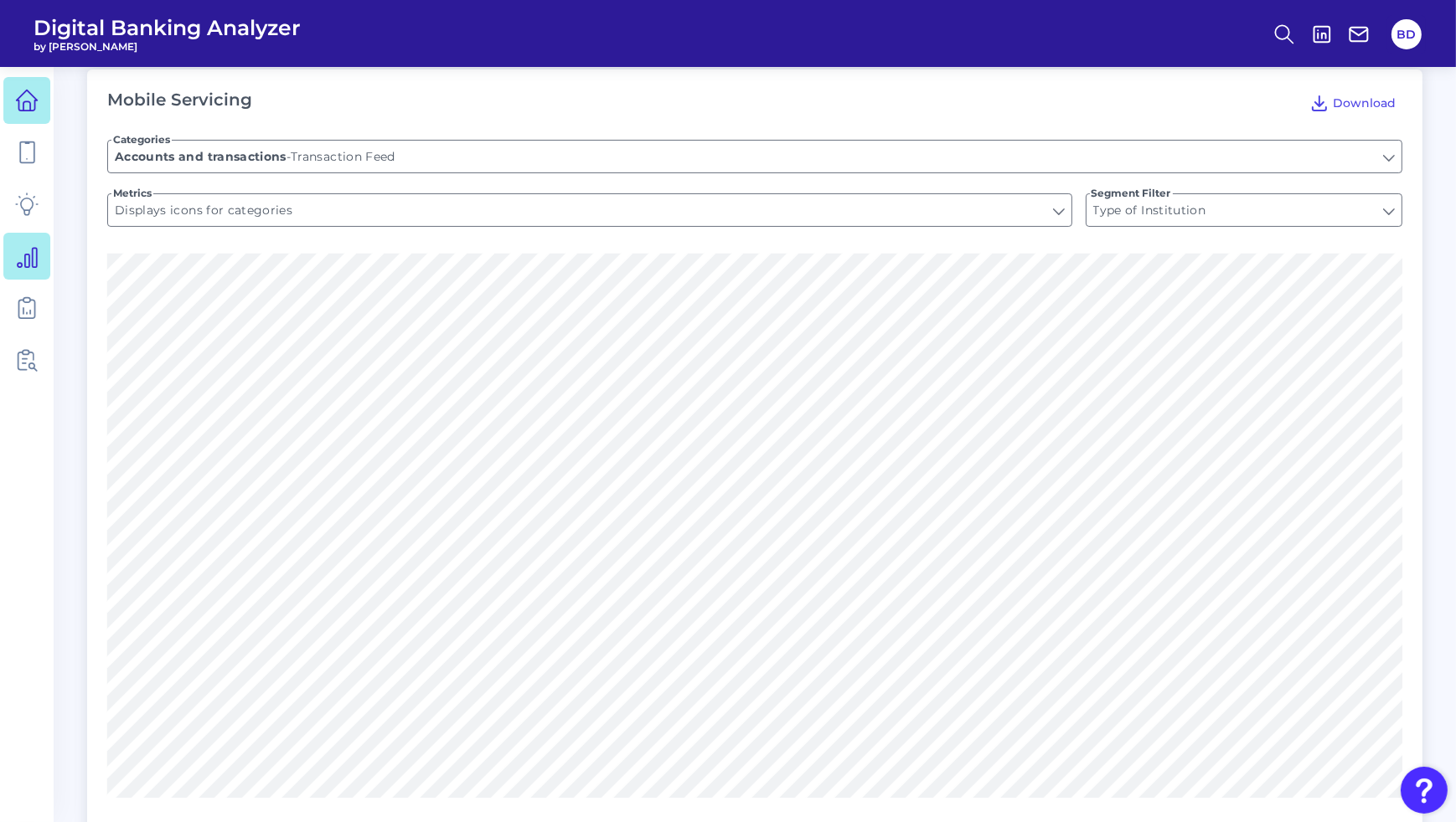
scroll to position [303, 0]
click at [22, 96] on icon at bounding box center [26, 100] width 24 height 24
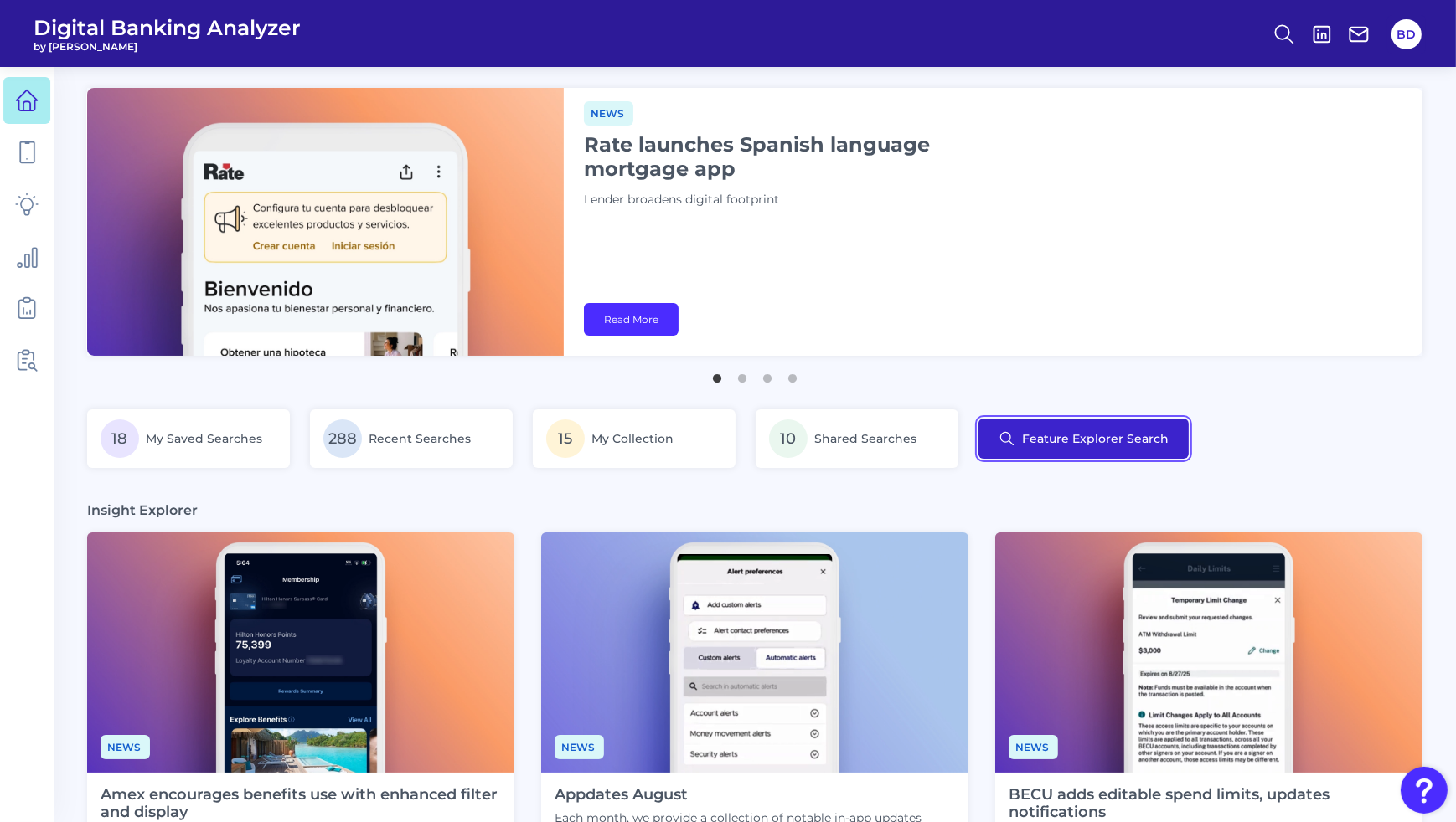
click at [1157, 451] on button "Feature Explorer Search" at bounding box center [1083, 439] width 210 height 40
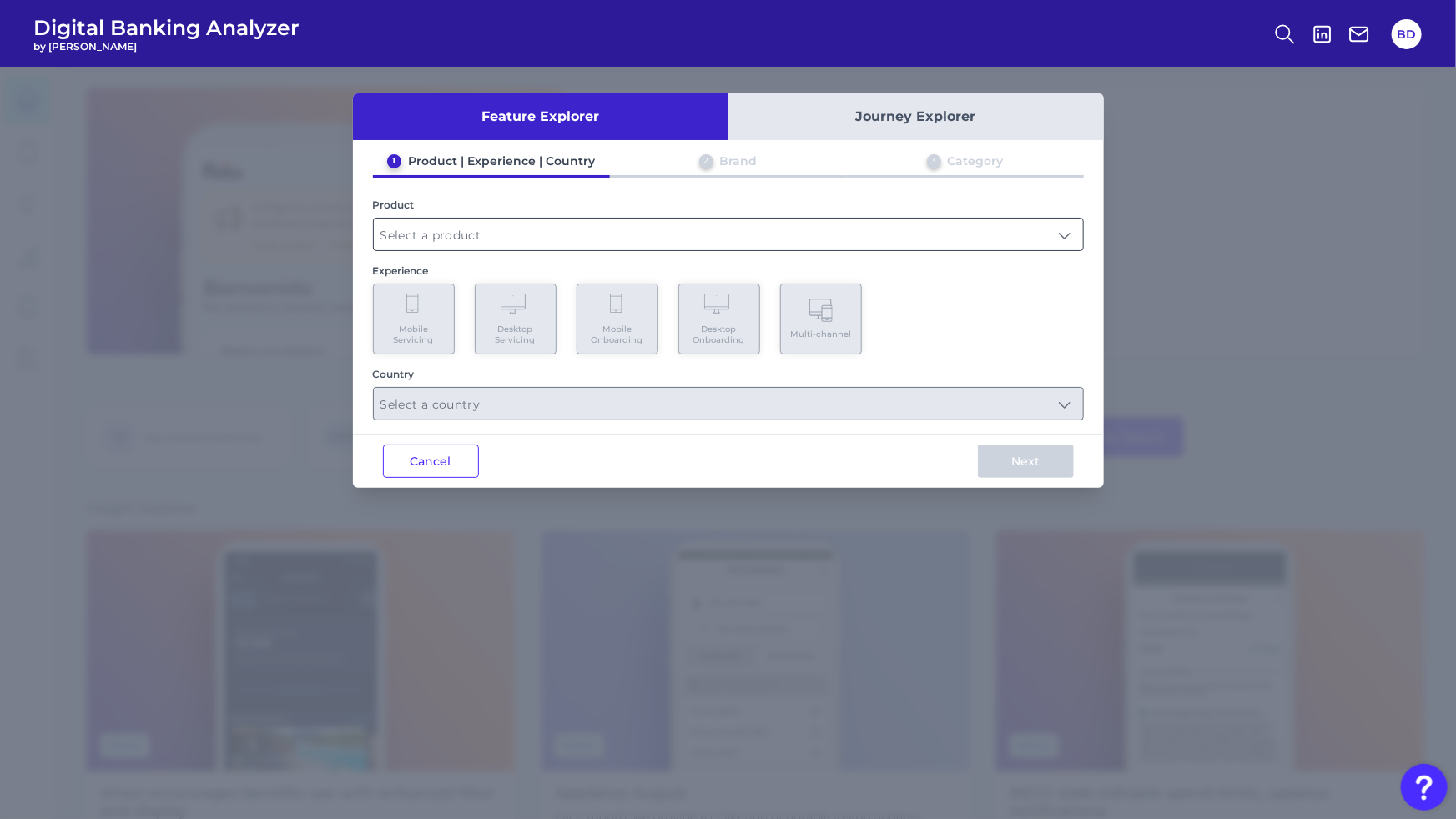
click at [687, 228] on input "text" at bounding box center [728, 234] width 710 height 32
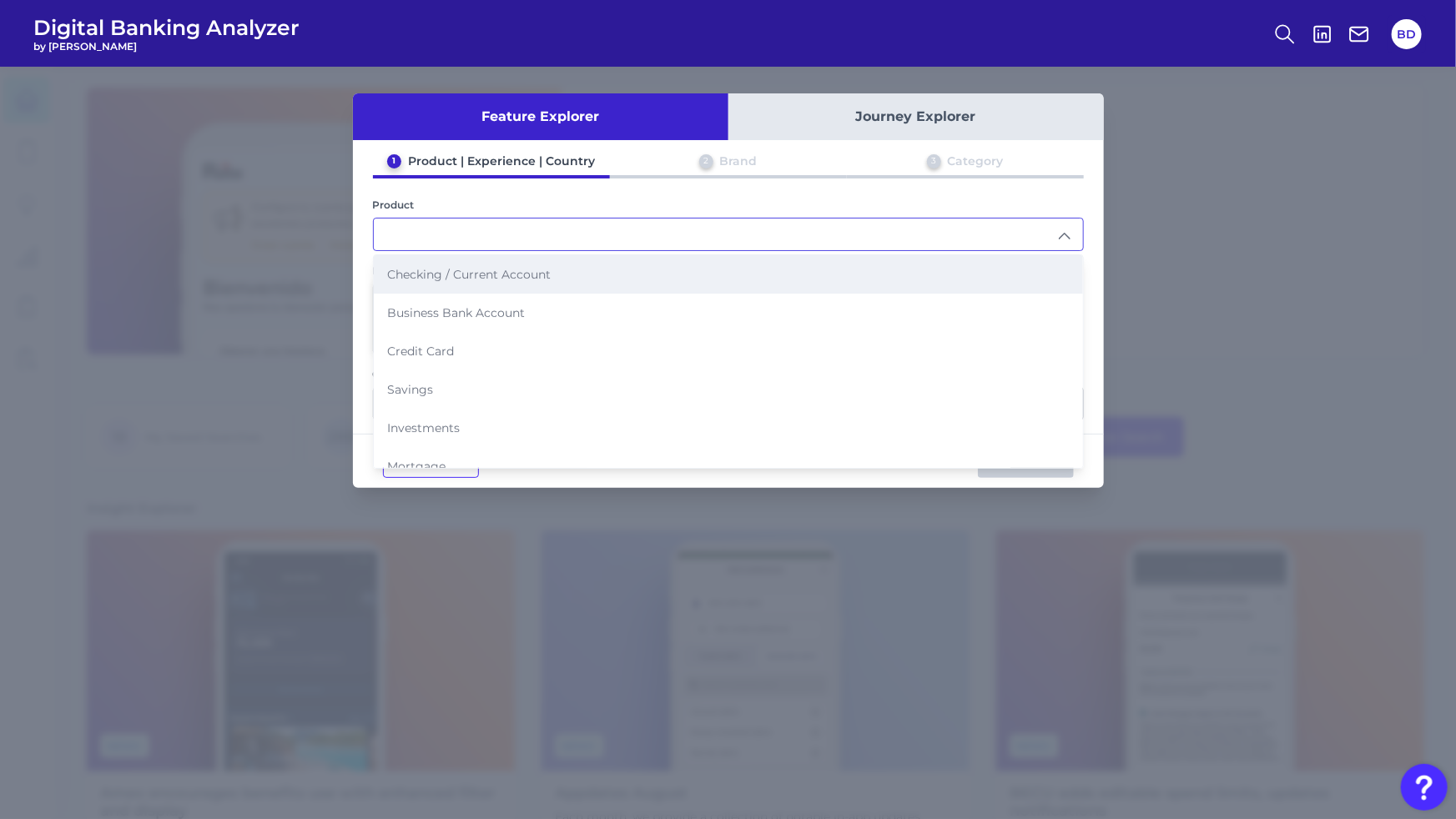
click at [470, 280] on span "Checking / Current Account" at bounding box center [468, 274] width 164 height 15
type input "Checking / Current Account"
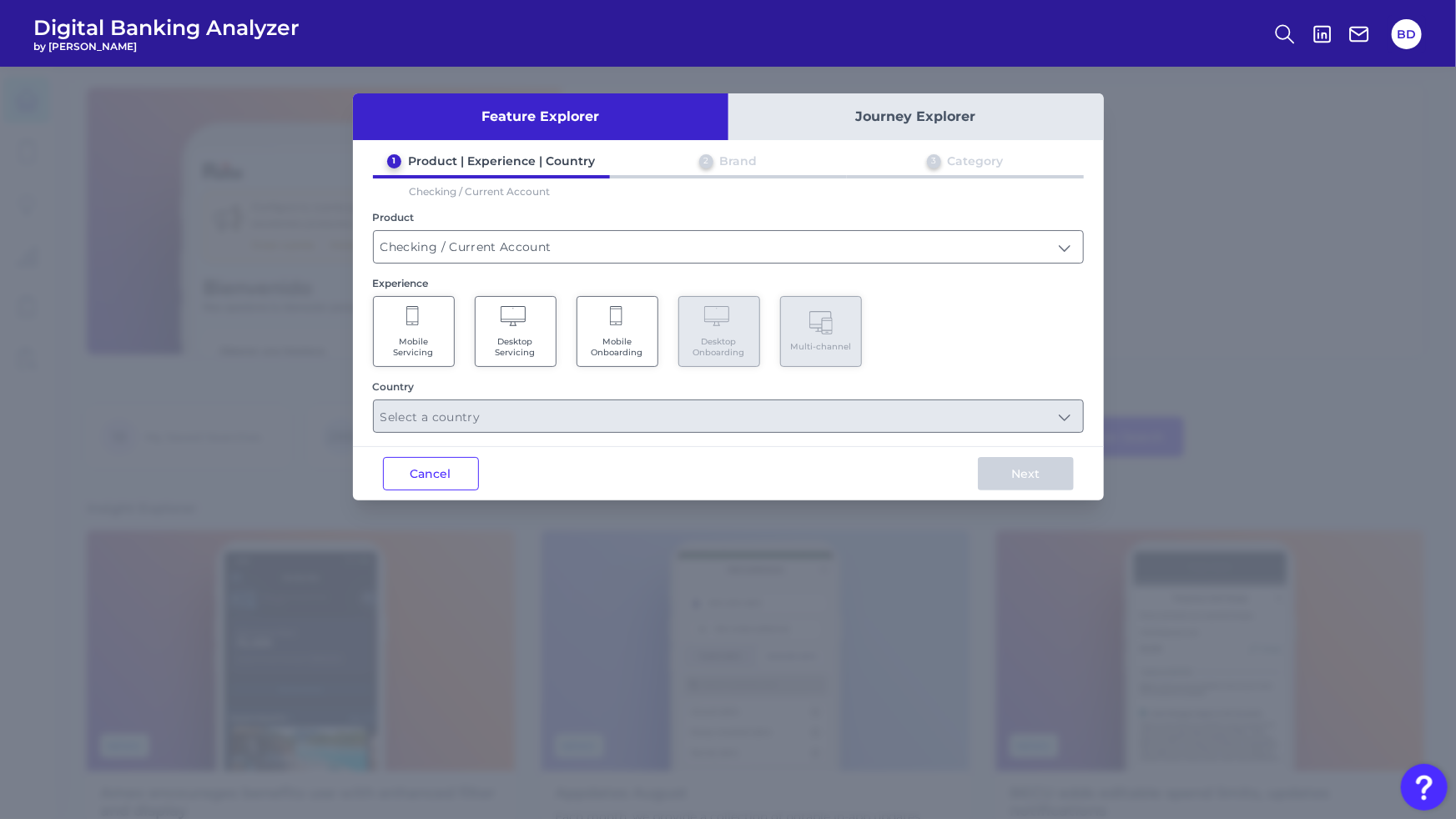
click at [401, 336] on span "Mobile Servicing" at bounding box center [414, 346] width 63 height 22
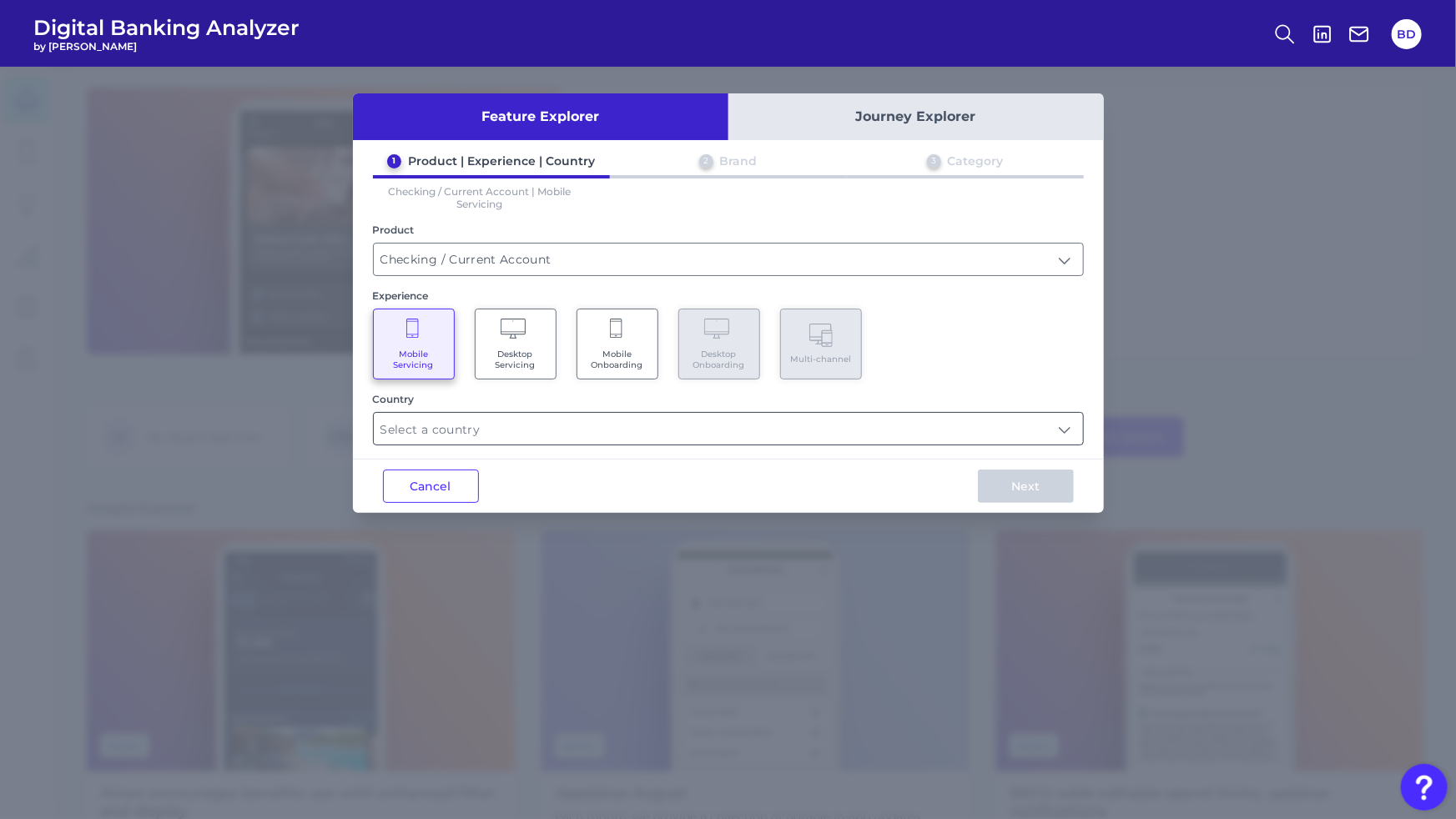
drag, startPoint x: 479, startPoint y: 430, endPoint x: 442, endPoint y: 427, distance: 37.1
click at [479, 430] on input "text" at bounding box center [728, 429] width 710 height 32
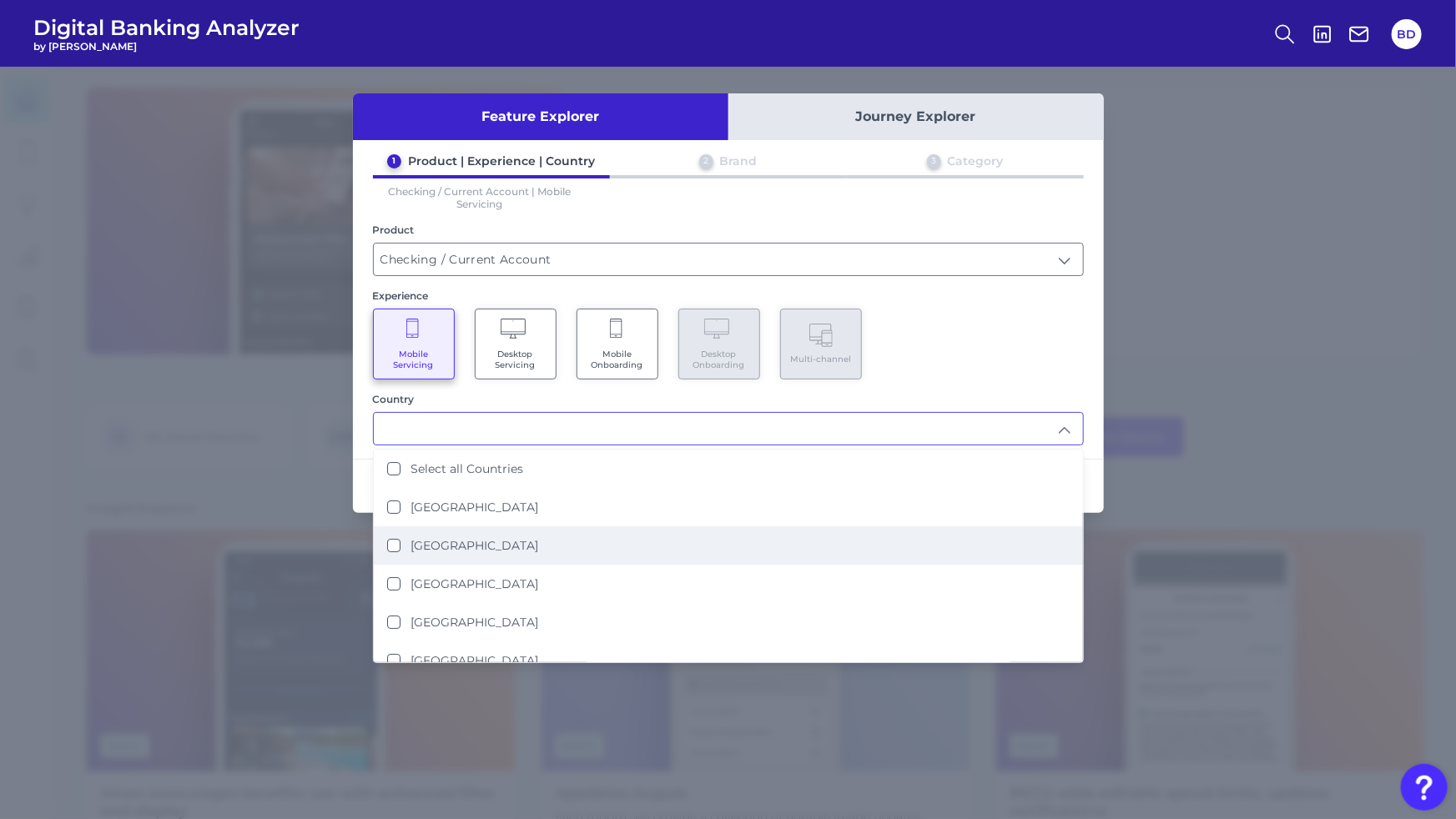
click at [393, 542] on States "[GEOGRAPHIC_DATA]" at bounding box center [393, 545] width 13 height 13
type input "[GEOGRAPHIC_DATA]"
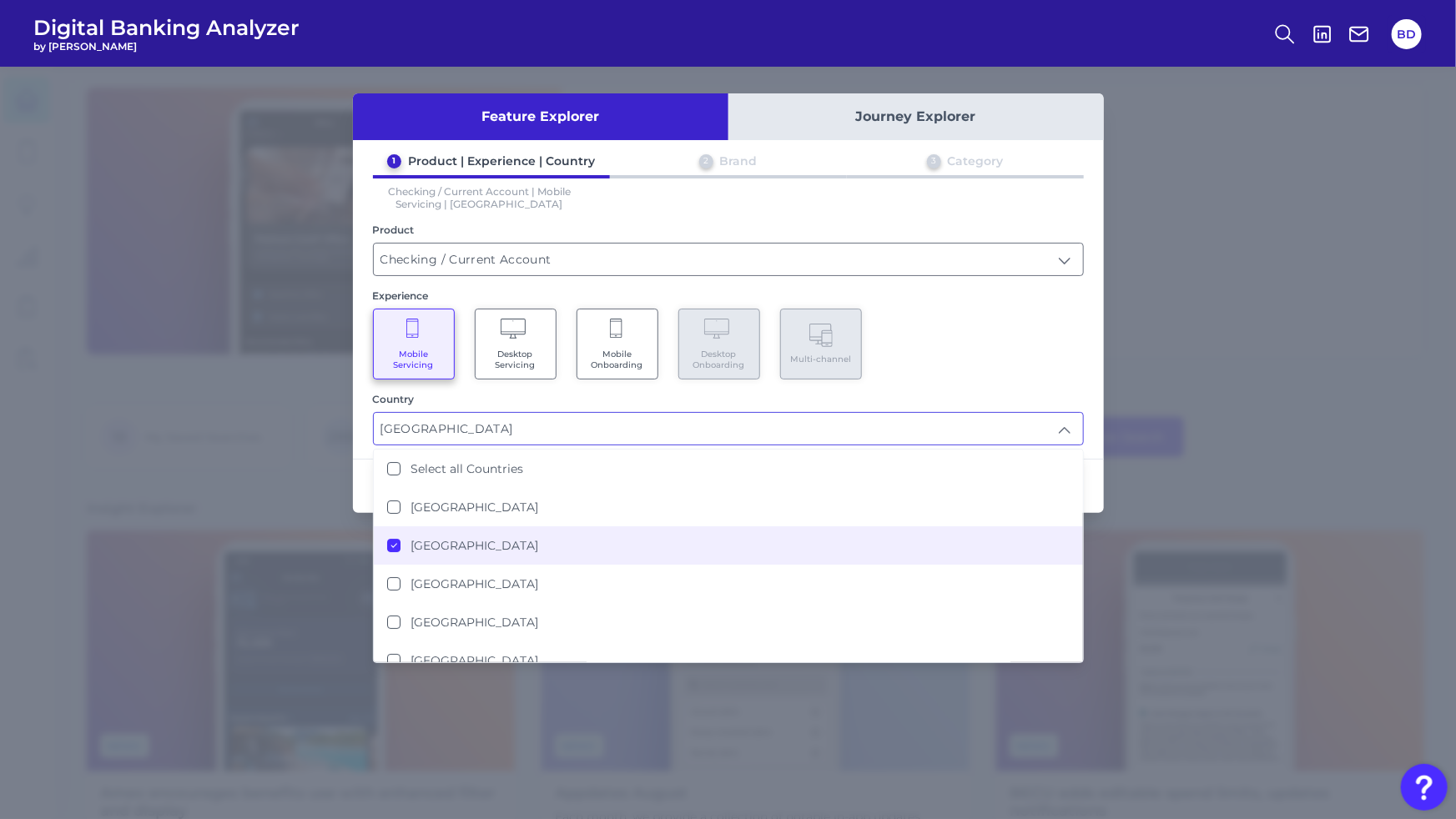
click at [984, 343] on div "Mobile Servicing Desktop Servicing Mobile Onboarding Desktop Onboarding Multi-c…" at bounding box center [728, 344] width 710 height 71
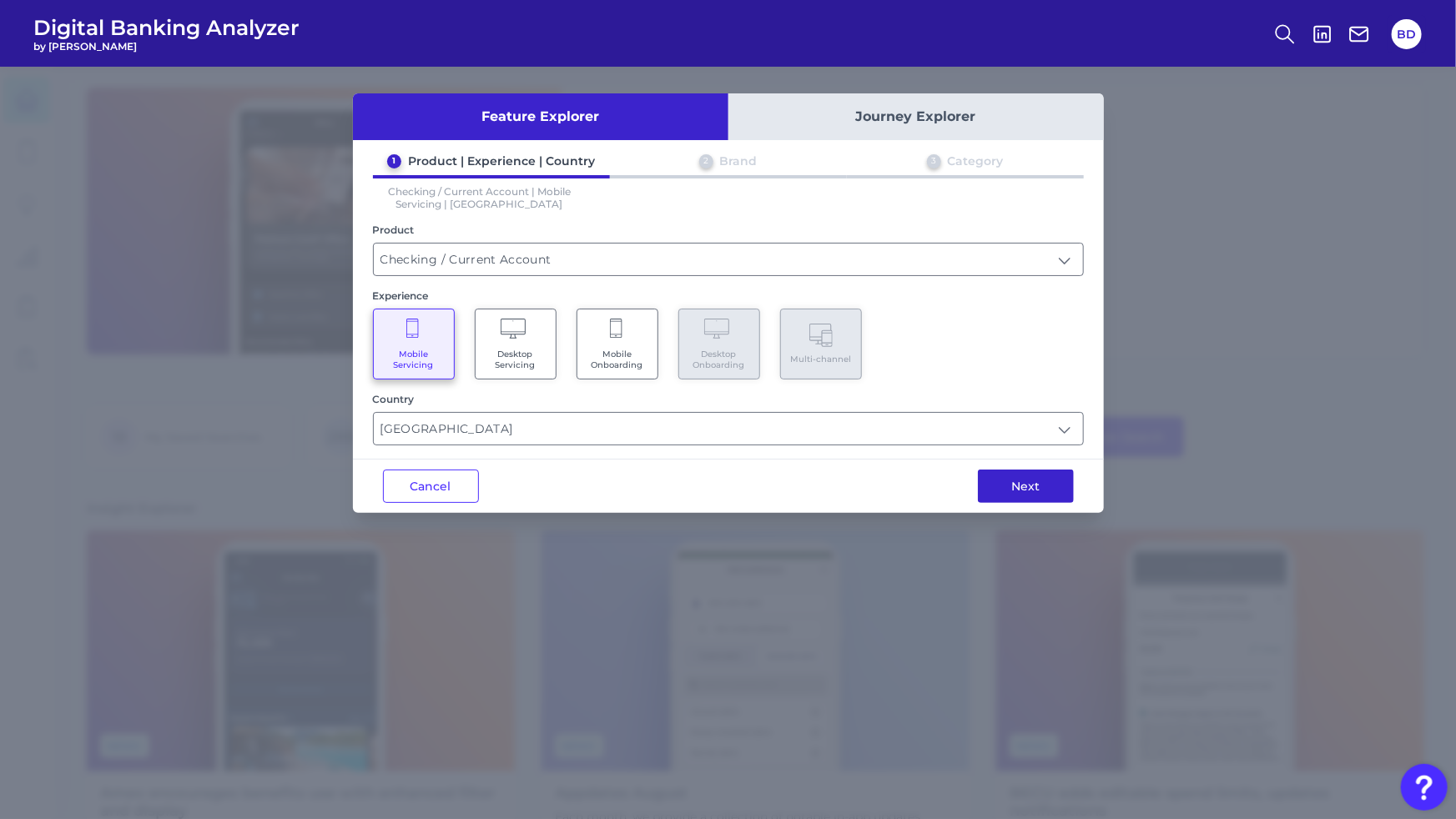
click at [1020, 486] on button "Next" at bounding box center [1026, 486] width 96 height 33
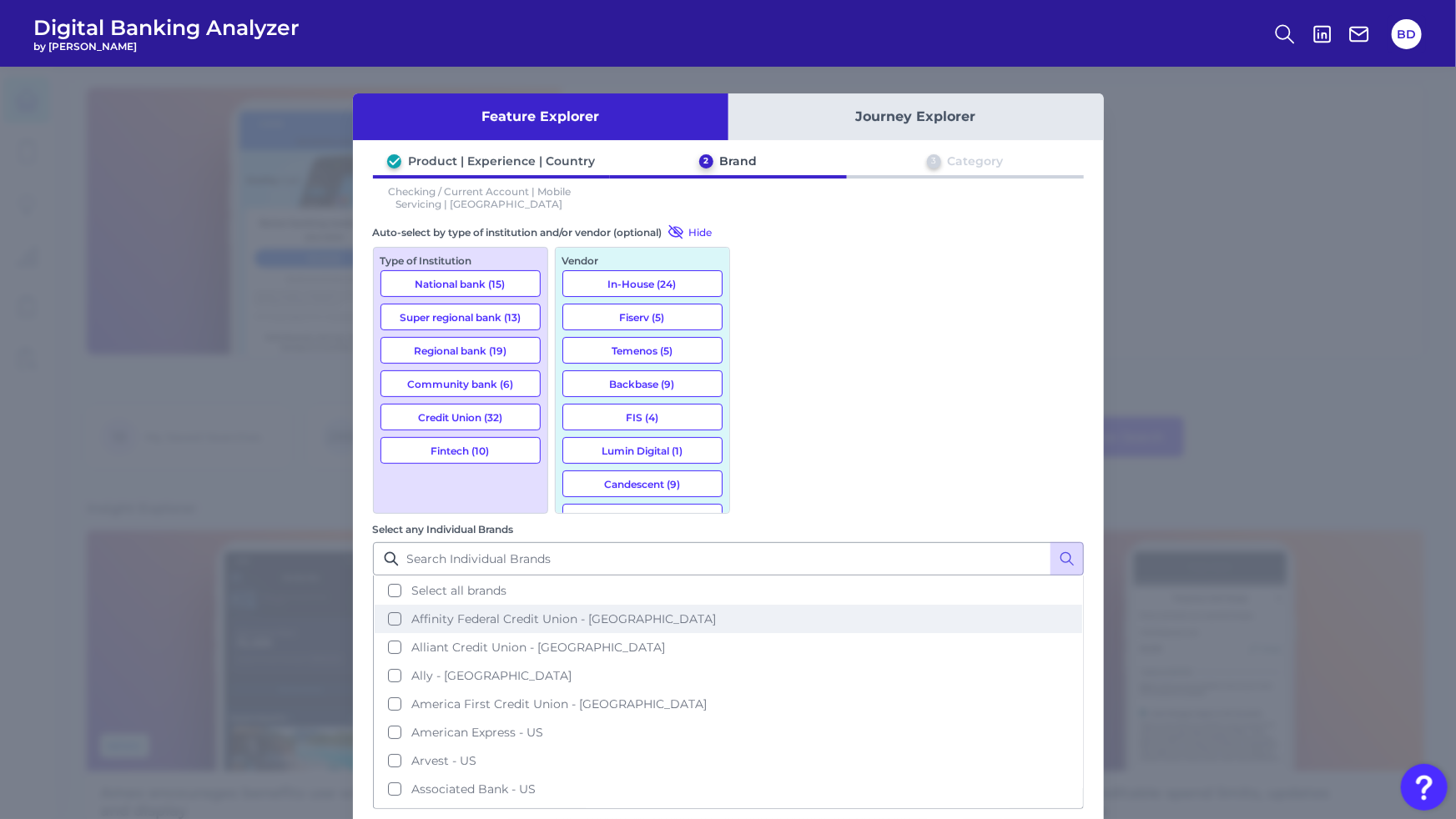
click at [760, 605] on button "Affinity Federal Credit Union - [GEOGRAPHIC_DATA]" at bounding box center [728, 619] width 708 height 28
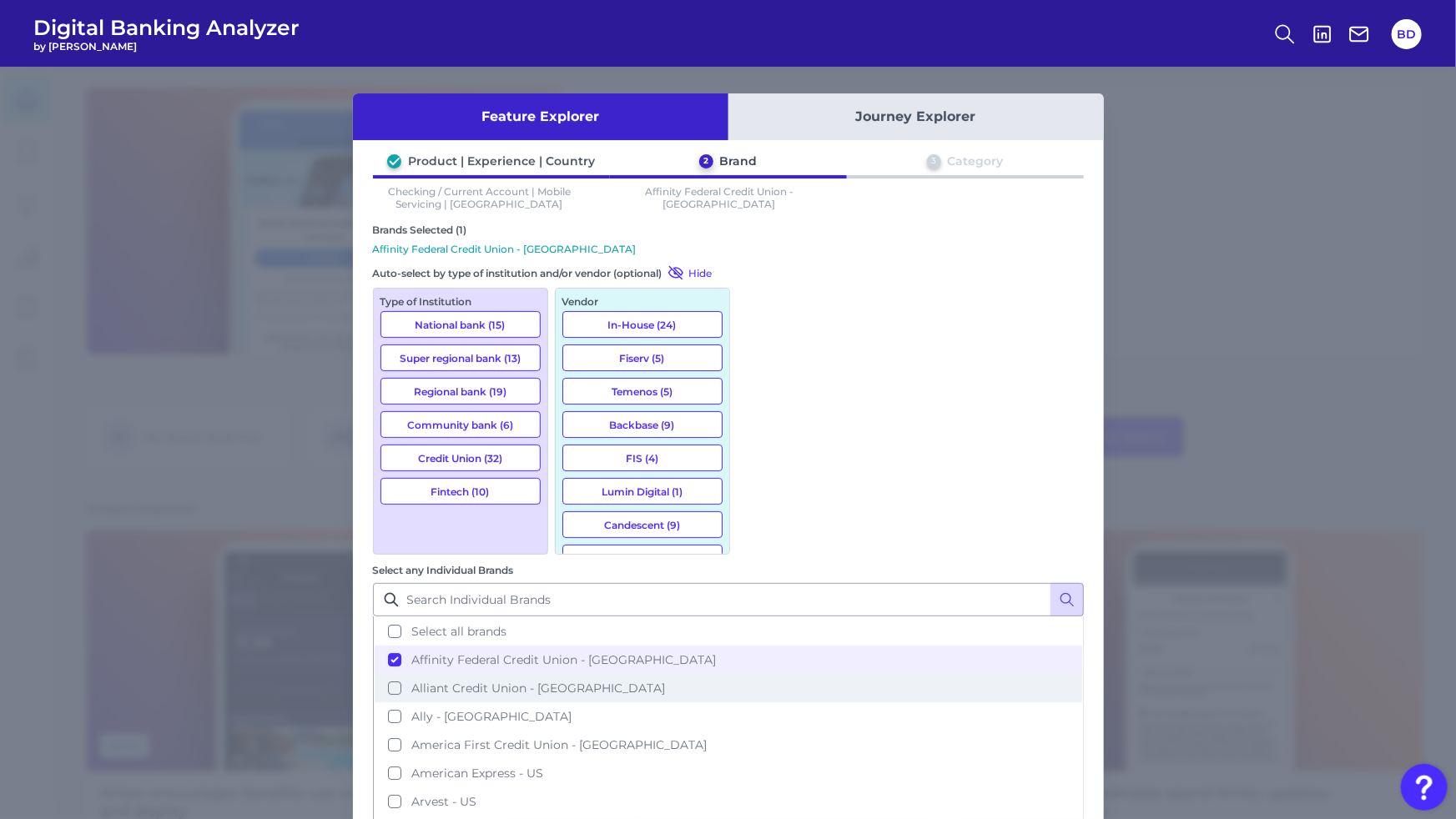
click at [752, 674] on button "Alliant Credit Union - [GEOGRAPHIC_DATA]" at bounding box center [728, 688] width 708 height 28
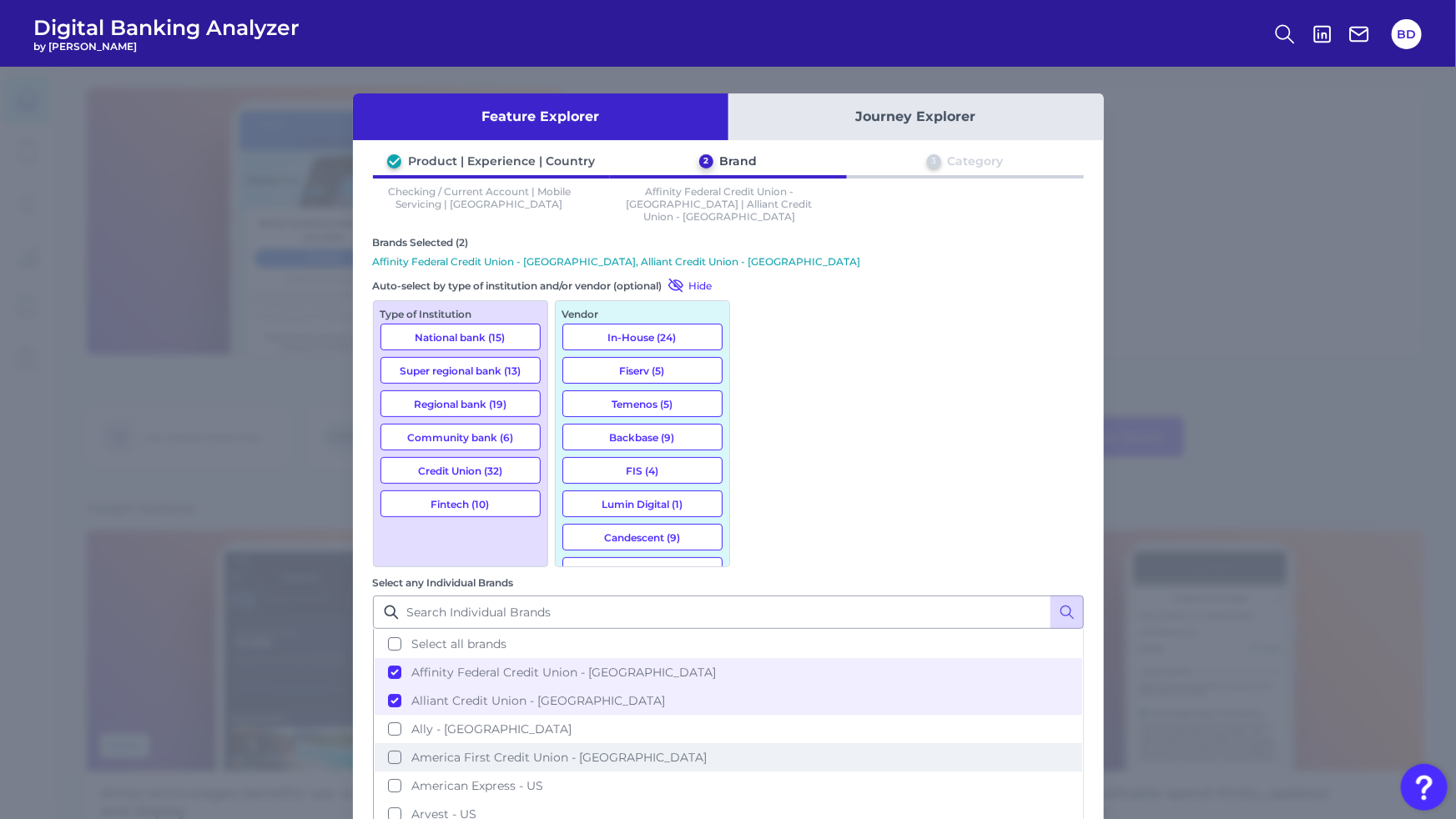
click at [755, 744] on button "America First Credit Union - [GEOGRAPHIC_DATA]" at bounding box center [728, 758] width 708 height 28
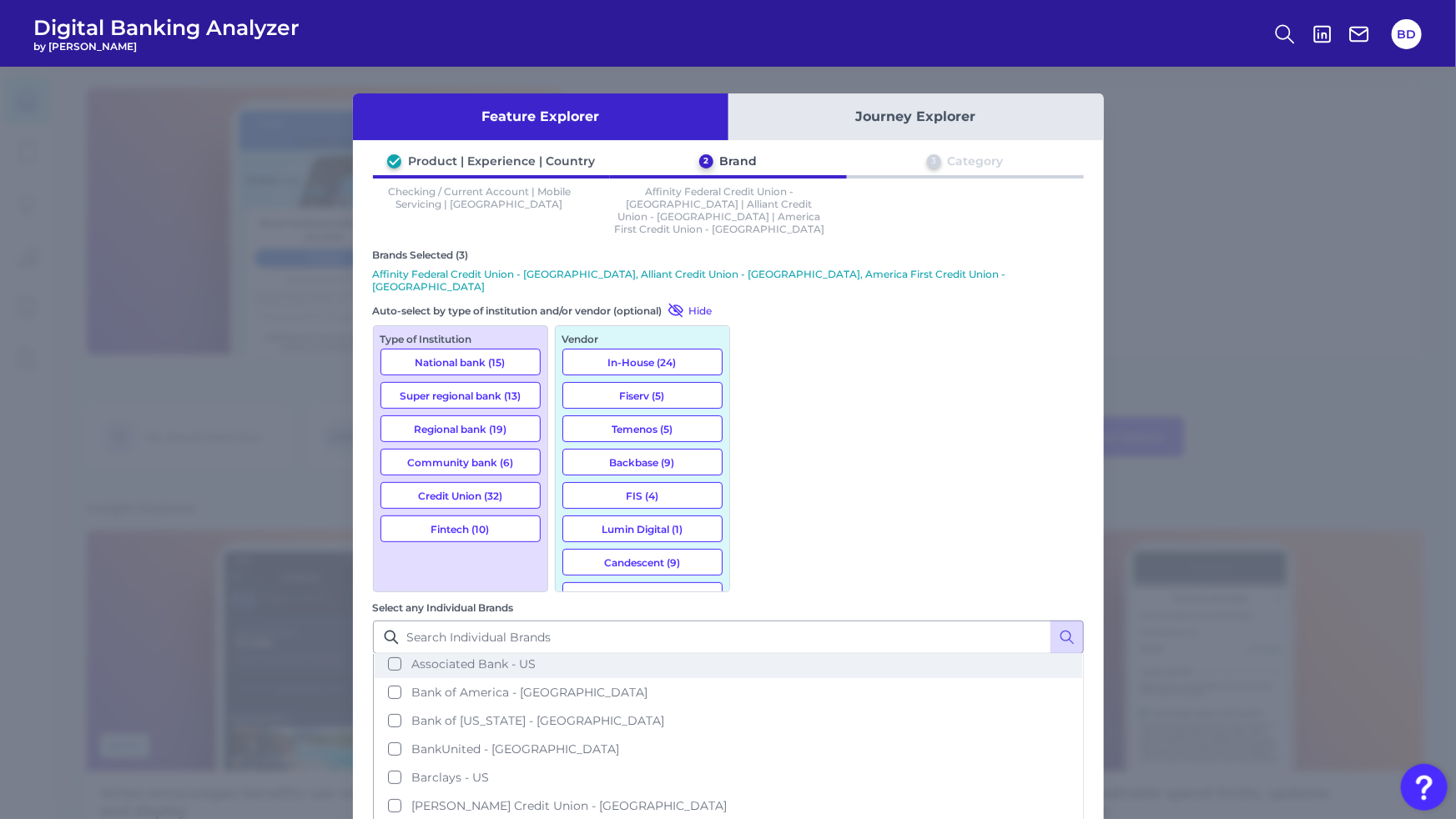
scroll to position [205, 0]
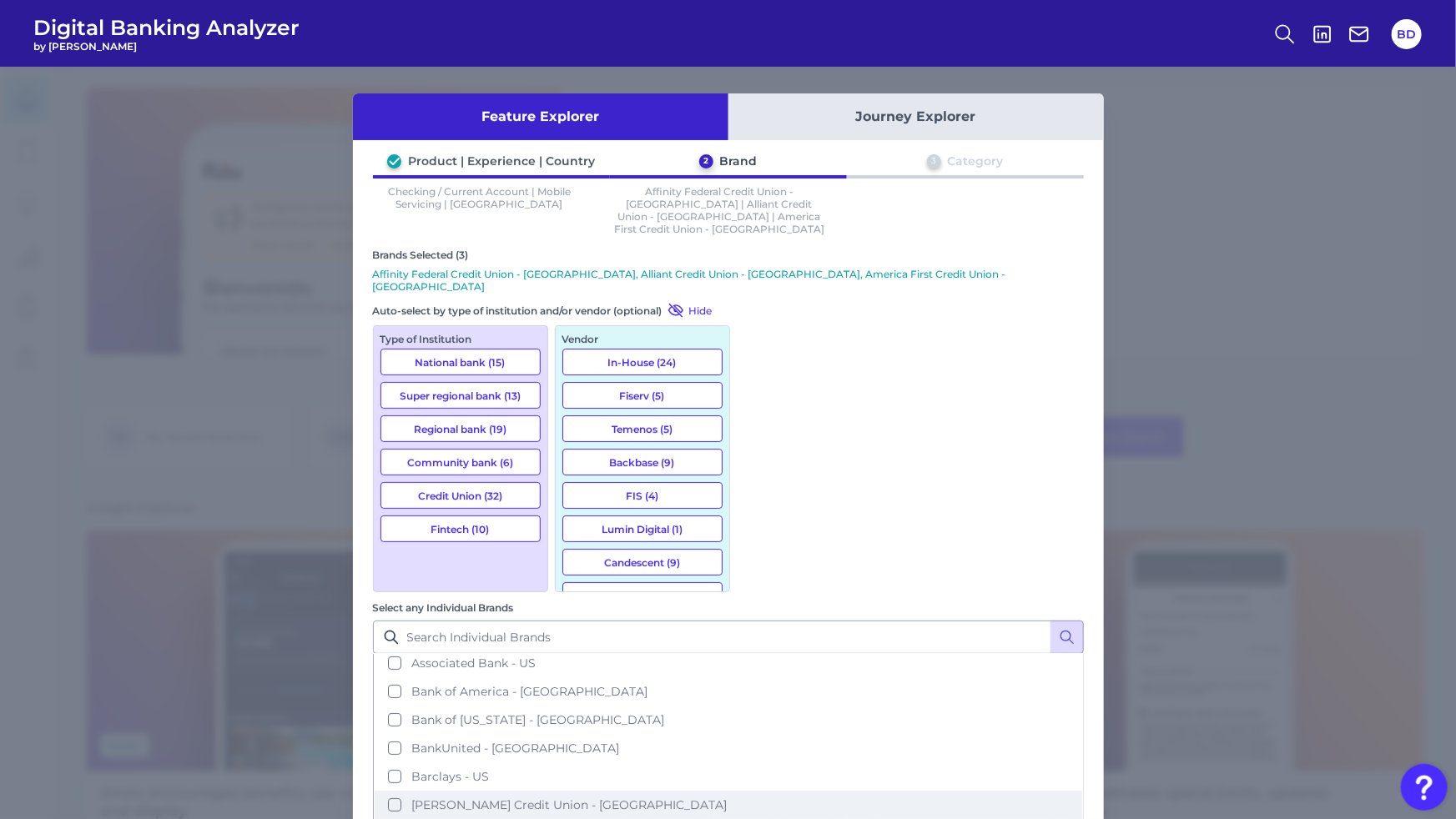
click at [756, 791] on button "[PERSON_NAME] Credit Union - [GEOGRAPHIC_DATA]" at bounding box center [728, 805] width 708 height 28
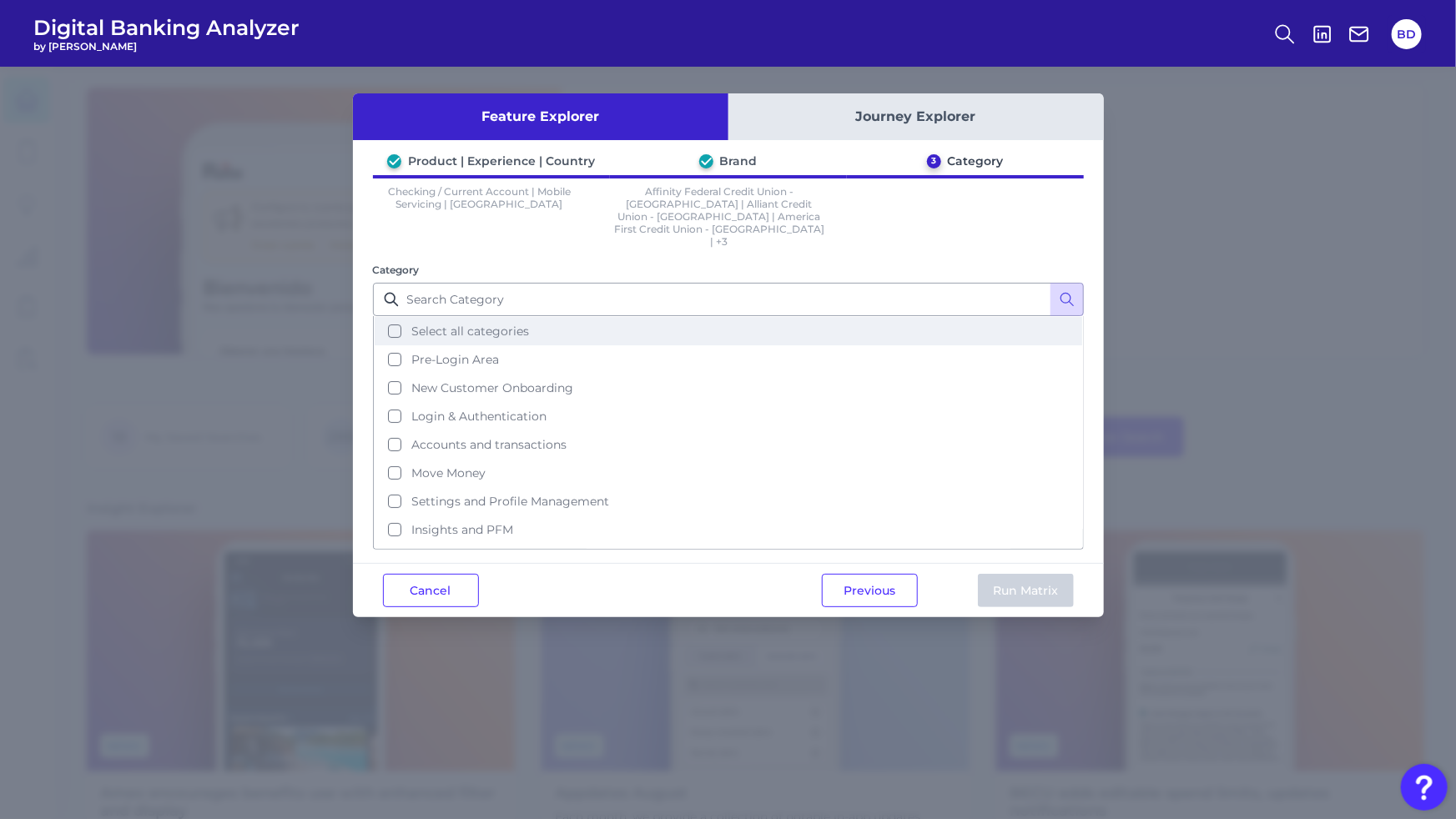
click at [398, 317] on button "Select all categories" at bounding box center [728, 331] width 708 height 28
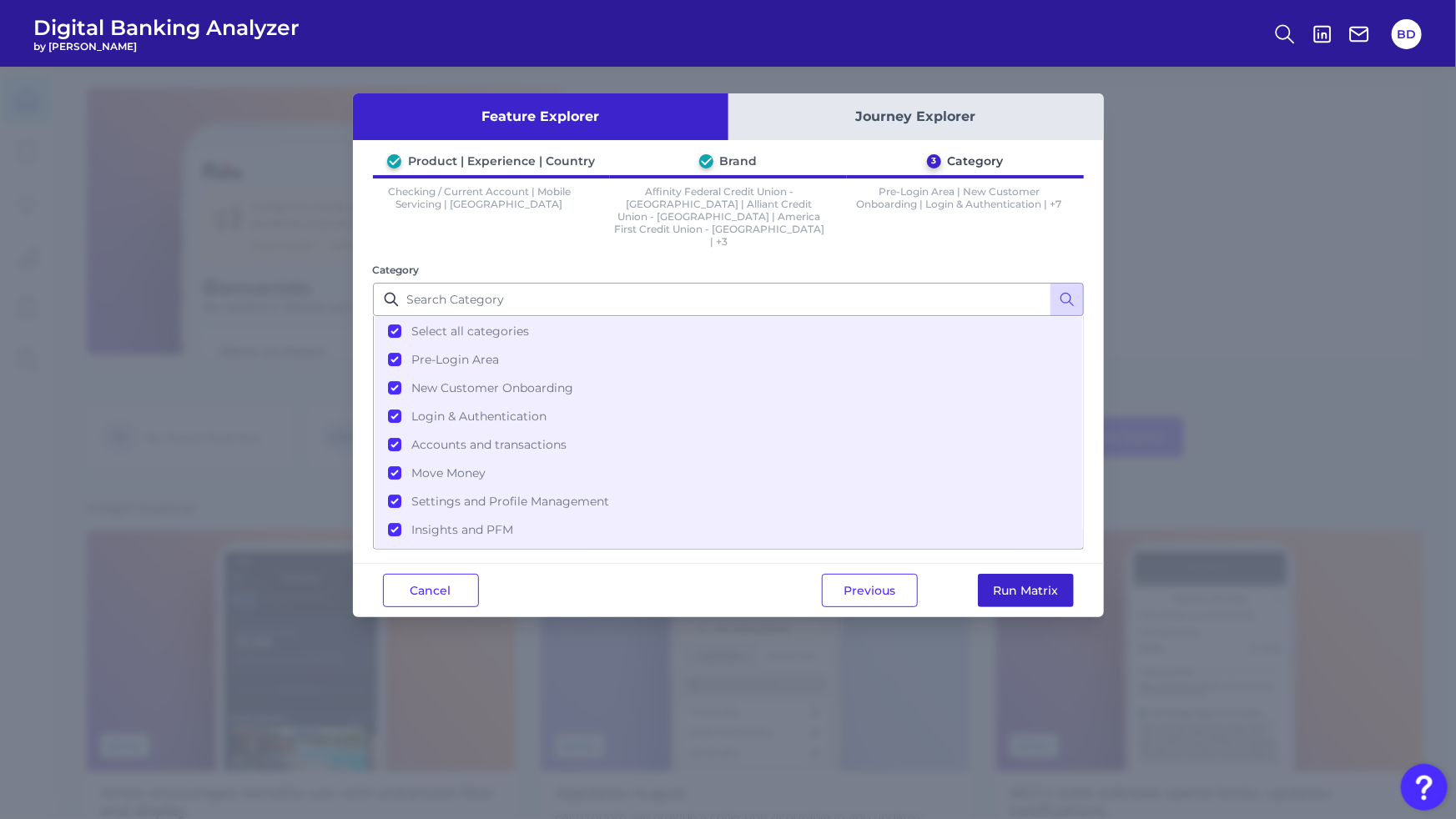
click at [1029, 574] on button "Run Matrix" at bounding box center [1026, 591] width 96 height 33
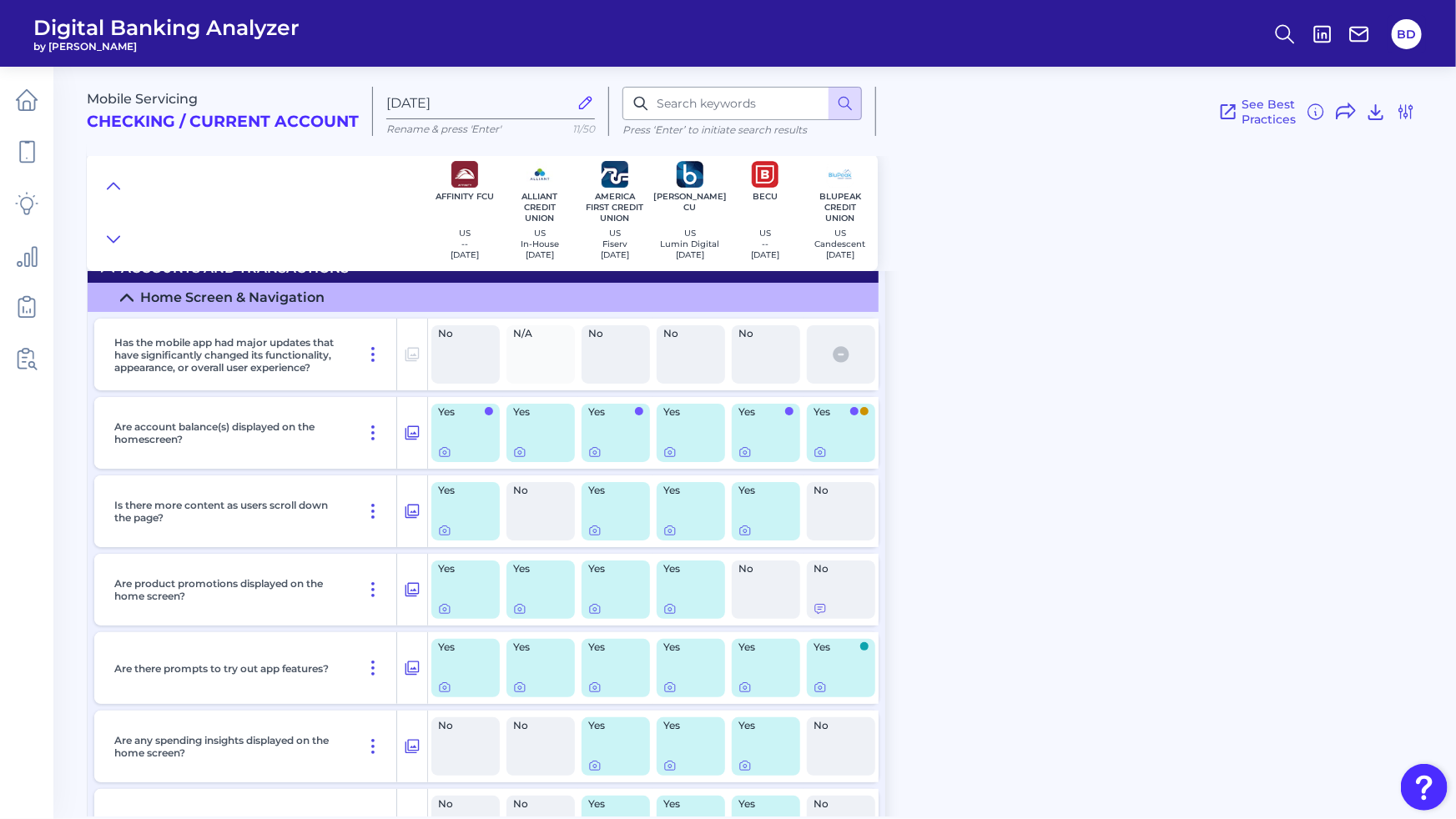
scroll to position [3097, 0]
click at [444, 451] on icon at bounding box center [444, 452] width 4 height 4
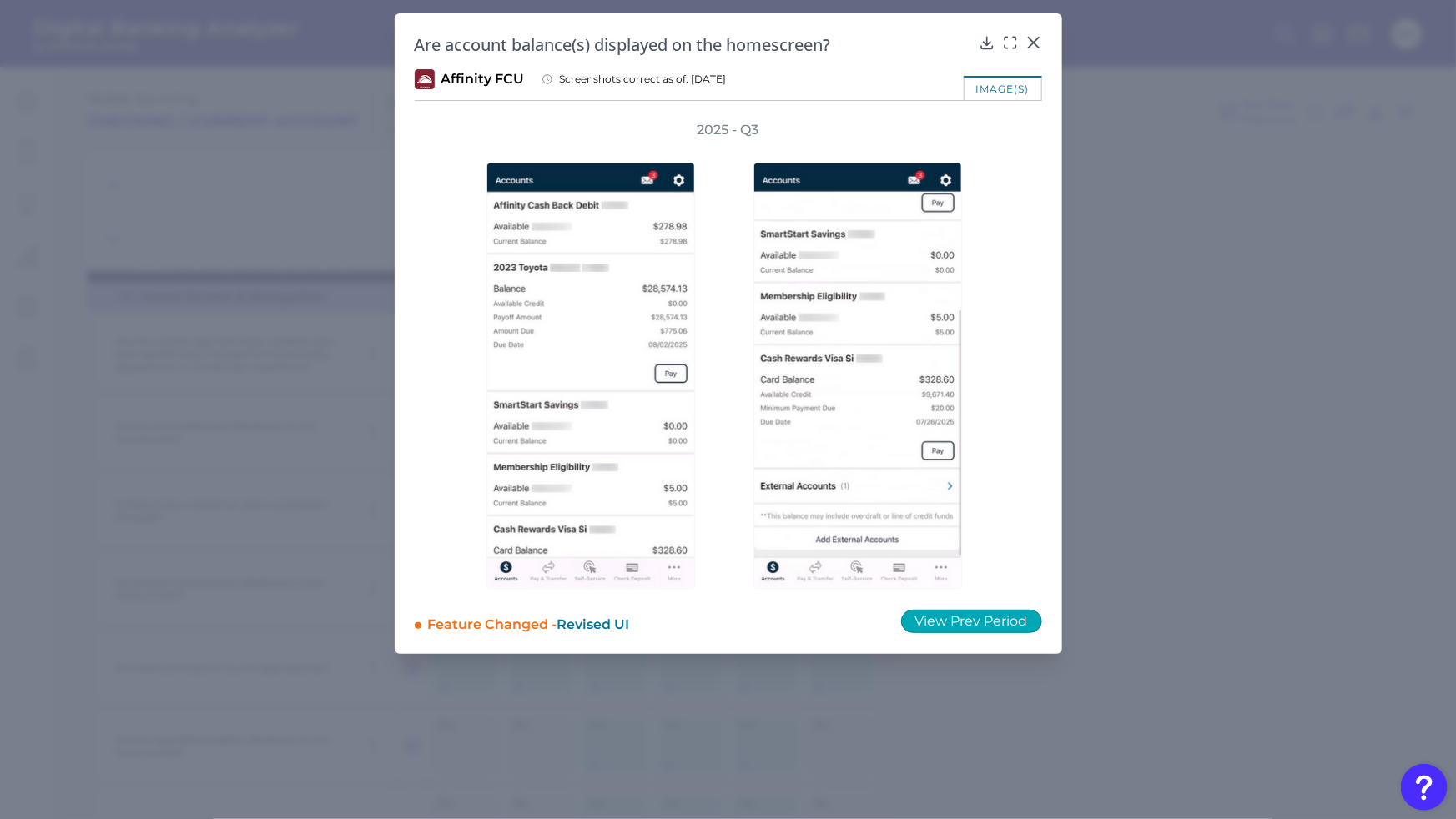
click at [1015, 626] on button "View Prev Period" at bounding box center [971, 621] width 141 height 24
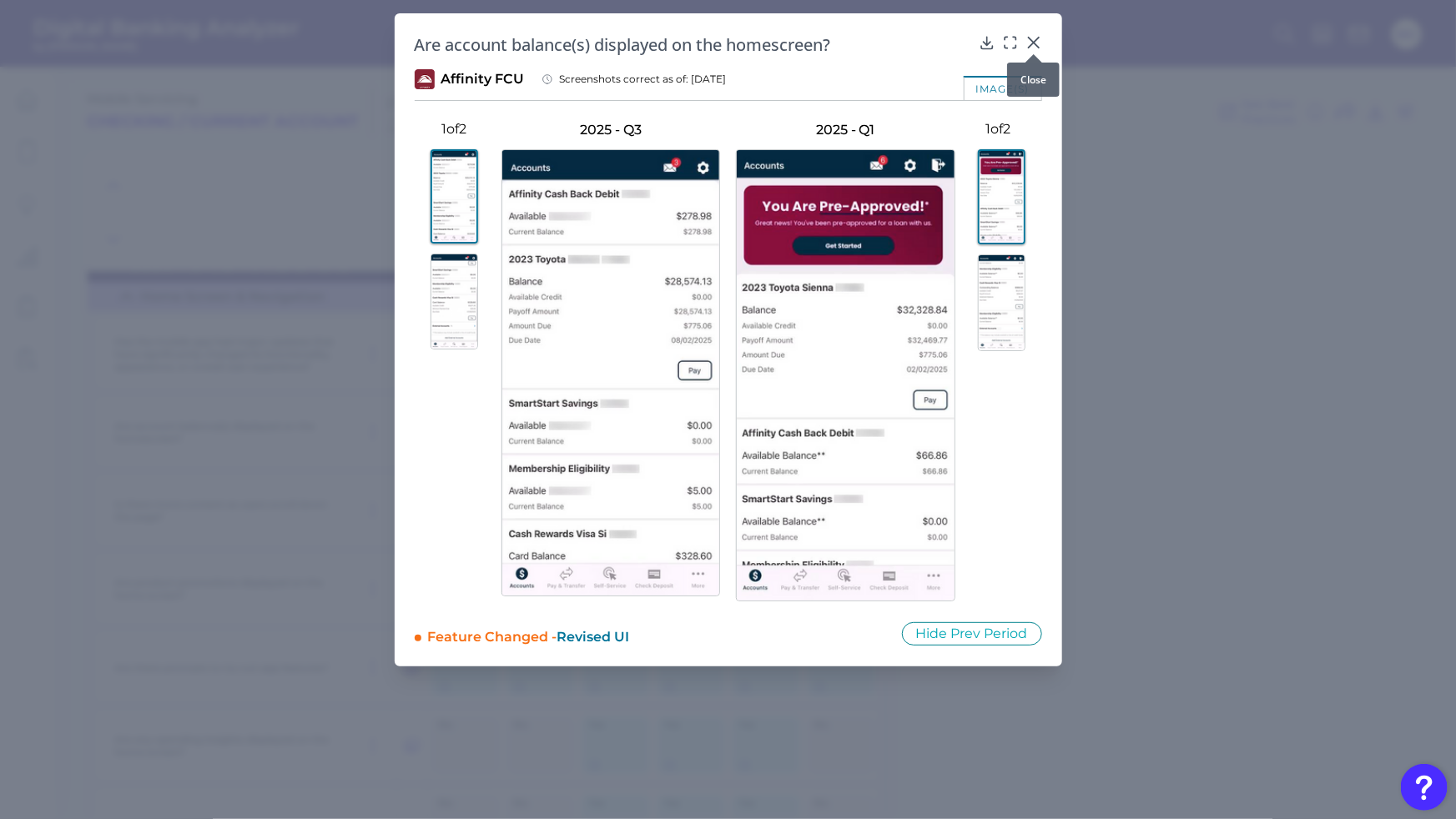
click at [1040, 45] on body "Digital Banking Analyzer by Curinos BD Mobile Servicing Checking / Current Acco…" at bounding box center [728, 410] width 1456 height 819
click at [1039, 43] on icon at bounding box center [1033, 42] width 17 height 17
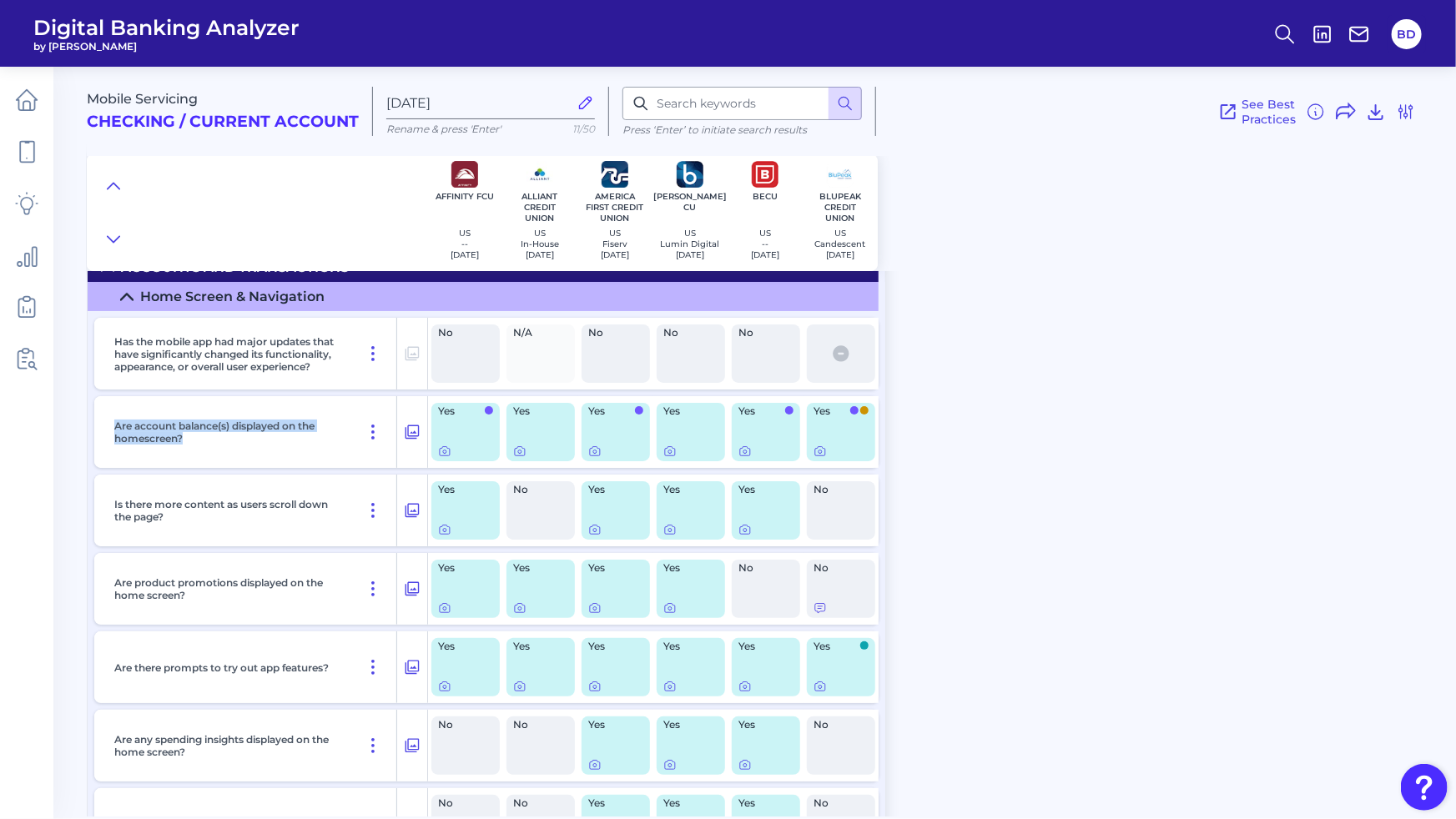
drag, startPoint x: 115, startPoint y: 422, endPoint x: 283, endPoint y: 451, distance: 170.5
click at [234, 445] on div "Are account balance(s) displayed on the homescreen?" at bounding box center [252, 432] width 290 height 72
click at [353, 444] on div "Are account balance(s) displayed on the homescreen?" at bounding box center [252, 432] width 290 height 72
click at [417, 427] on icon at bounding box center [412, 431] width 17 height 20
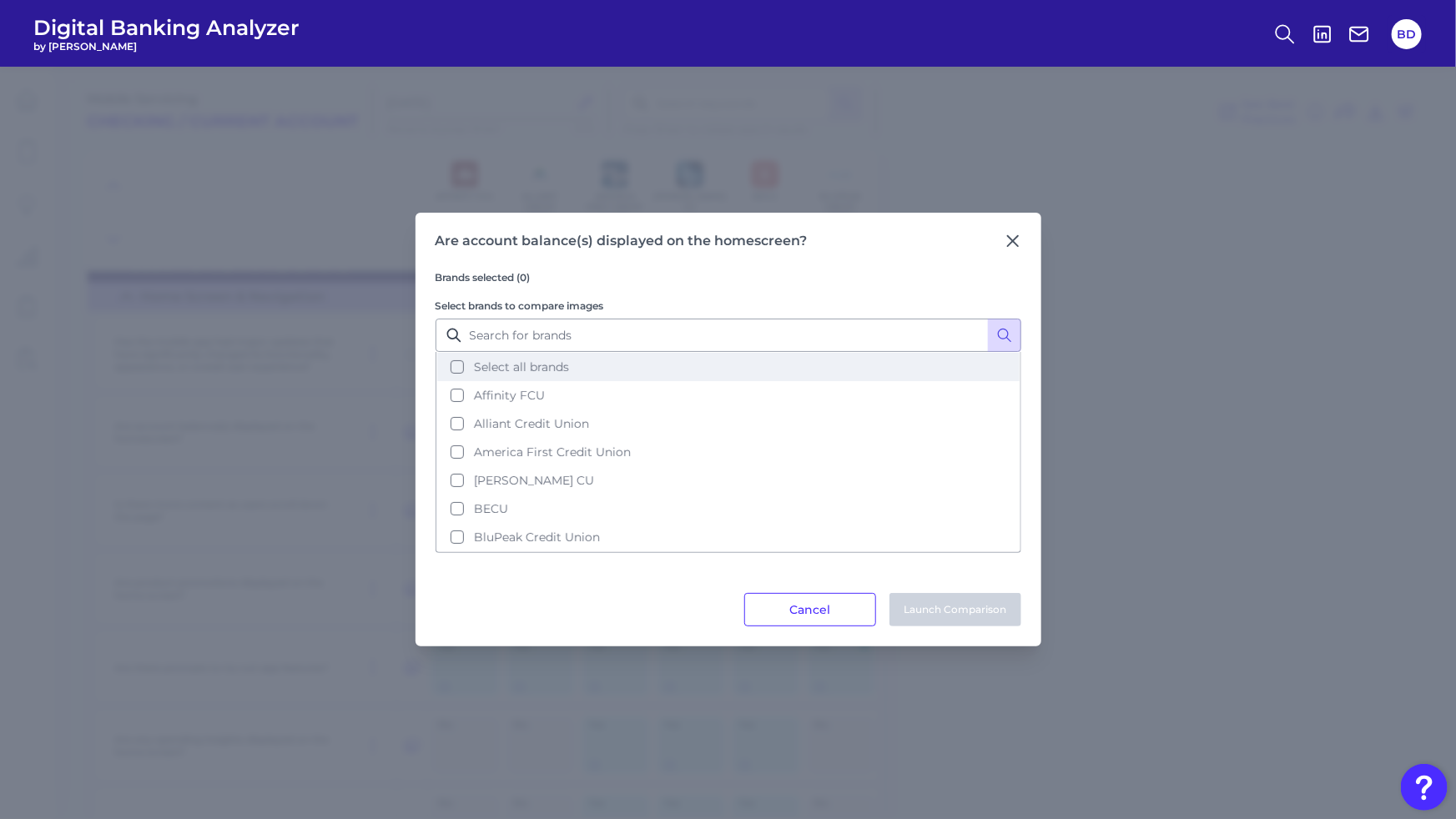
drag, startPoint x: 456, startPoint y: 364, endPoint x: 514, endPoint y: 385, distance: 61.7
click at [459, 366] on button "Select all brands" at bounding box center [729, 367] width 583 height 28
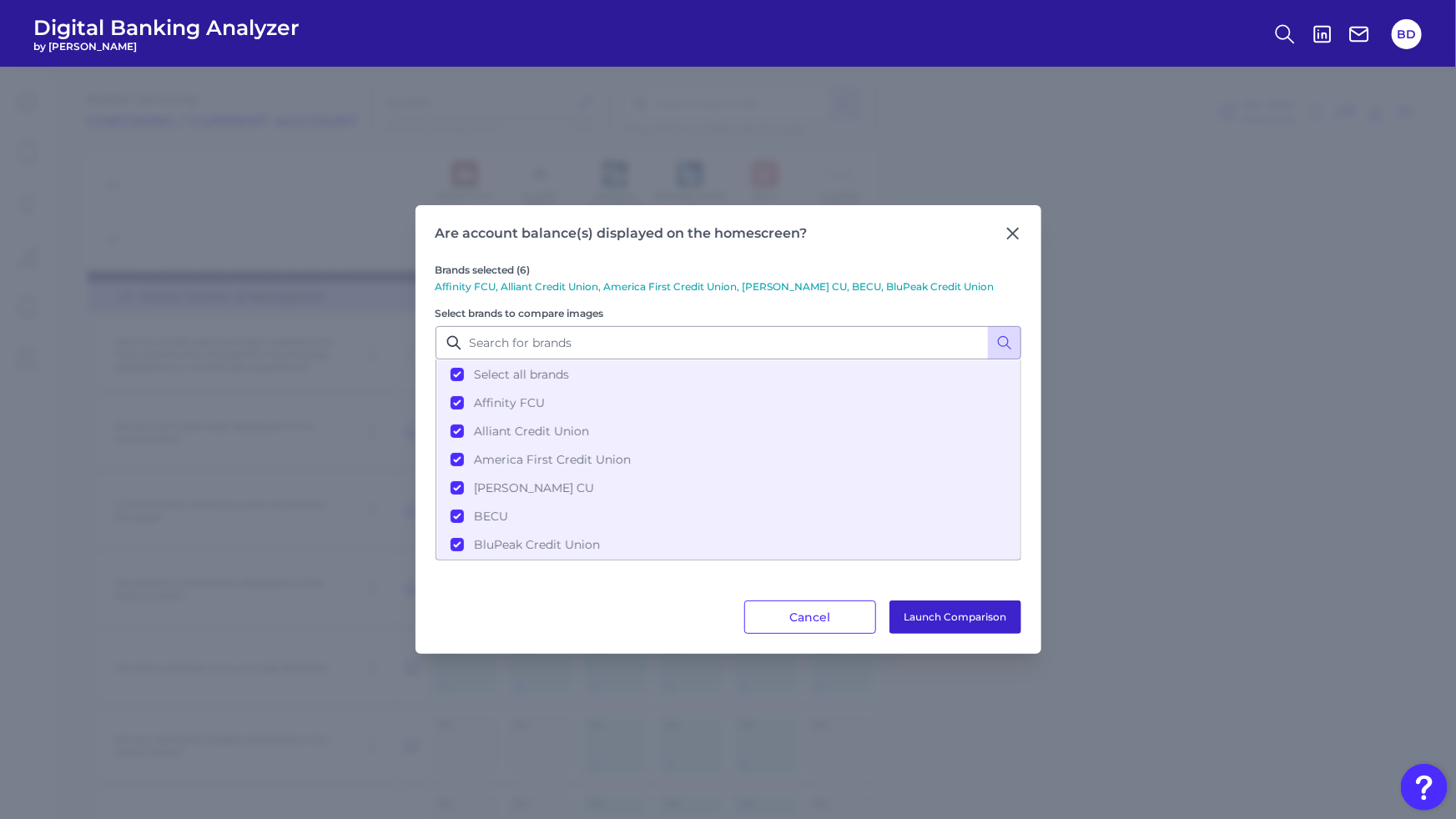
click at [1015, 608] on button "Launch Comparison" at bounding box center [955, 618] width 132 height 33
